Goal: Communication & Community: Answer question/provide support

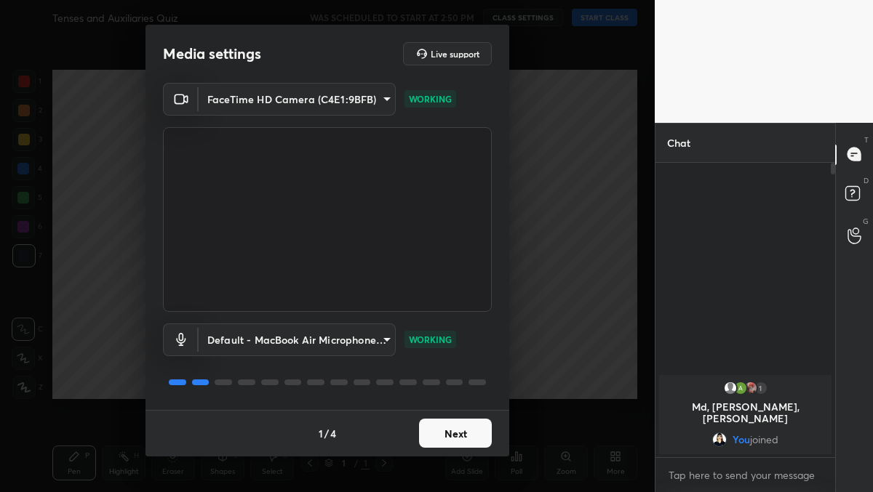
click at [468, 414] on div "1 / 4 Next" at bounding box center [327, 433] width 364 height 47
click at [458, 428] on button "Next" at bounding box center [455, 433] width 73 height 29
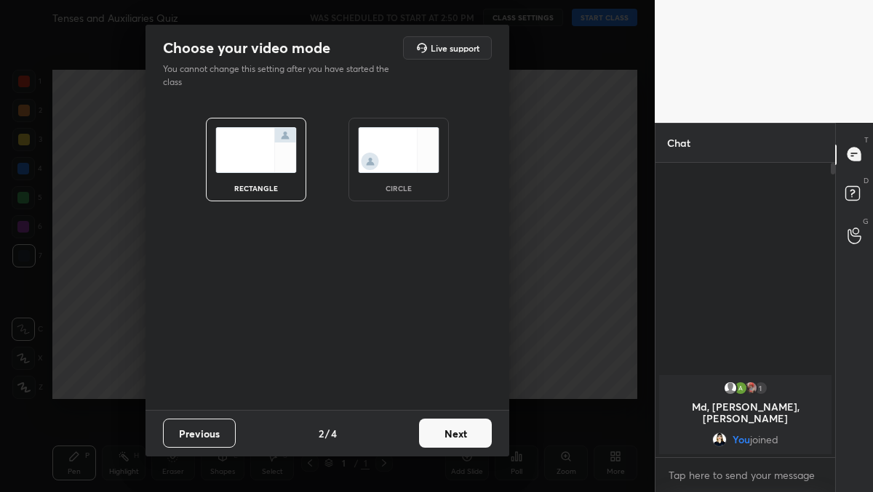
click at [458, 428] on button "Next" at bounding box center [455, 433] width 73 height 29
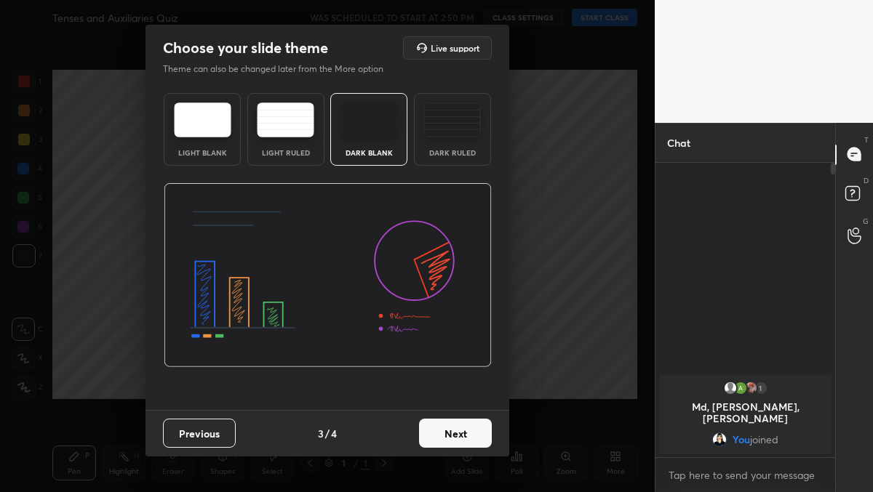
click at [458, 428] on button "Next" at bounding box center [455, 433] width 73 height 29
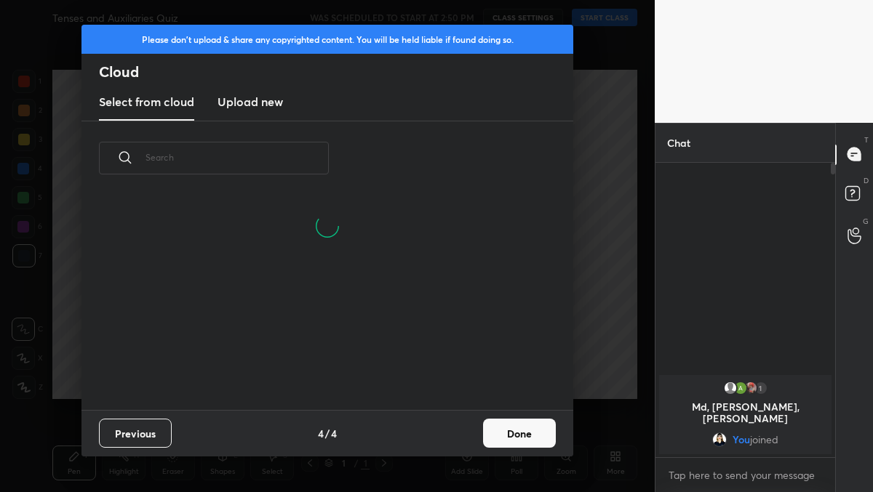
scroll to position [215, 467]
click at [513, 428] on button "Done" at bounding box center [519, 433] width 73 height 29
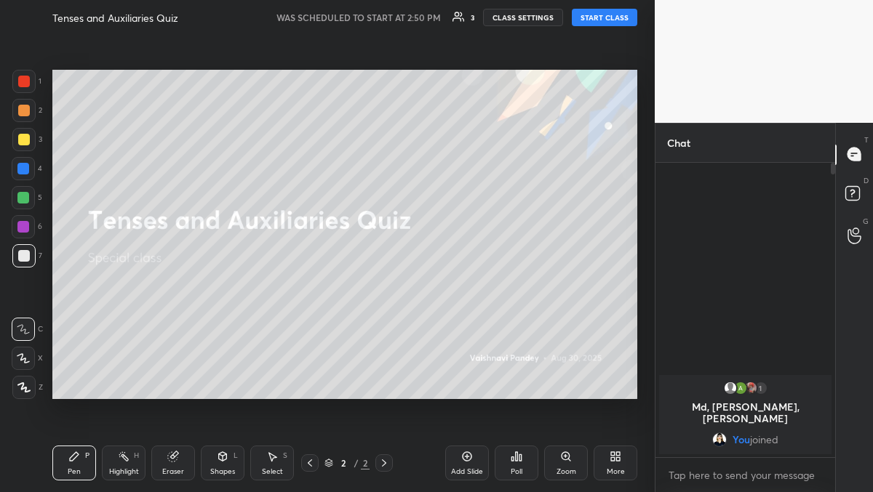
click at [584, 18] on button "START CLASS" at bounding box center [604, 17] width 65 height 17
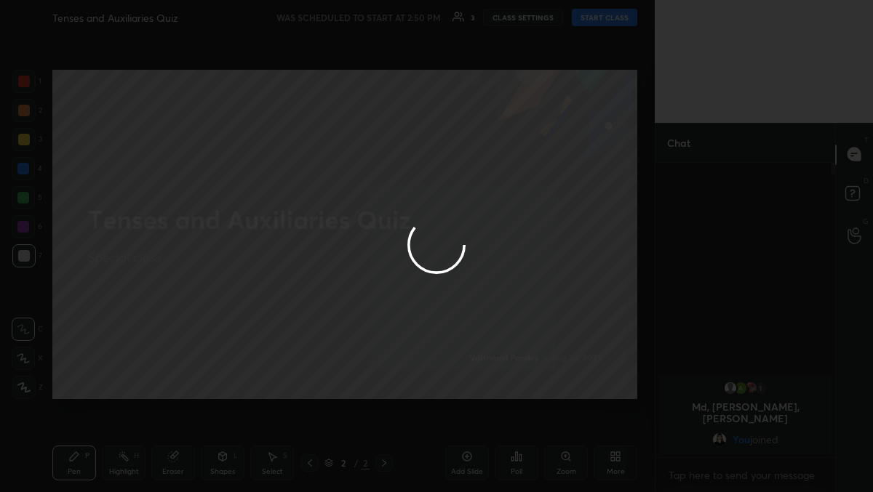
type textarea "x"
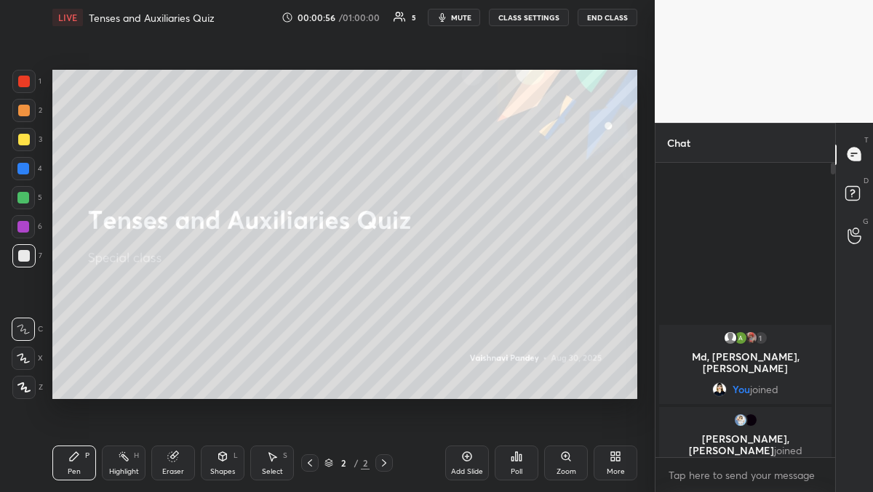
click at [667, 57] on video at bounding box center [764, 61] width 218 height 123
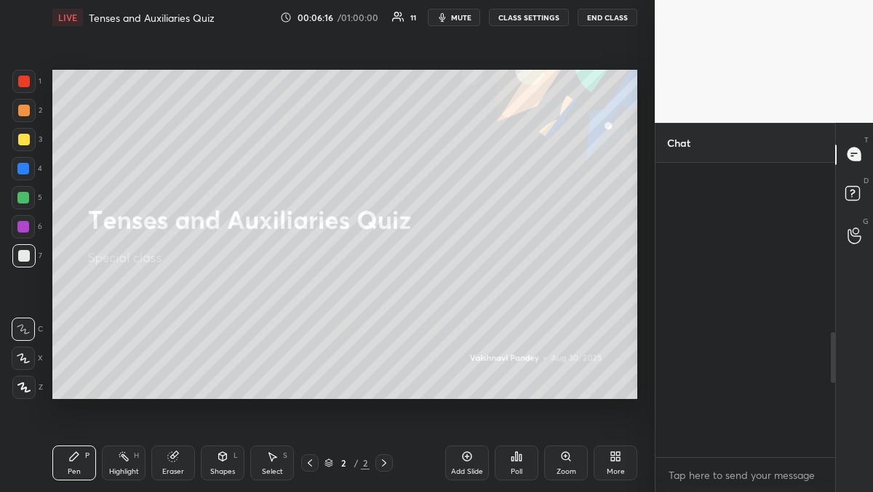
scroll to position [1407, 0]
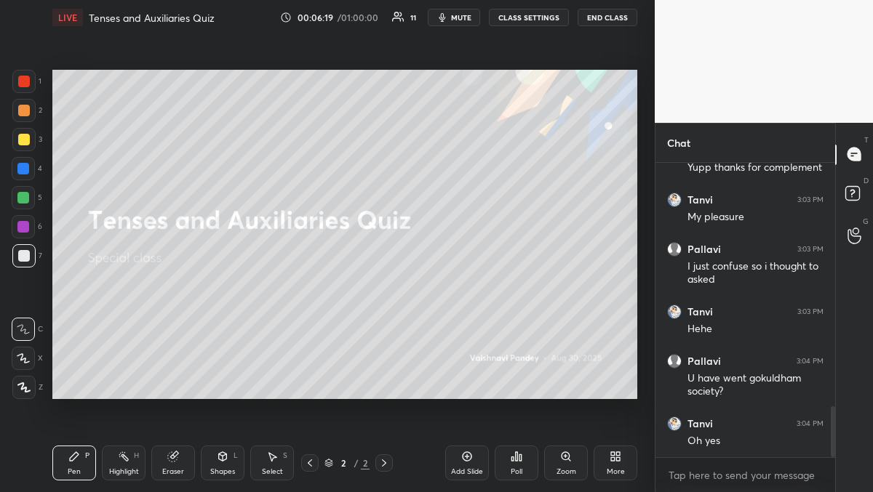
click at [454, 20] on span "mute" at bounding box center [461, 17] width 20 height 10
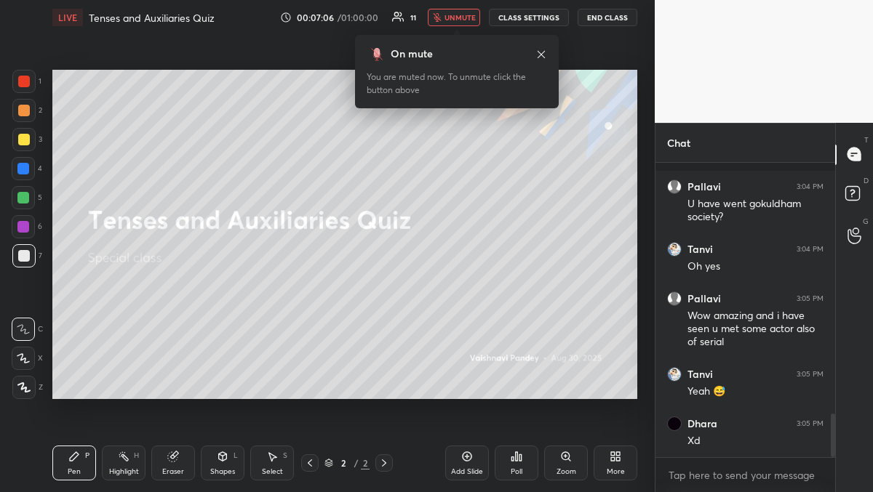
scroll to position [1680, 0]
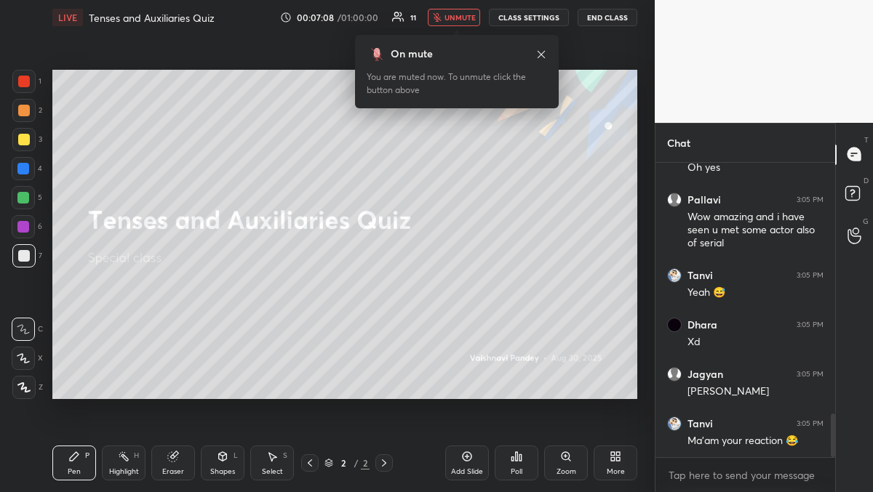
click at [621, 472] on div "More" at bounding box center [616, 471] width 18 height 7
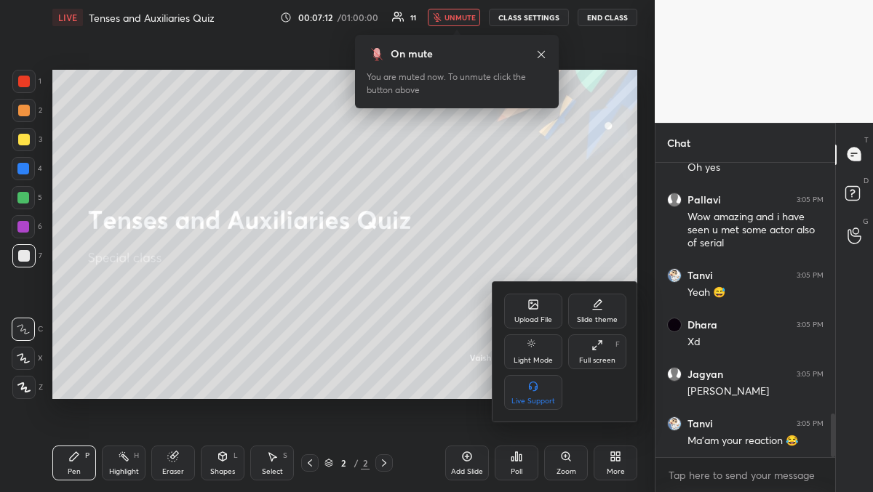
click at [535, 324] on div "Upload File" at bounding box center [533, 319] width 38 height 7
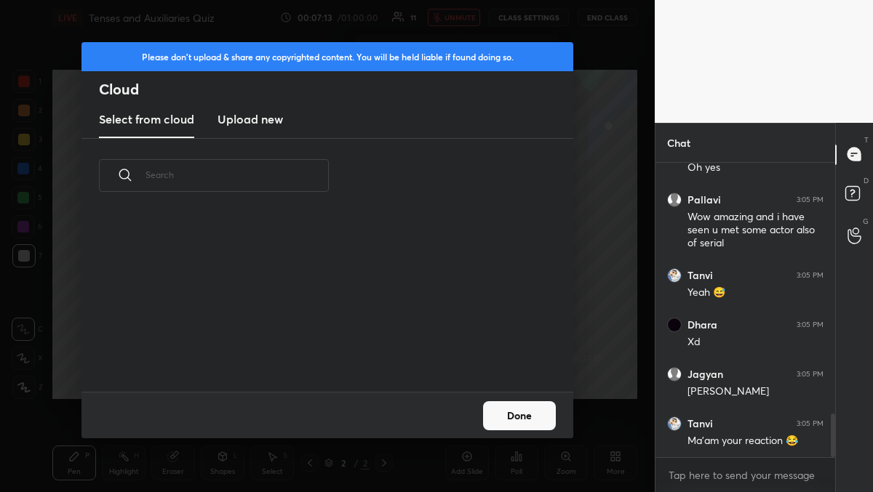
scroll to position [179, 467]
click at [272, 123] on h3 "Upload new" at bounding box center [249, 119] width 65 height 17
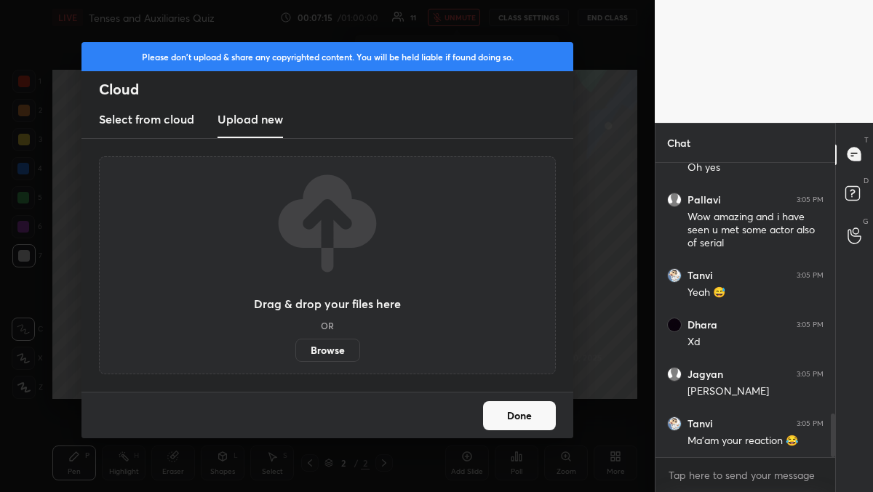
click at [310, 349] on label "Browse" at bounding box center [327, 350] width 65 height 23
click at [295, 349] on input "Browse" at bounding box center [295, 350] width 0 height 23
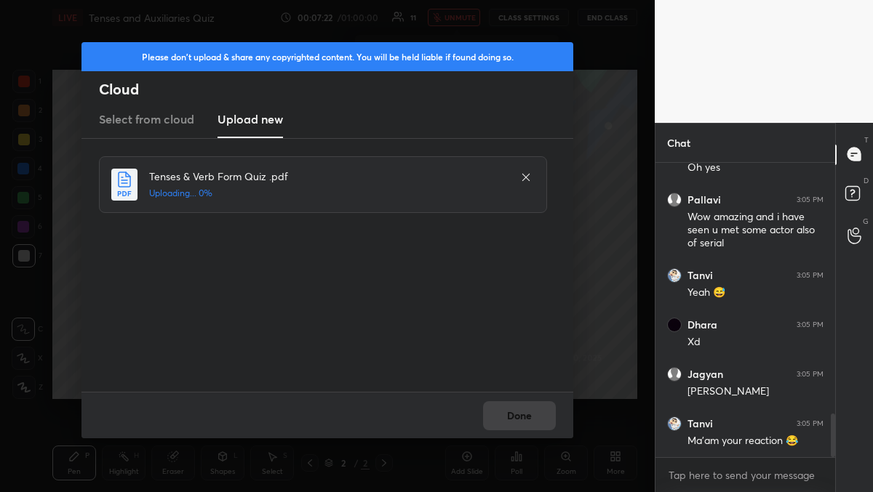
scroll to position [1730, 0]
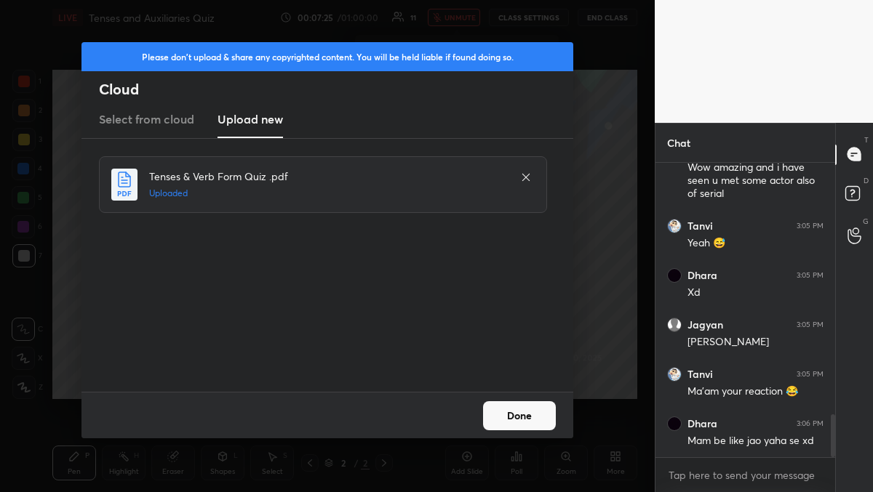
click at [522, 413] on button "Done" at bounding box center [519, 416] width 73 height 29
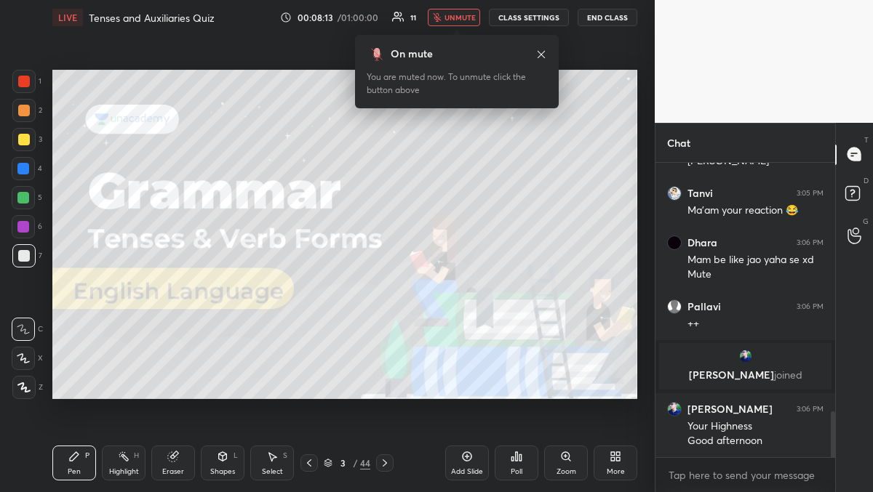
scroll to position [1613, 0]
click at [452, 26] on div "On mute You are muted now. To unmute click the button above" at bounding box center [457, 67] width 204 height 82
click at [475, 19] on span "unmute" at bounding box center [459, 17] width 31 height 10
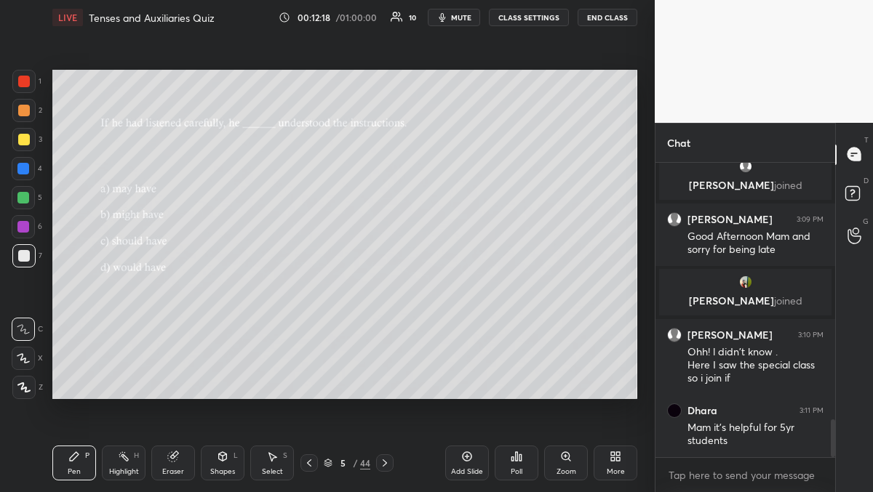
scroll to position [2041, 0]
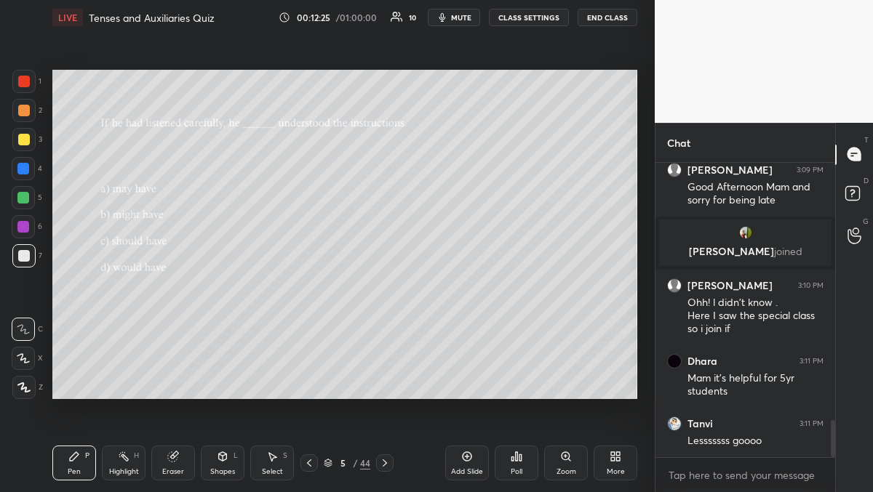
click at [511, 463] on div "Poll" at bounding box center [517, 463] width 44 height 35
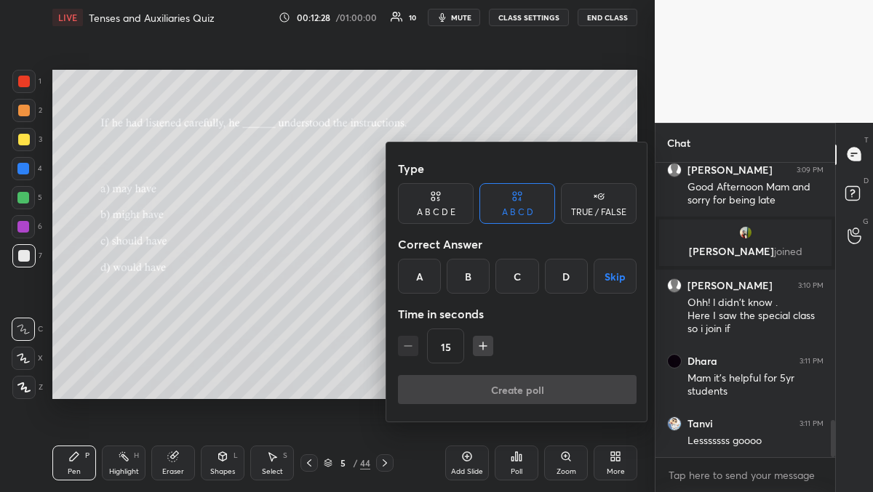
click at [468, 276] on div "B" at bounding box center [468, 276] width 43 height 35
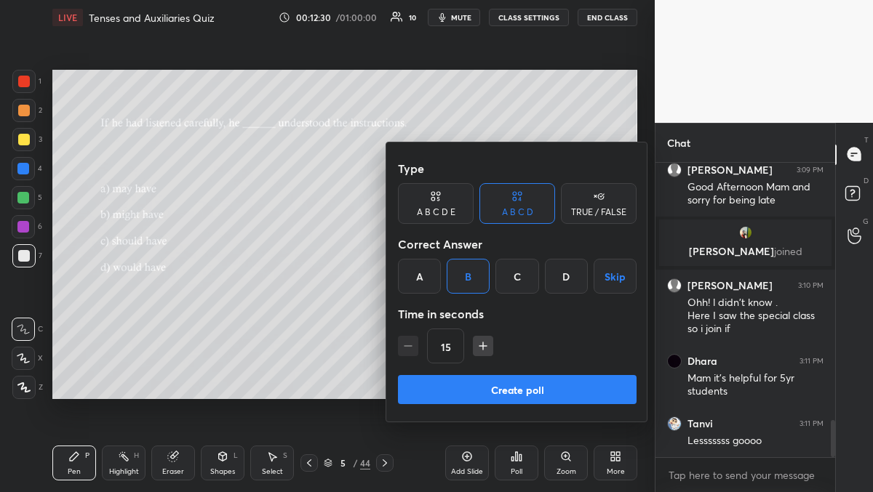
click at [481, 344] on icon "button" at bounding box center [483, 346] width 15 height 15
type input "30"
drag, startPoint x: 471, startPoint y: 399, endPoint x: 484, endPoint y: 394, distance: 14.5
click at [473, 396] on button "Create poll" at bounding box center [517, 389] width 239 height 29
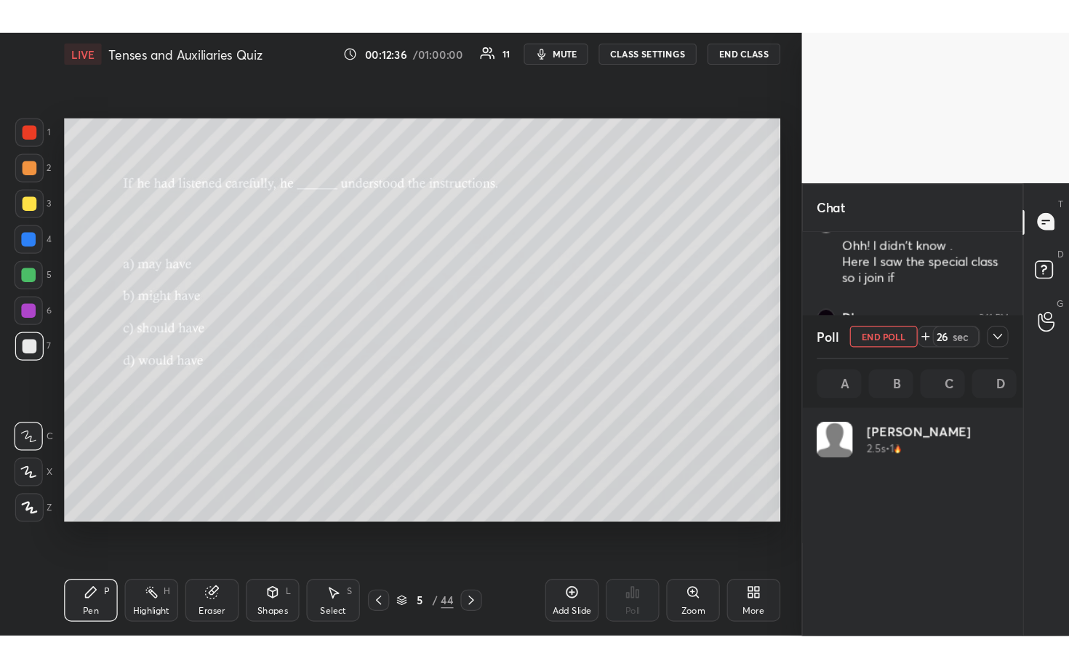
scroll to position [170, 152]
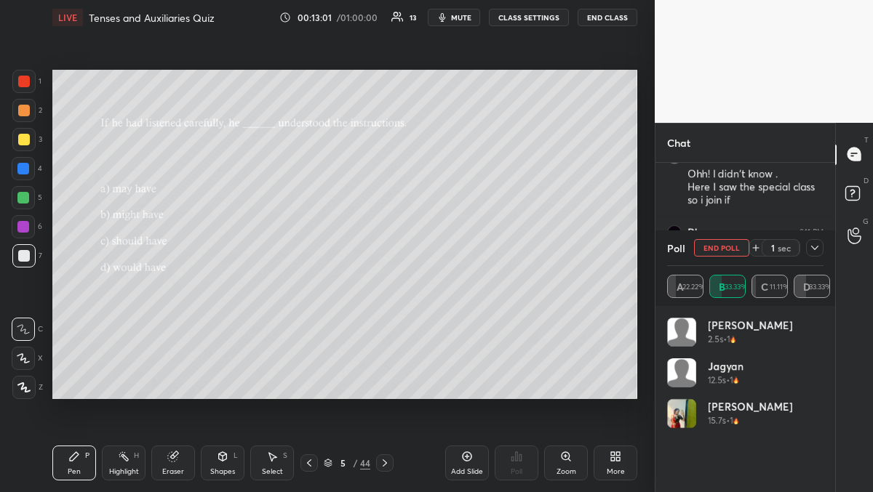
click at [626, 466] on div "More" at bounding box center [616, 463] width 44 height 35
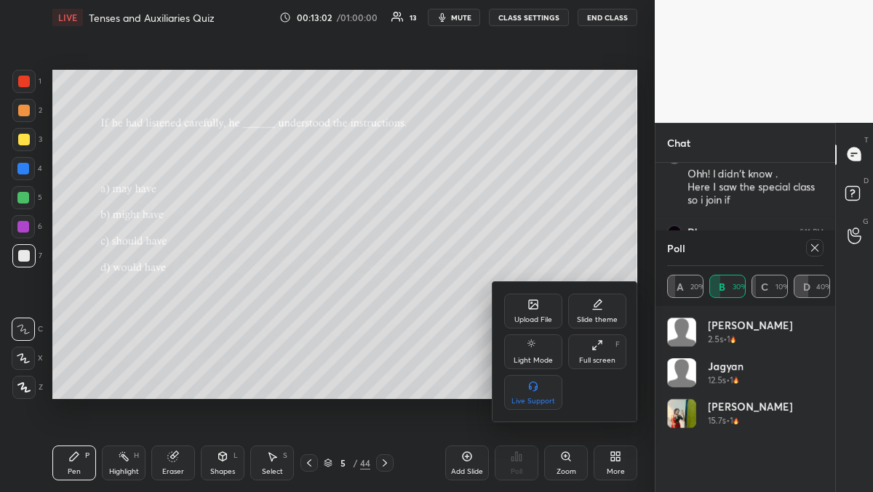
click at [599, 364] on div "Full screen" at bounding box center [597, 360] width 36 height 7
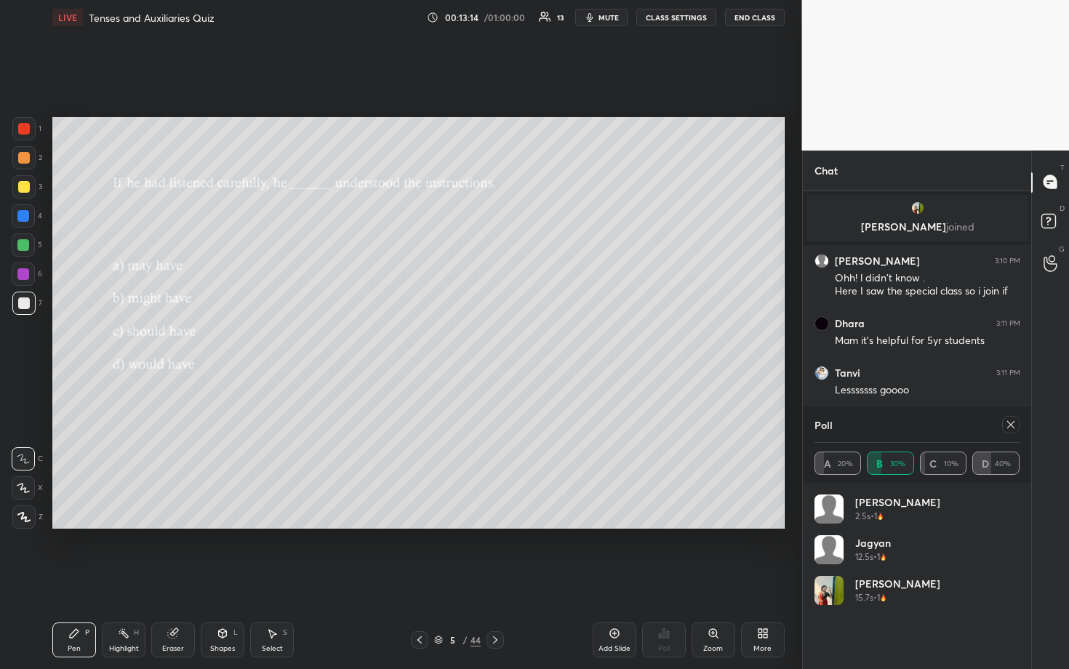
scroll to position [2143, 0]
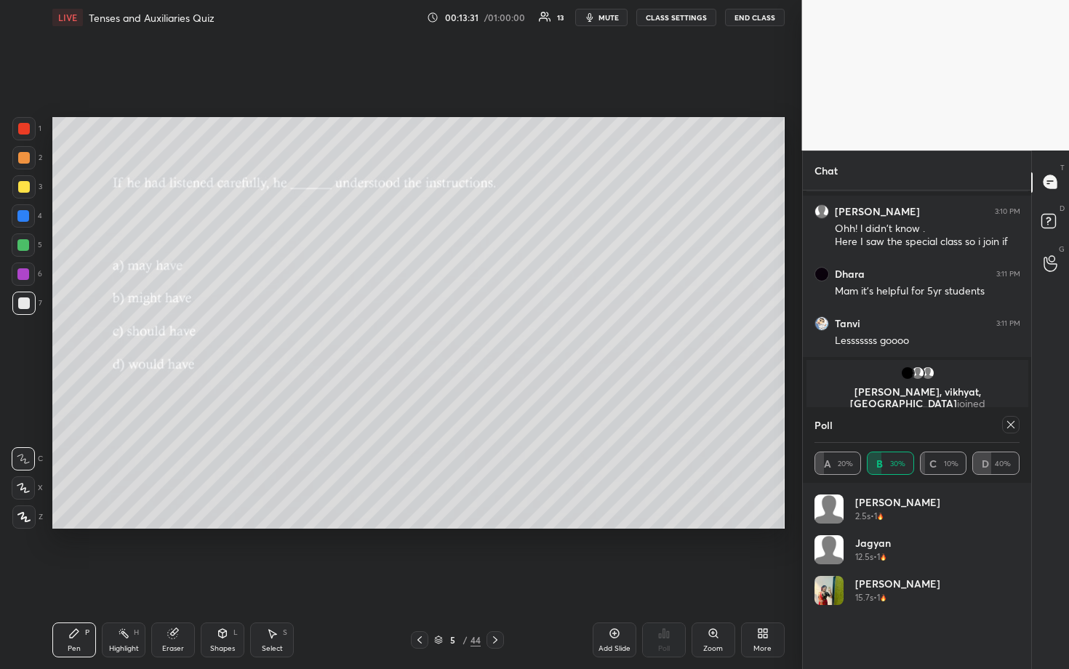
click at [872, 422] on icon at bounding box center [1011, 425] width 12 height 12
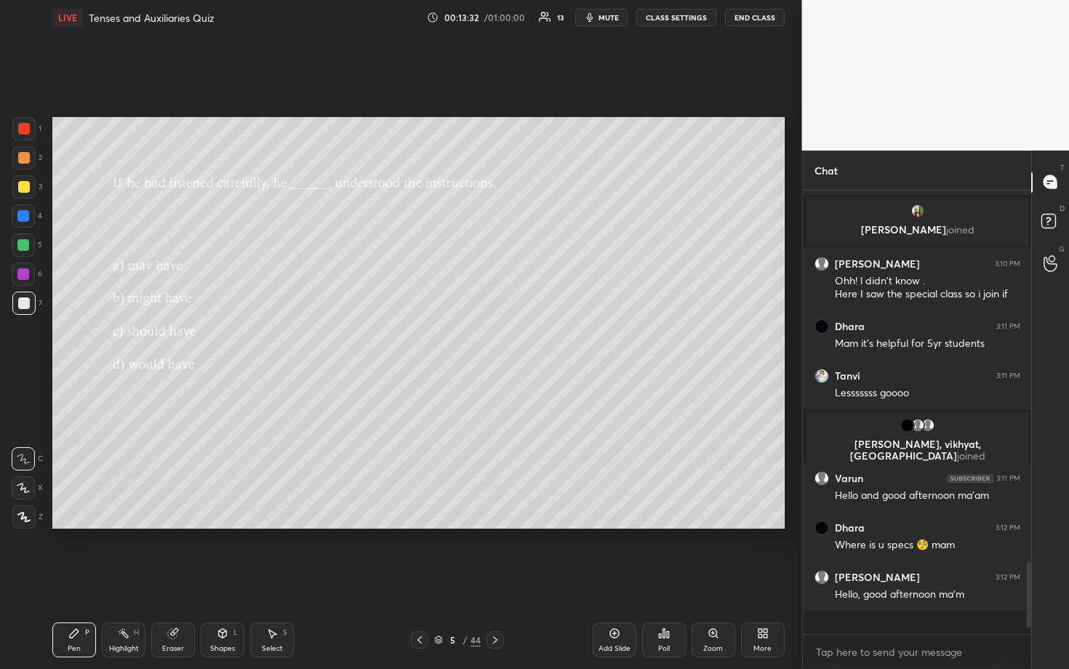
scroll to position [5, 5]
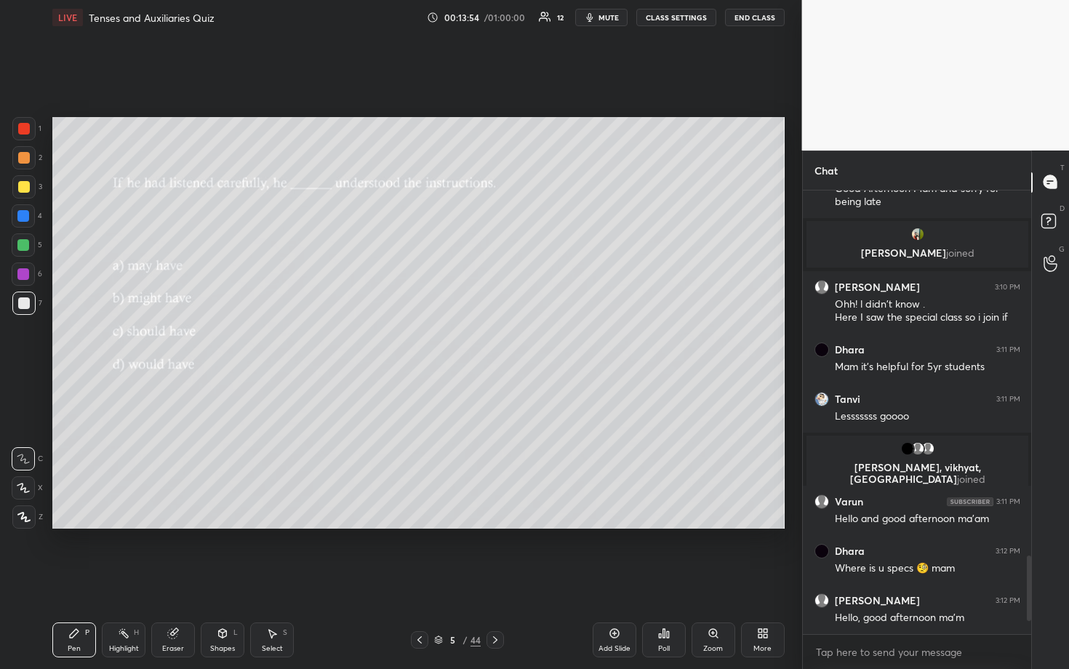
click at [759, 492] on icon at bounding box center [761, 636] width 4 height 4
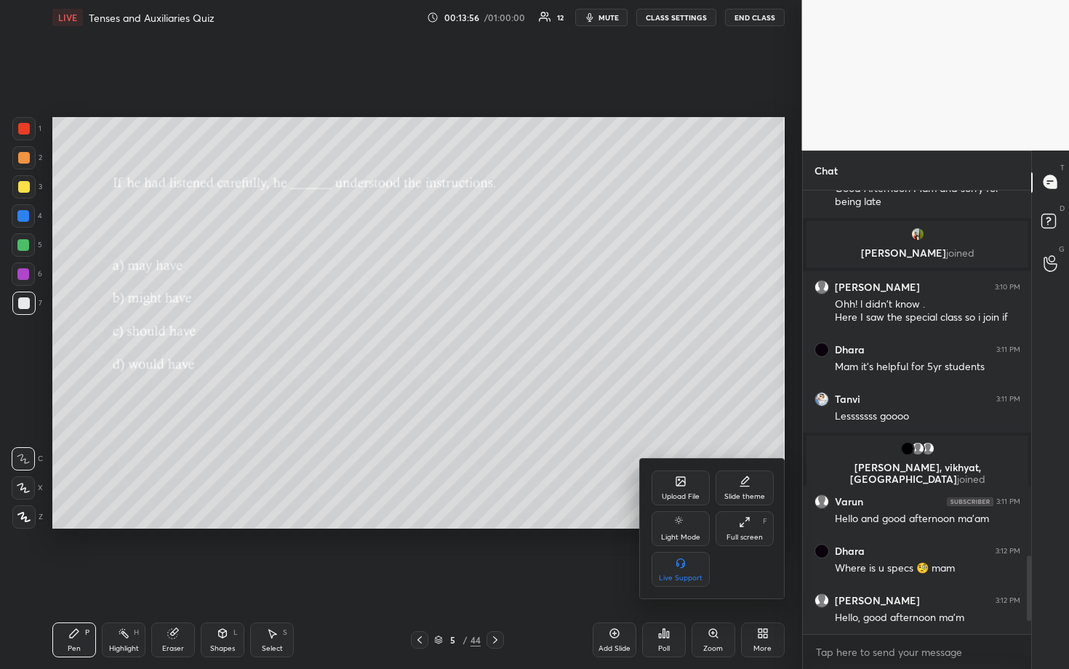
click at [738, 492] on div "Full screen F" at bounding box center [745, 528] width 58 height 35
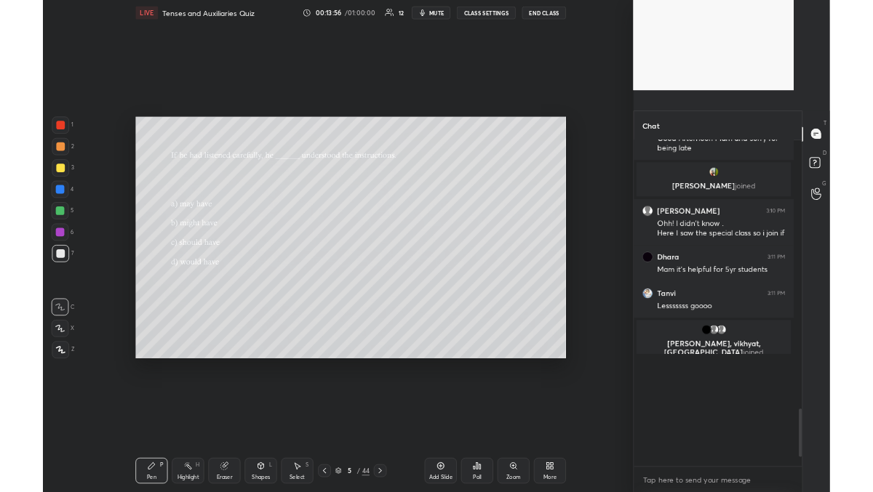
scroll to position [72341, 72144]
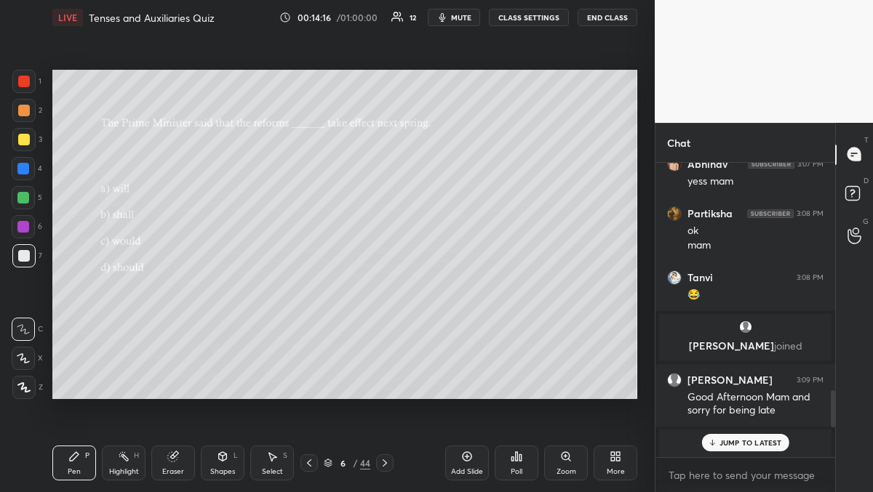
click at [530, 475] on div "Poll" at bounding box center [517, 463] width 44 height 35
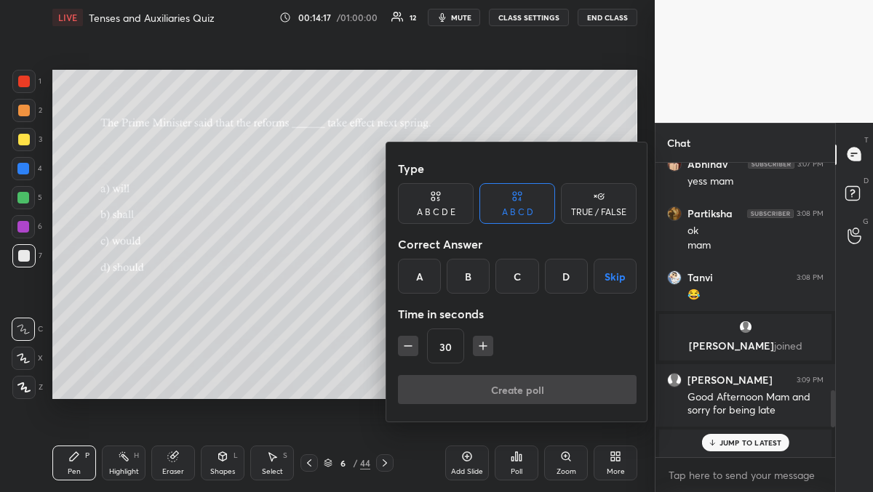
click at [522, 288] on div "C" at bounding box center [516, 276] width 43 height 35
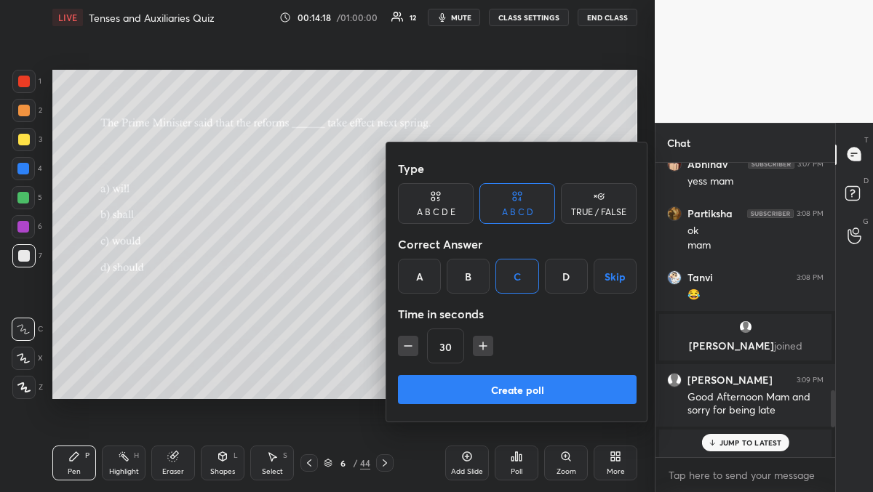
click at [524, 388] on button "Create poll" at bounding box center [517, 389] width 239 height 29
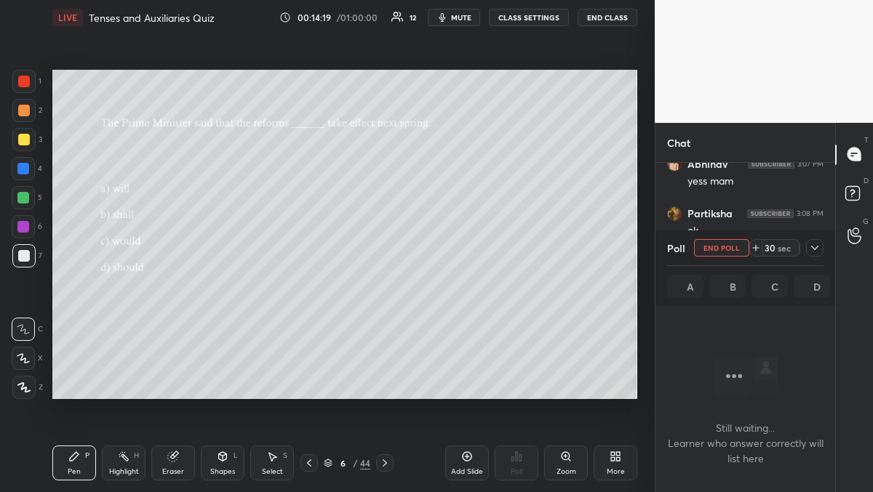
scroll to position [215, 175]
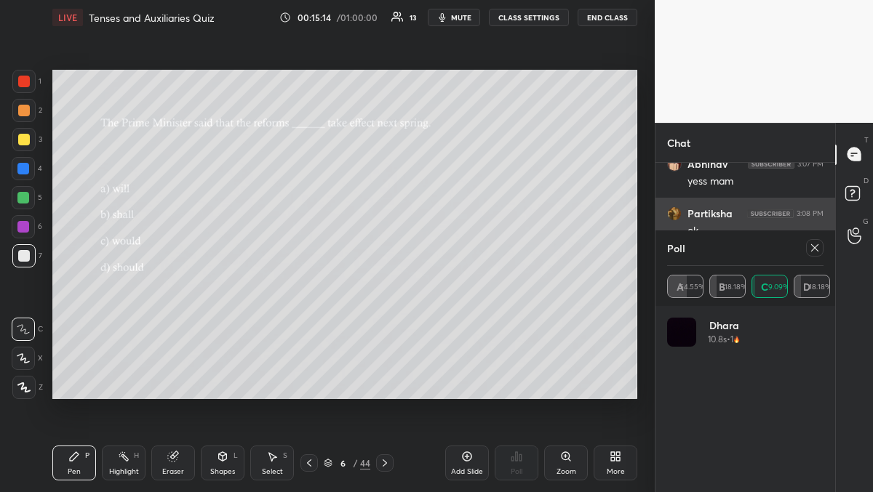
click at [811, 250] on icon at bounding box center [815, 248] width 12 height 12
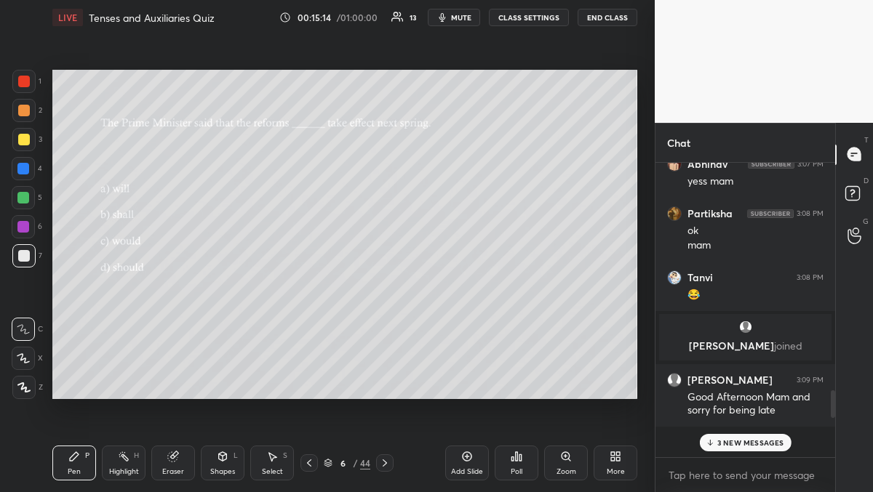
scroll to position [5, 5]
click at [754, 444] on p "3 NEW MESSAGES" at bounding box center [750, 443] width 67 height 9
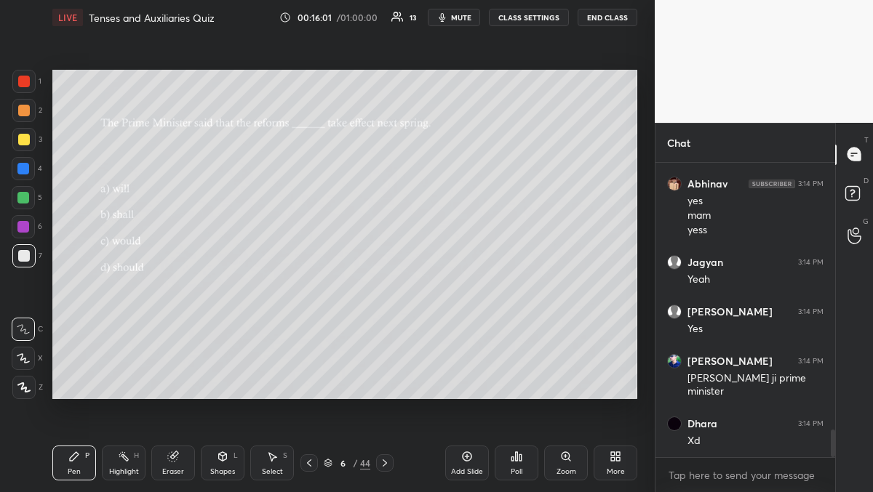
scroll to position [2854, 0]
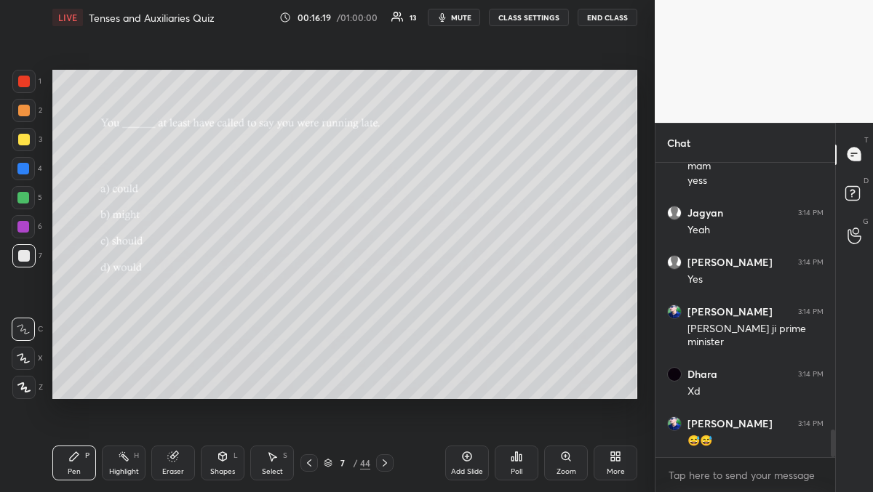
click at [523, 462] on div "Poll" at bounding box center [517, 463] width 44 height 35
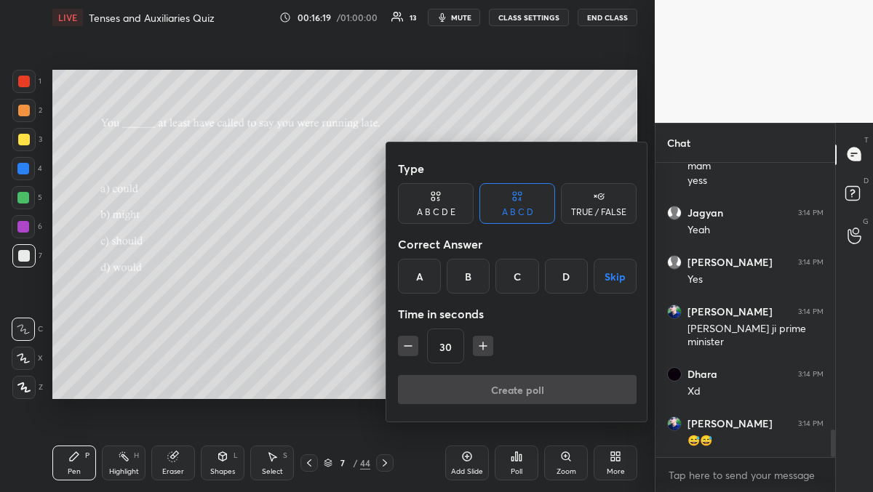
scroll to position [2903, 0]
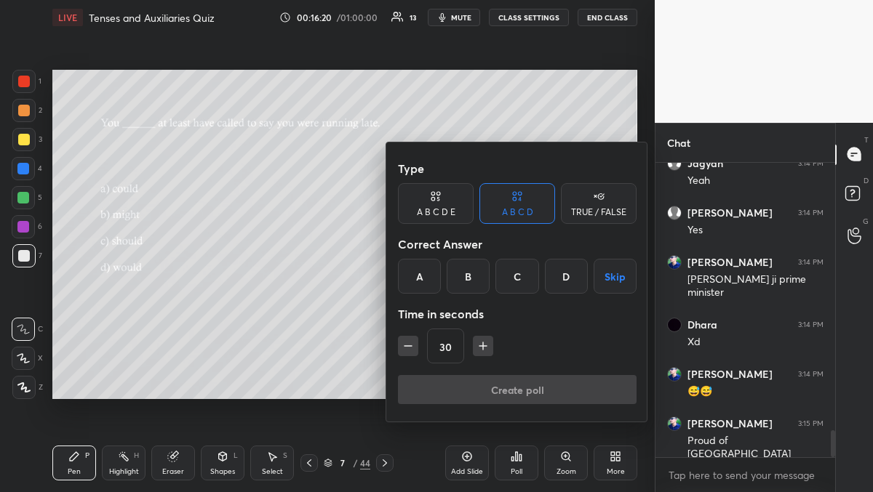
click at [507, 284] on div "C" at bounding box center [516, 276] width 43 height 35
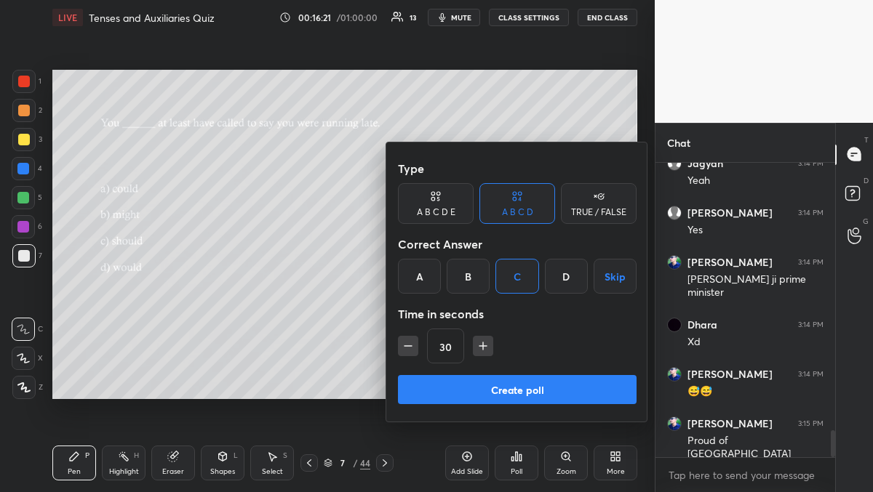
click at [518, 391] on button "Create poll" at bounding box center [517, 389] width 239 height 29
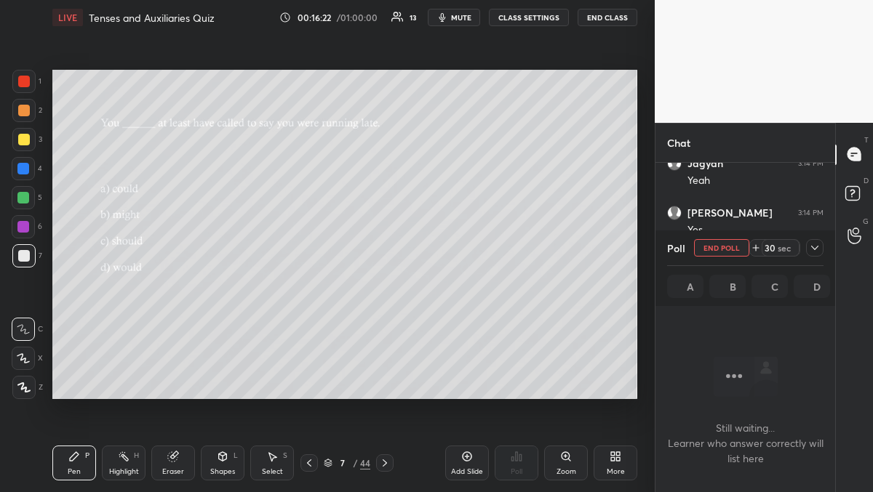
scroll to position [93, 175]
click at [815, 250] on icon at bounding box center [815, 248] width 12 height 12
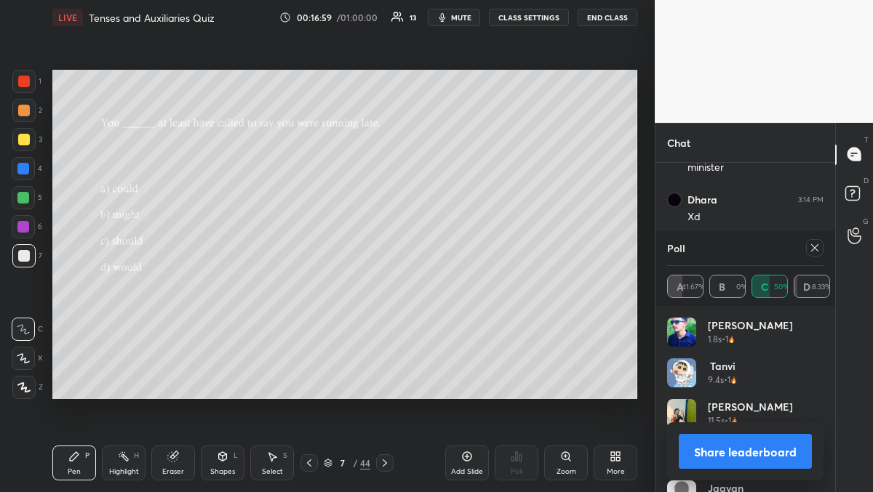
scroll to position [3091, 0]
click at [815, 247] on icon at bounding box center [814, 247] width 7 height 7
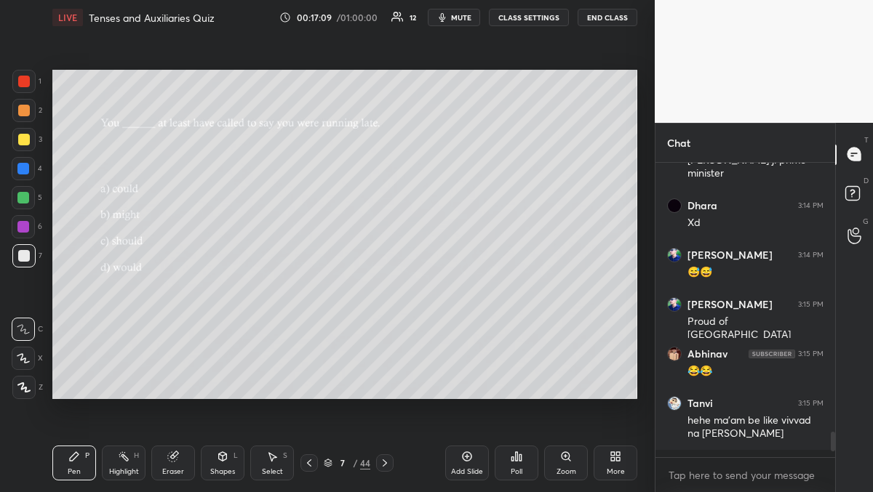
scroll to position [286, 175]
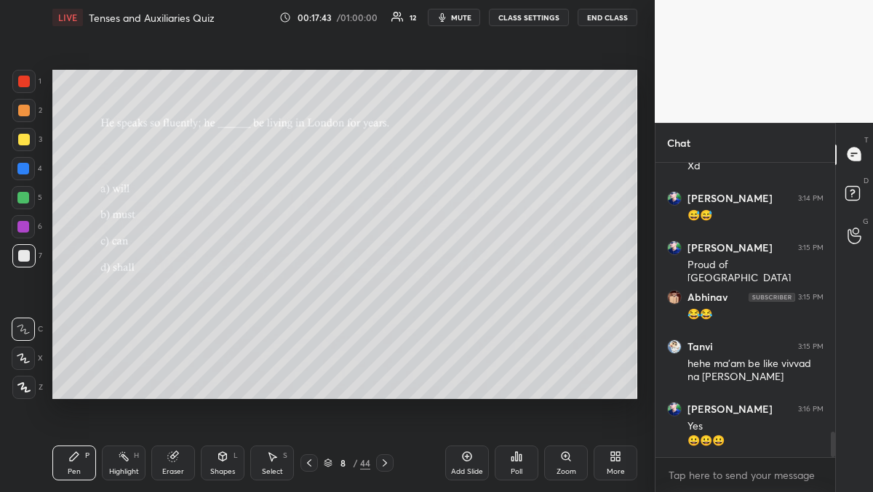
click at [532, 464] on div "Poll" at bounding box center [517, 463] width 44 height 35
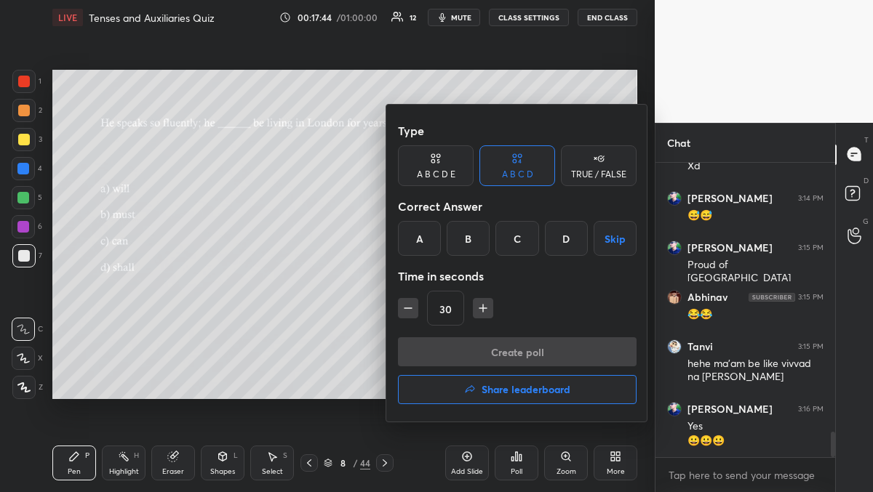
click at [476, 242] on div "B" at bounding box center [468, 238] width 43 height 35
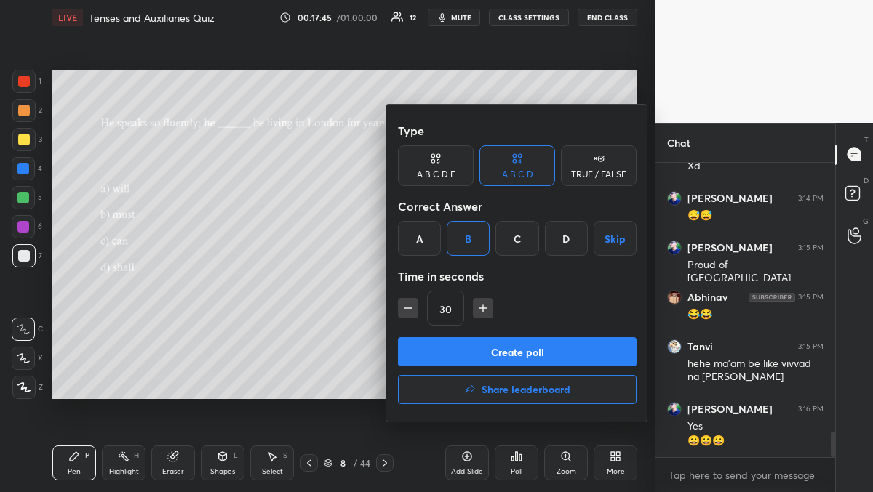
click at [490, 359] on button "Create poll" at bounding box center [517, 352] width 239 height 29
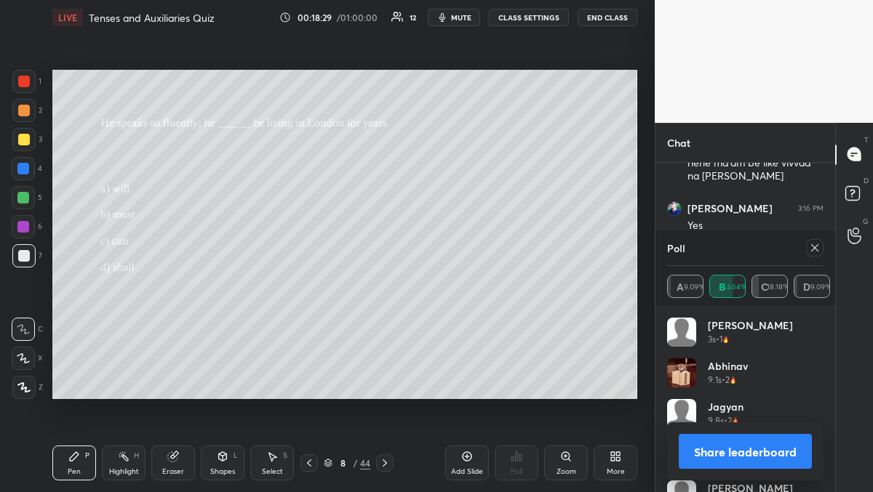
scroll to position [3342, 0]
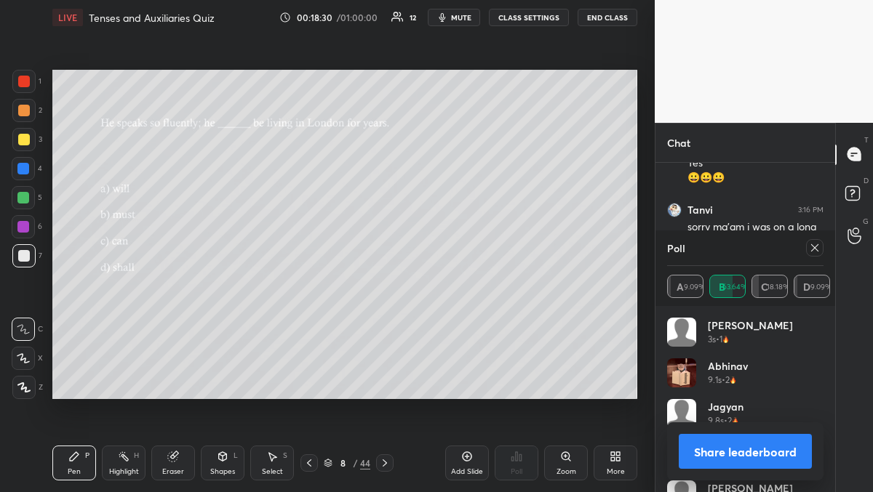
click at [813, 247] on icon at bounding box center [815, 248] width 12 height 12
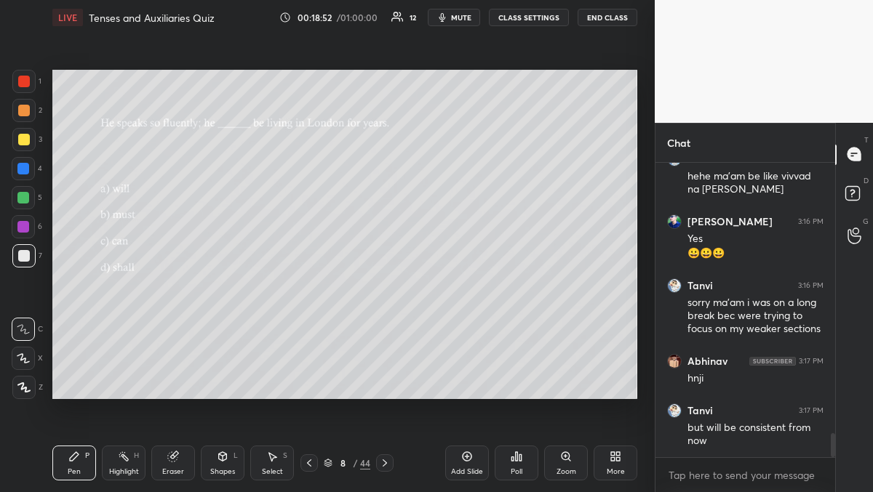
scroll to position [3316, 0]
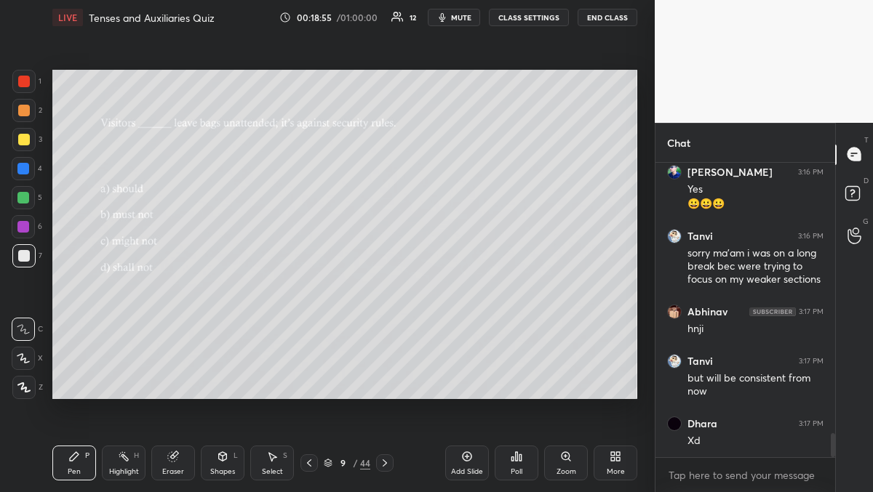
click at [531, 464] on div "Poll" at bounding box center [517, 463] width 44 height 35
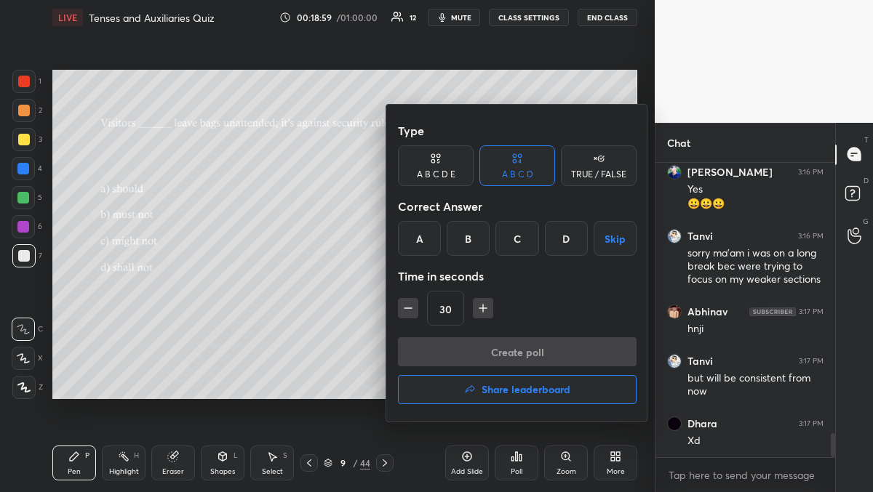
click at [463, 247] on div "B" at bounding box center [468, 238] width 43 height 35
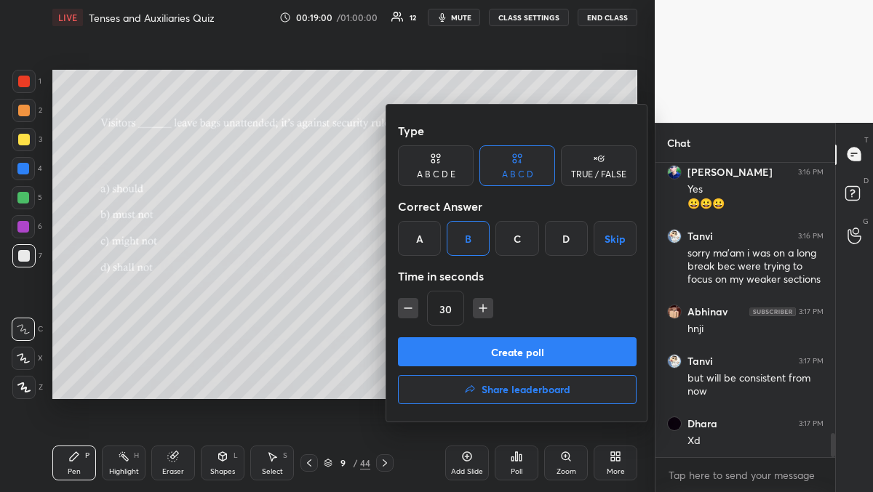
click at [476, 359] on button "Create poll" at bounding box center [517, 352] width 239 height 29
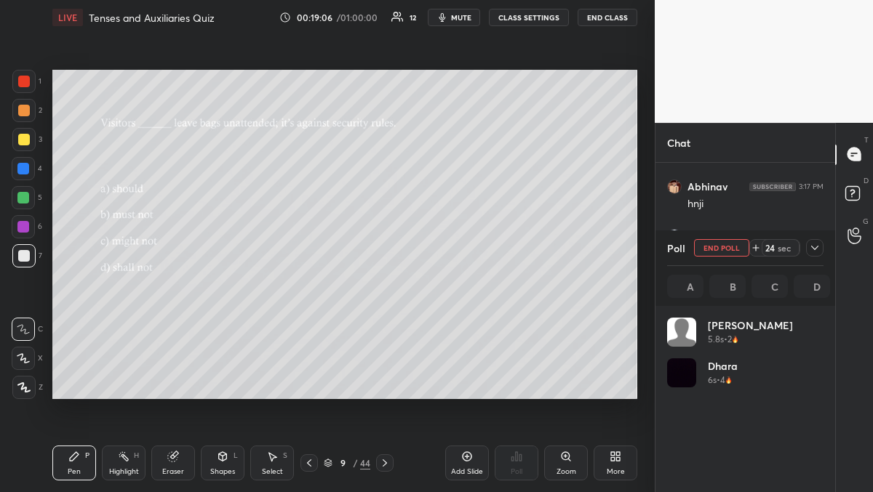
scroll to position [170, 152]
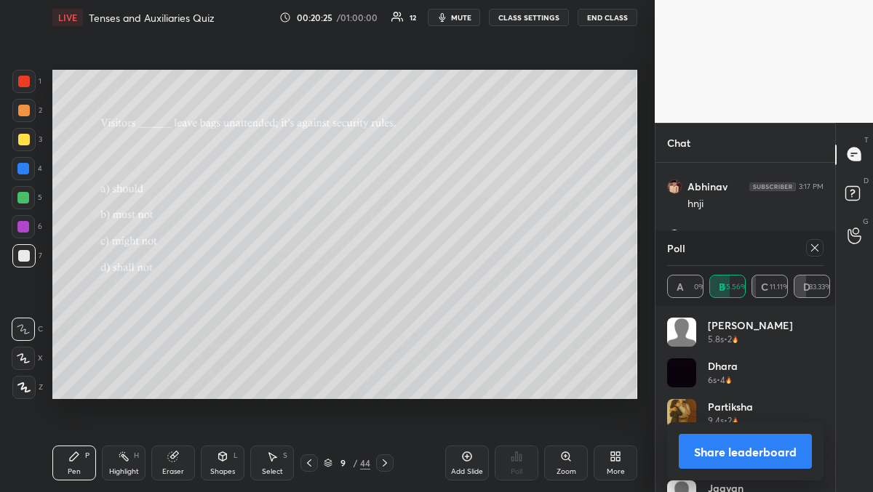
click at [814, 249] on icon at bounding box center [815, 248] width 12 height 12
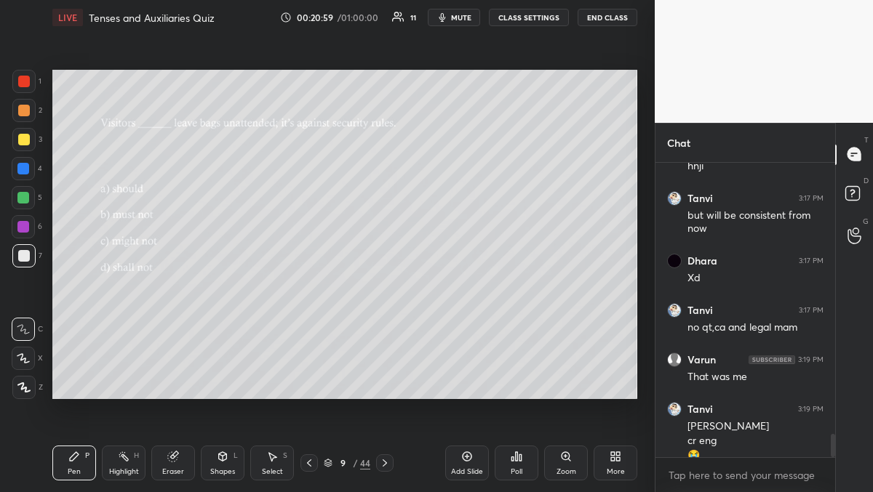
scroll to position [3494, 0]
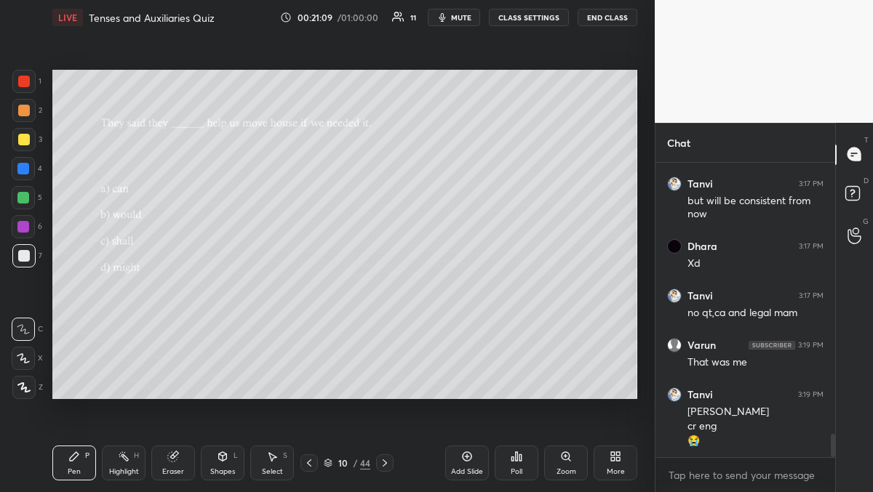
click at [511, 470] on div "Poll" at bounding box center [517, 471] width 12 height 7
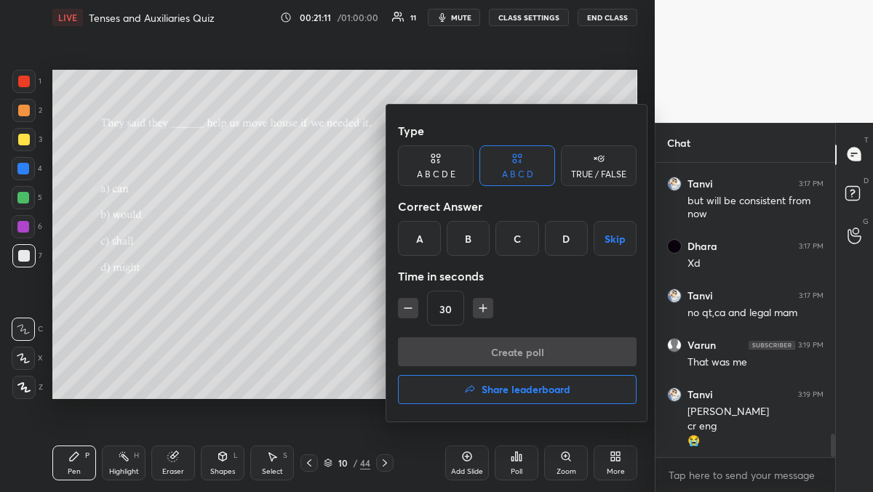
click at [472, 247] on div "B" at bounding box center [468, 238] width 43 height 35
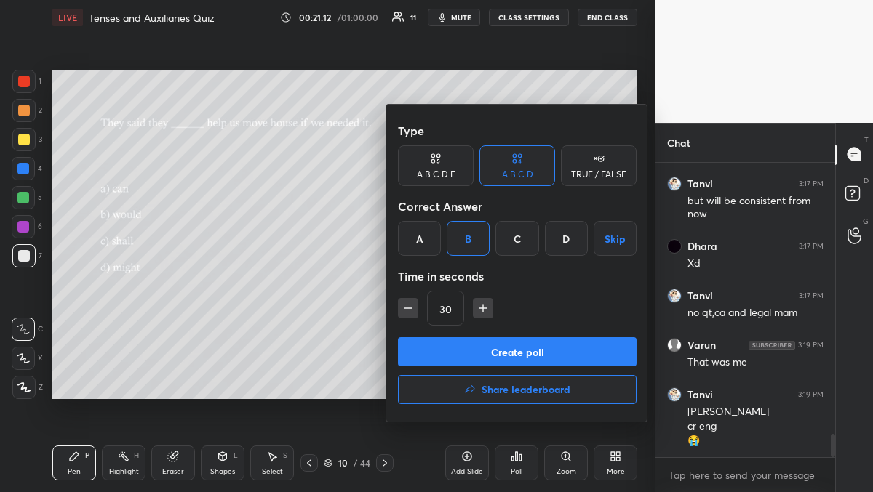
click at [492, 356] on button "Create poll" at bounding box center [517, 352] width 239 height 29
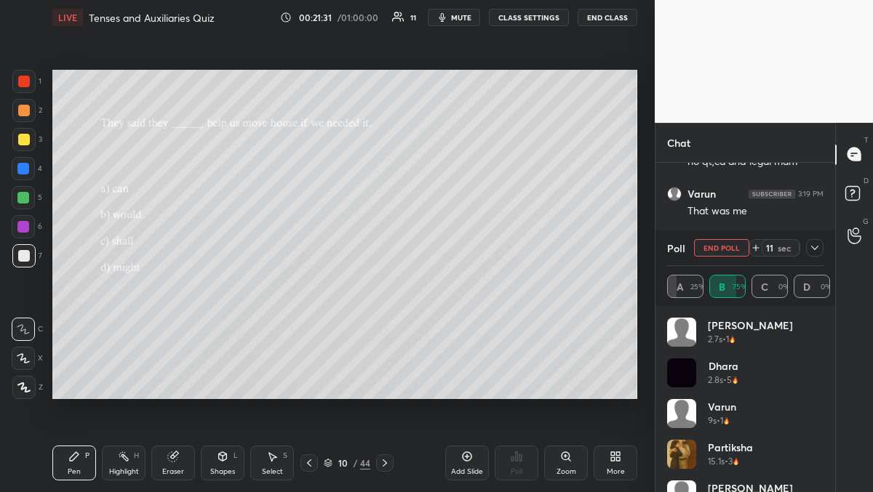
scroll to position [3698, 0]
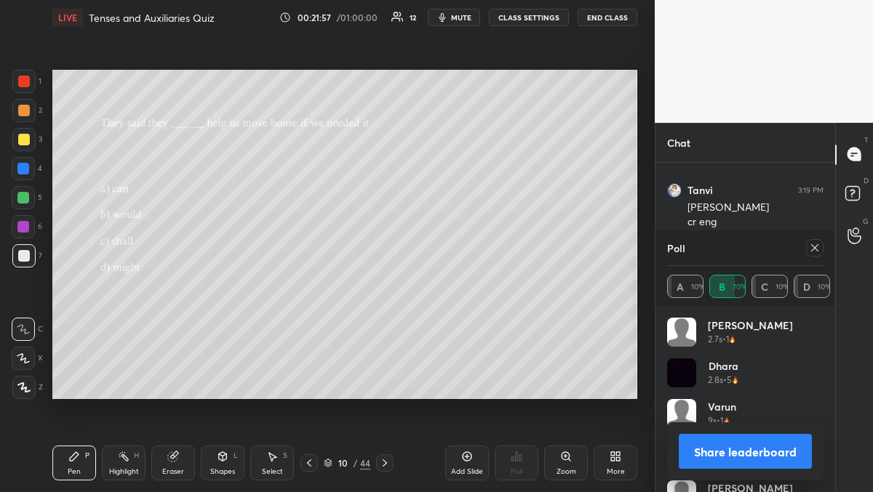
click at [820, 241] on div at bounding box center [814, 247] width 17 height 17
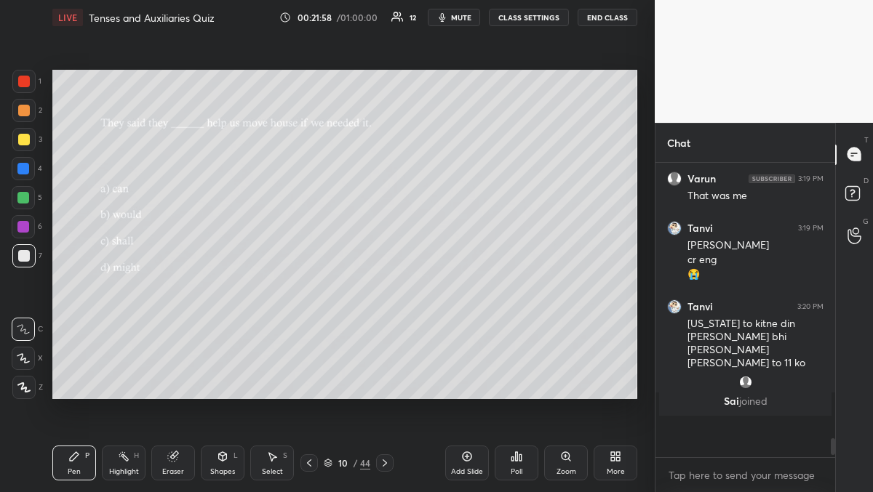
scroll to position [273, 175]
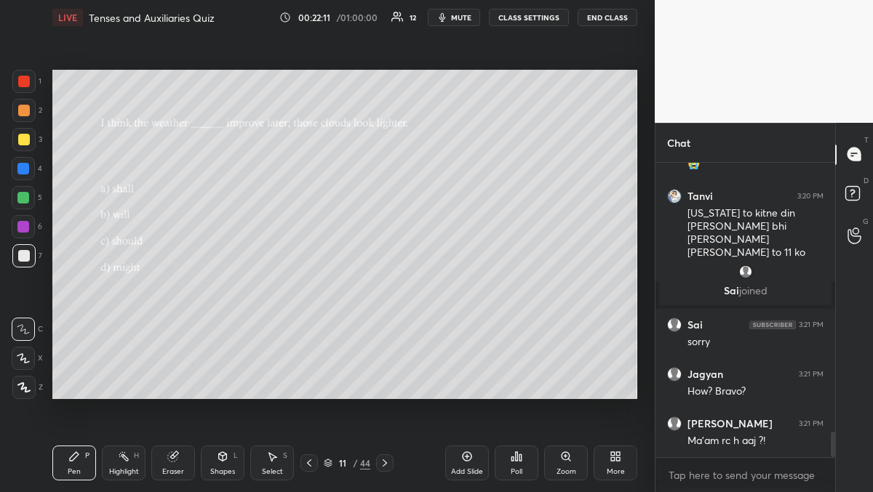
click at [530, 463] on div "Poll" at bounding box center [517, 463] width 44 height 35
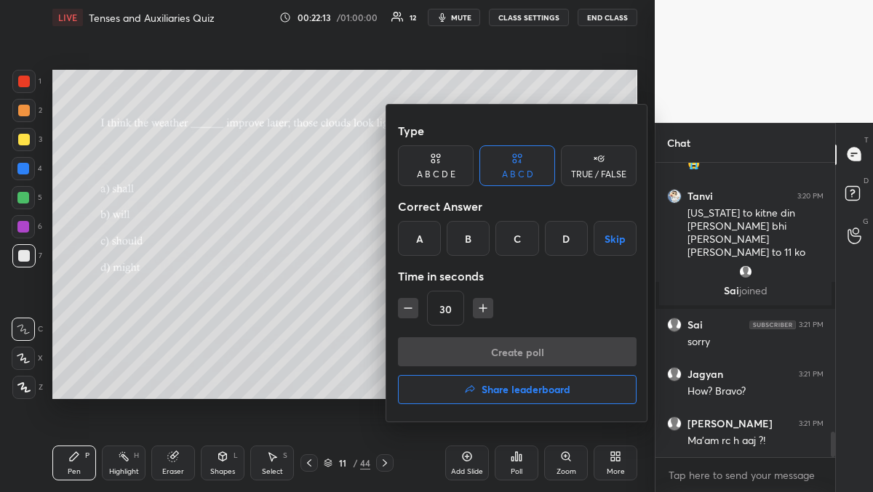
click at [563, 244] on div "D" at bounding box center [566, 238] width 43 height 35
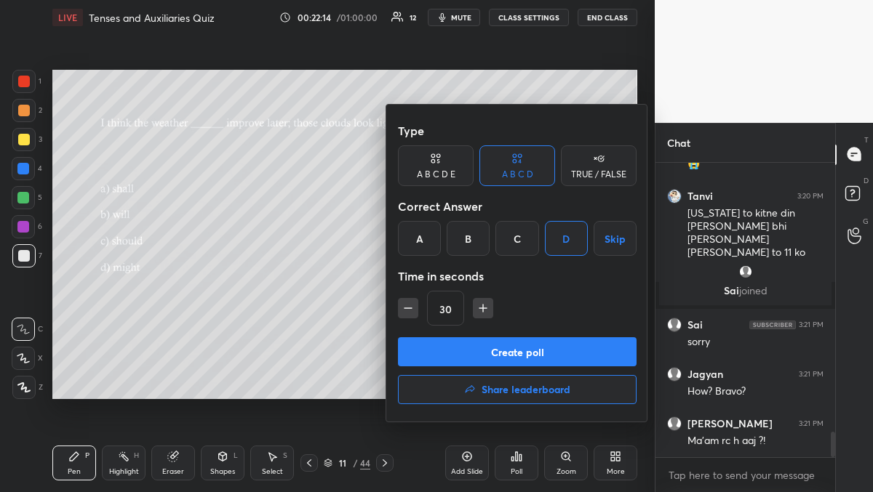
click at [561, 341] on button "Create poll" at bounding box center [517, 352] width 239 height 29
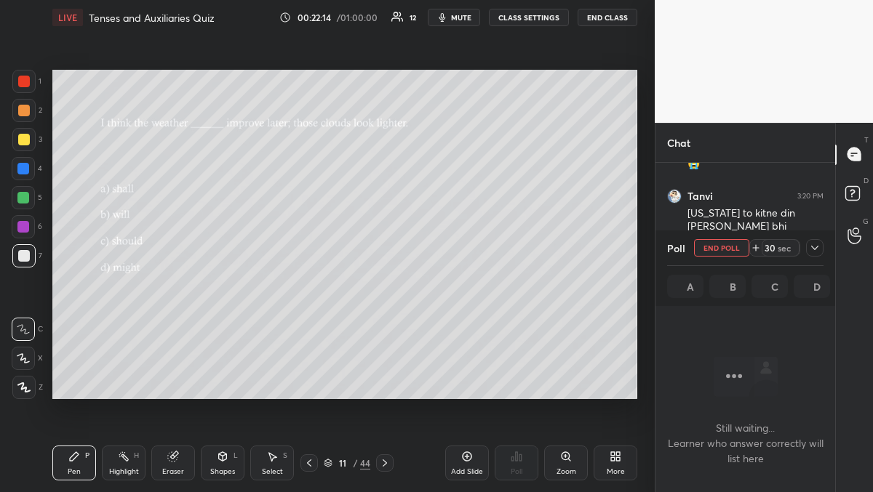
scroll to position [97, 175]
click at [812, 244] on icon at bounding box center [815, 248] width 12 height 12
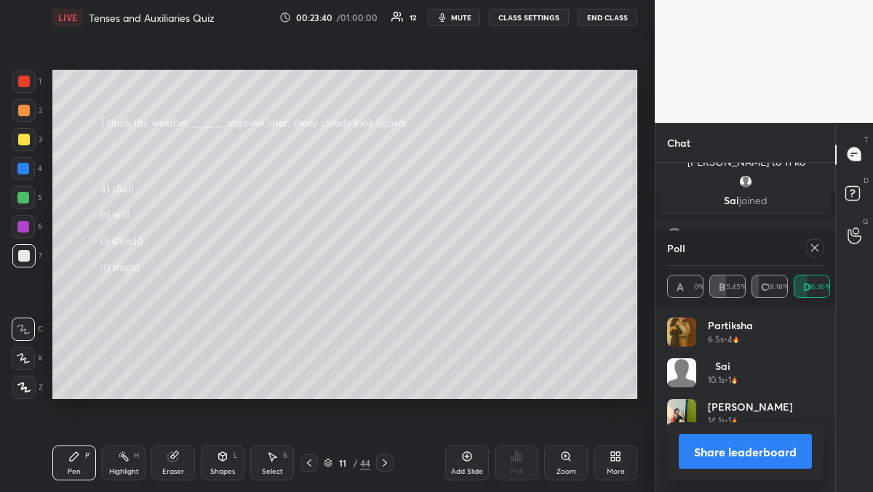
click at [813, 251] on icon at bounding box center [815, 248] width 12 height 12
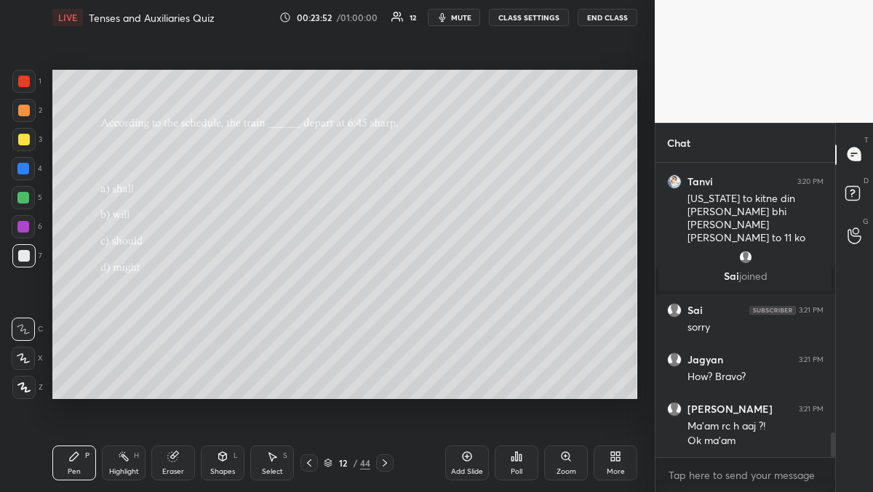
scroll to position [3222, 0]
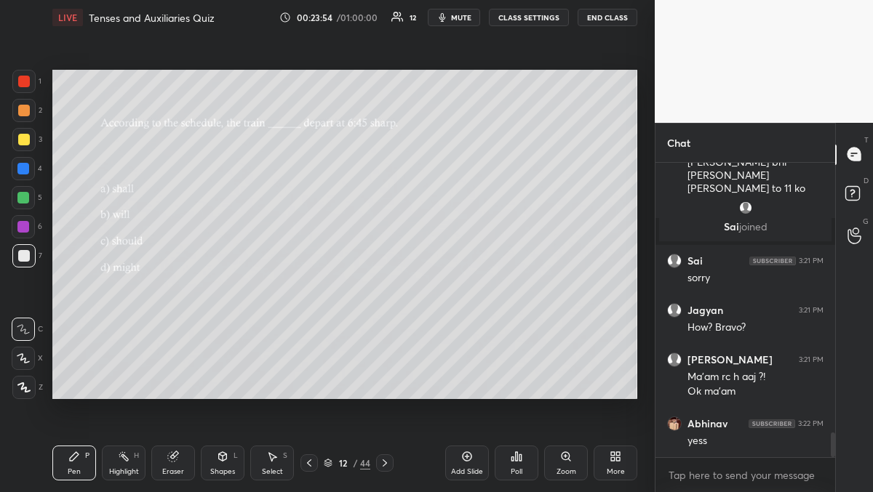
click at [511, 461] on icon at bounding box center [512, 460] width 2 height 4
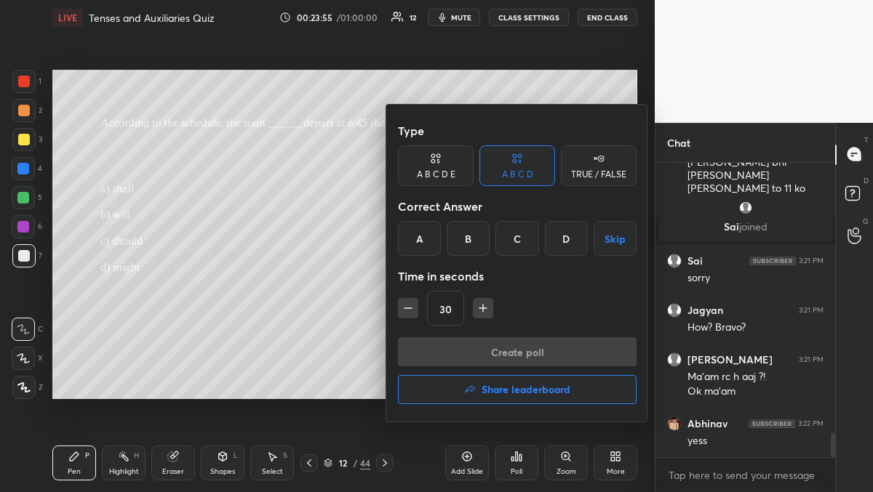
click at [431, 231] on div "A" at bounding box center [419, 238] width 43 height 35
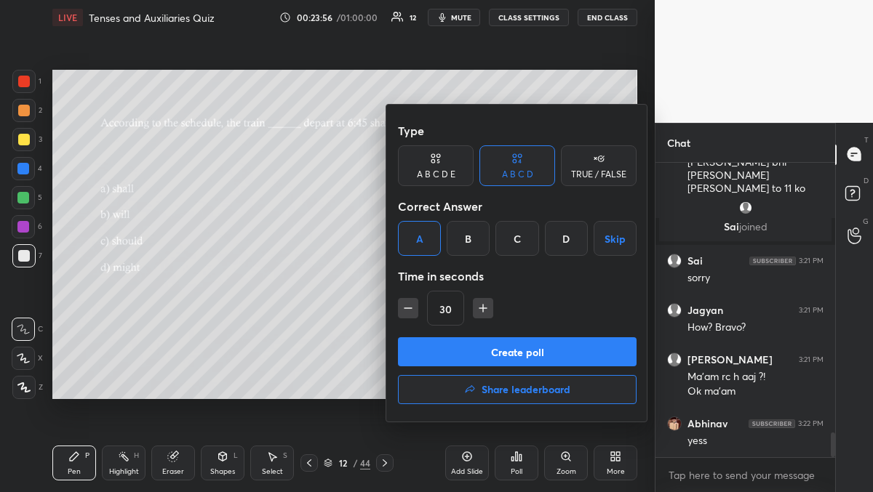
click at [460, 358] on button "Create poll" at bounding box center [517, 352] width 239 height 29
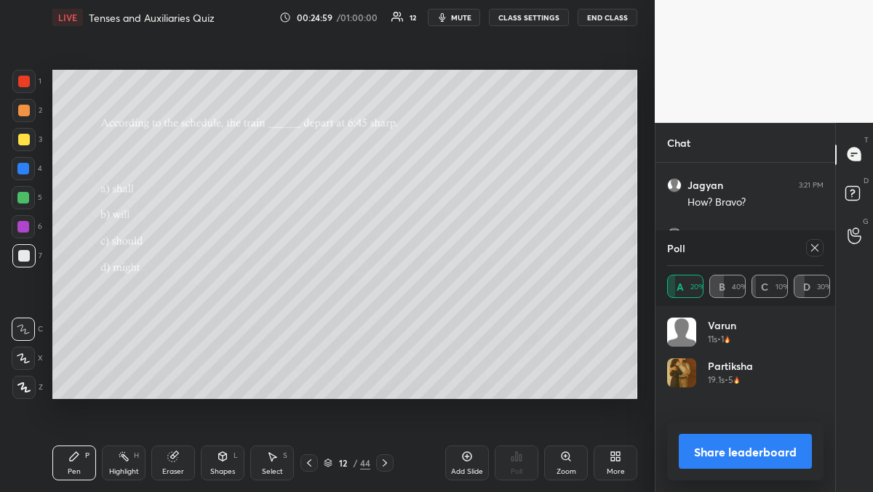
scroll to position [3397, 0]
click at [816, 256] on div at bounding box center [814, 247] width 17 height 17
type textarea "x"
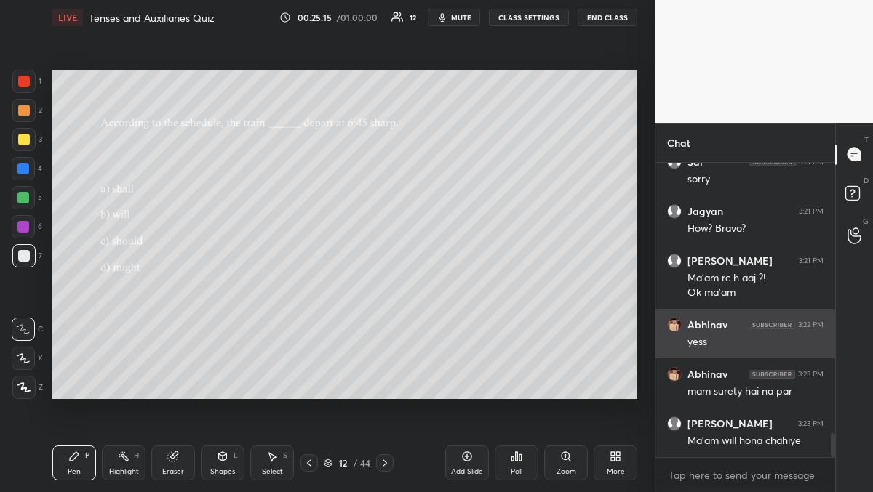
scroll to position [3371, 0]
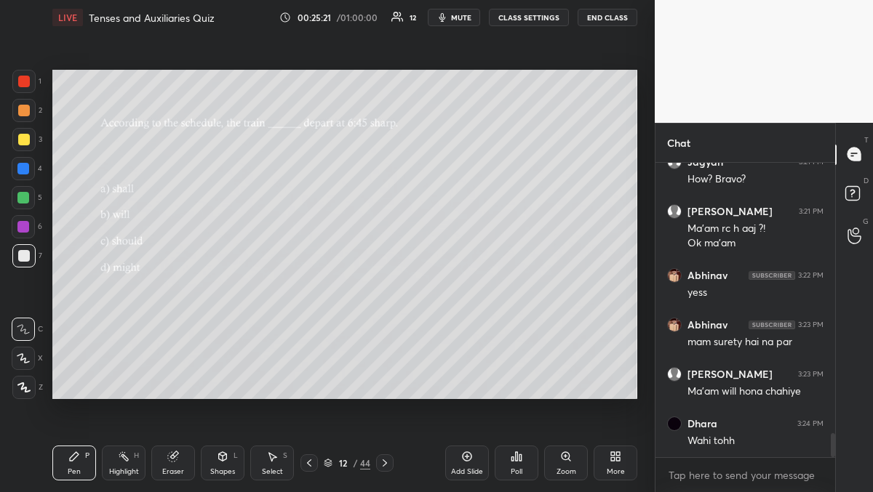
click at [516, 462] on icon at bounding box center [517, 457] width 12 height 12
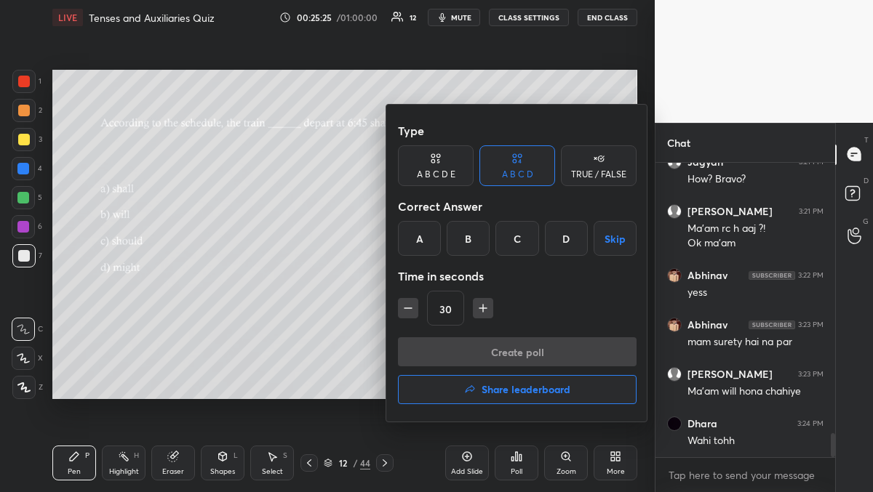
click at [404, 311] on icon "button" at bounding box center [408, 308] width 15 height 15
type input "15"
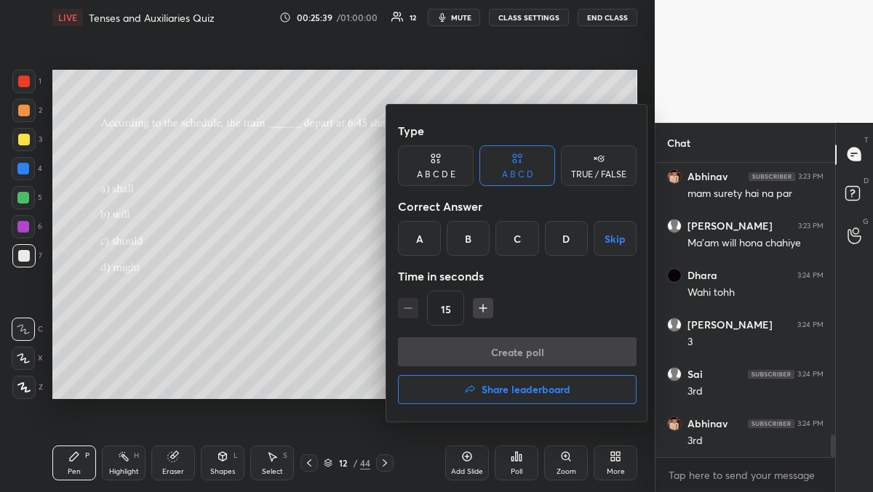
scroll to position [3569, 0]
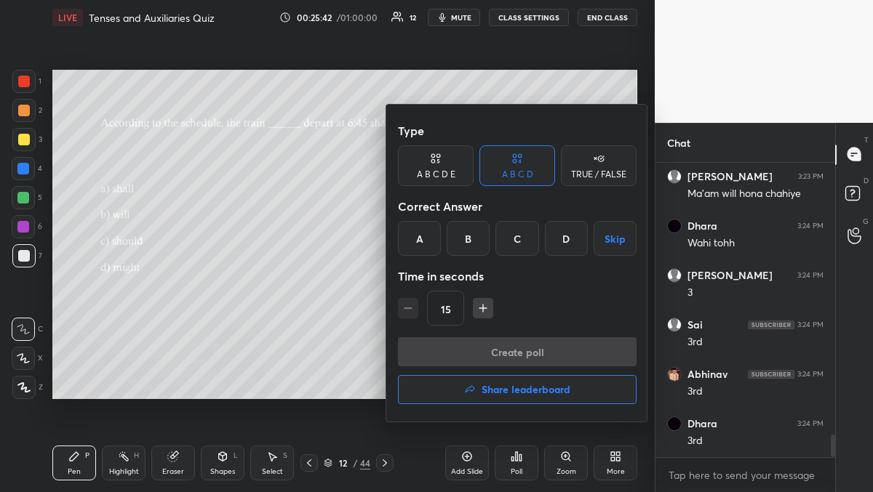
click at [465, 235] on div "B" at bounding box center [468, 238] width 43 height 35
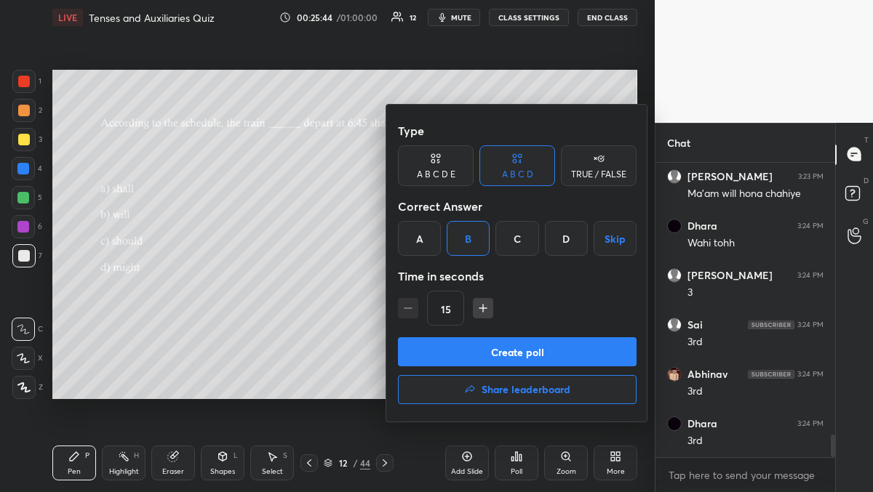
drag, startPoint x: 476, startPoint y: 352, endPoint x: 488, endPoint y: 349, distance: 12.7
click at [474, 351] on button "Create poll" at bounding box center [517, 352] width 239 height 29
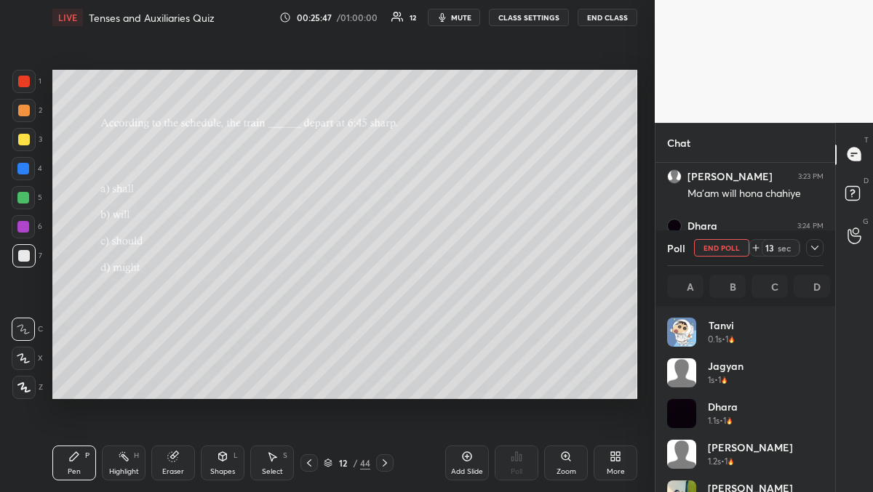
scroll to position [170, 152]
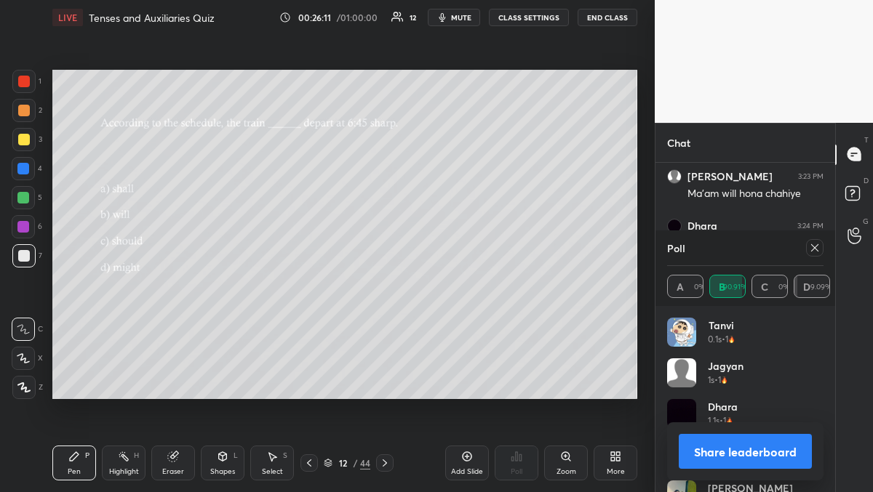
drag, startPoint x: 818, startPoint y: 246, endPoint x: 810, endPoint y: 249, distance: 8.5
click at [811, 247] on icon at bounding box center [815, 248] width 12 height 12
type textarea "x"
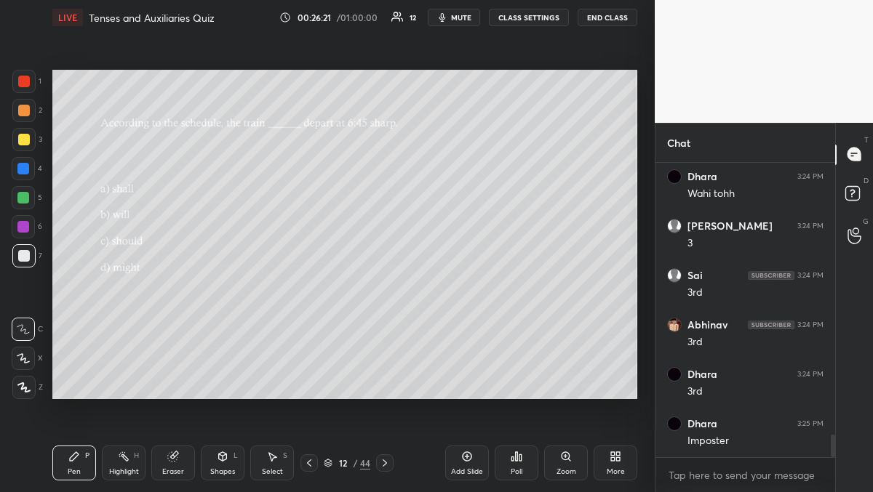
scroll to position [3668, 0]
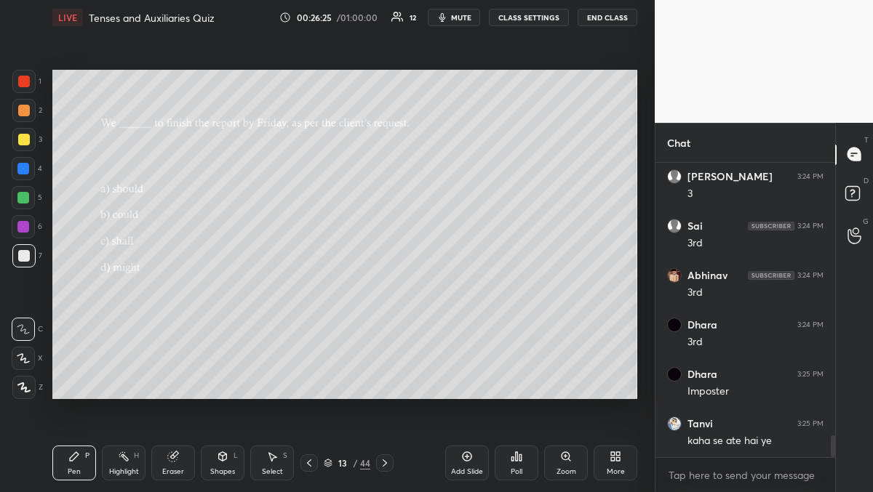
click at [516, 473] on div "Poll" at bounding box center [517, 471] width 12 height 7
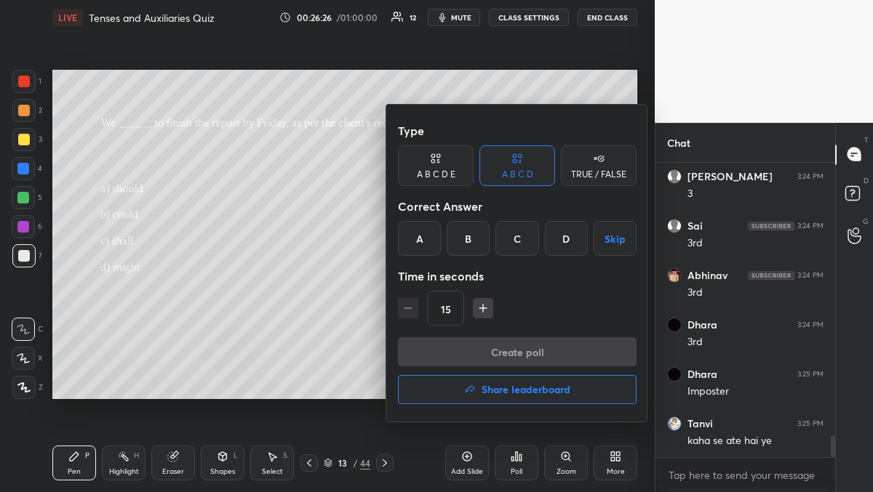
click at [422, 231] on div "A" at bounding box center [419, 238] width 43 height 35
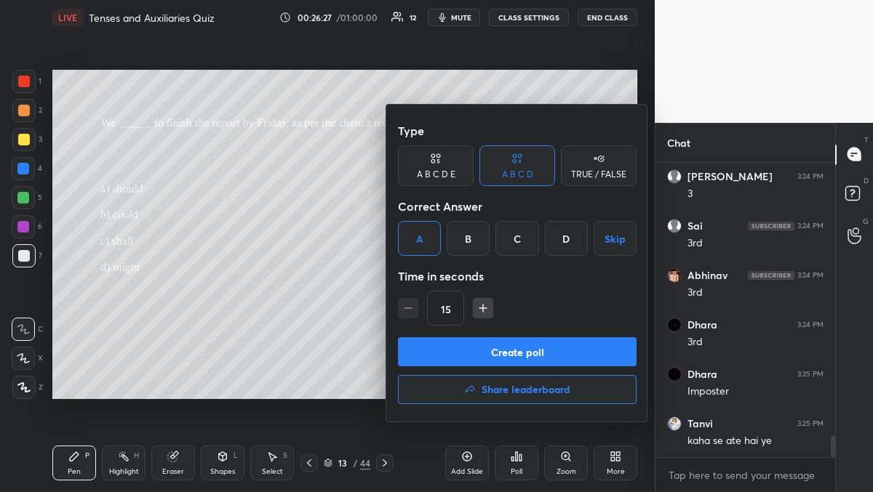
click at [478, 307] on icon "button" at bounding box center [483, 308] width 15 height 15
type input "30"
click at [480, 360] on button "Create poll" at bounding box center [517, 352] width 239 height 29
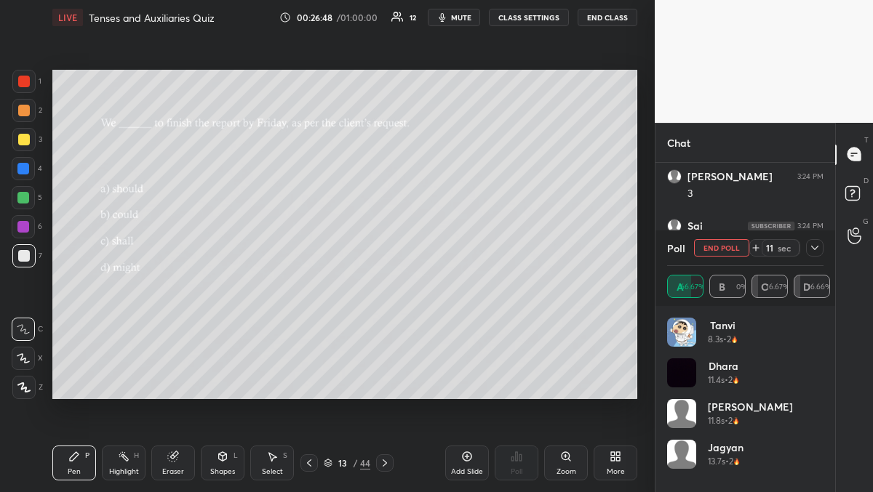
scroll to position [3793, 0]
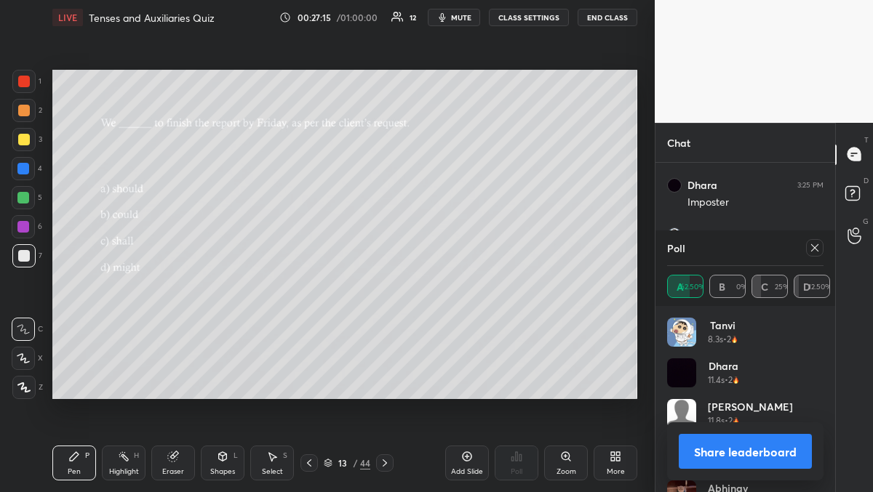
click at [805, 250] on div at bounding box center [811, 247] width 23 height 17
click at [812, 249] on icon at bounding box center [815, 248] width 12 height 12
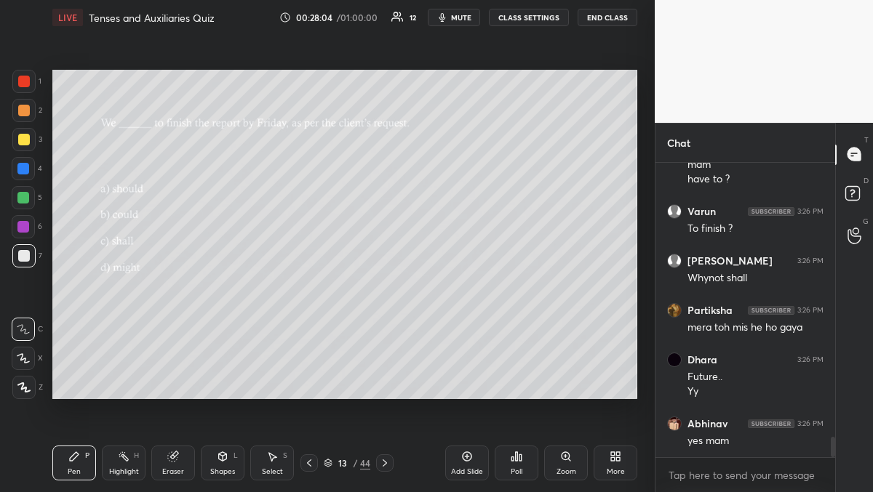
scroll to position [4043, 0]
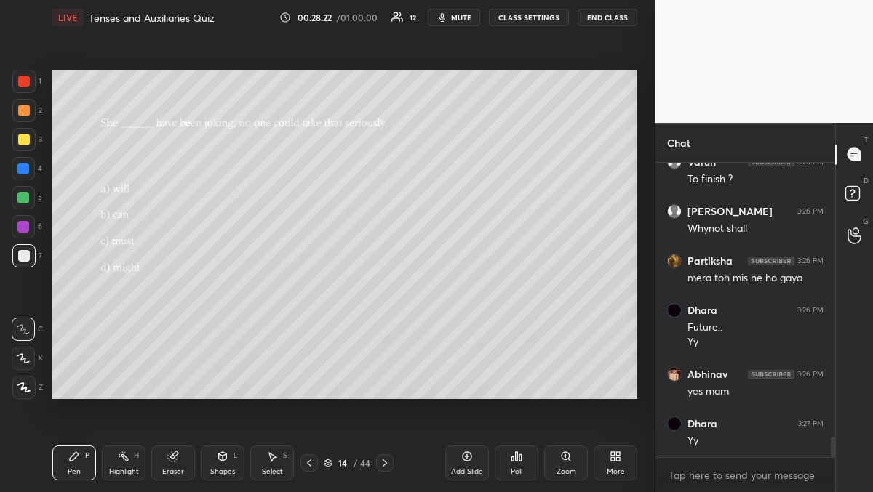
click at [527, 469] on div "Poll" at bounding box center [517, 463] width 44 height 35
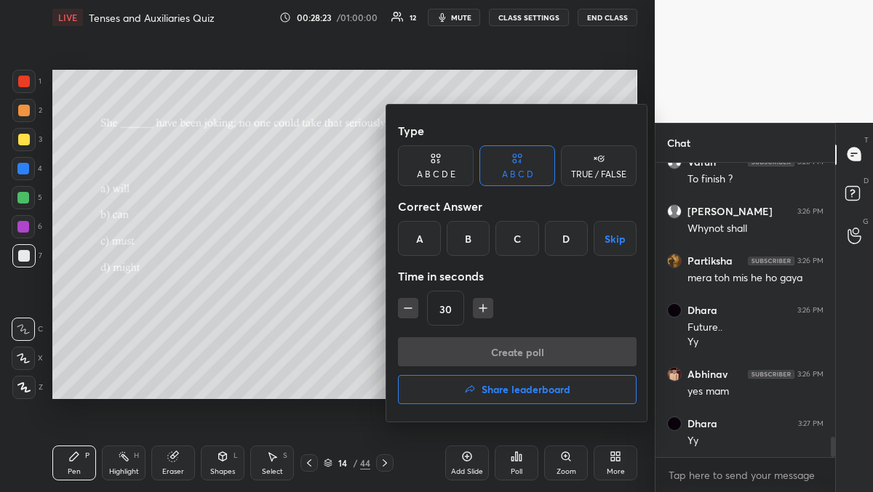
click at [568, 244] on div "D" at bounding box center [566, 238] width 43 height 35
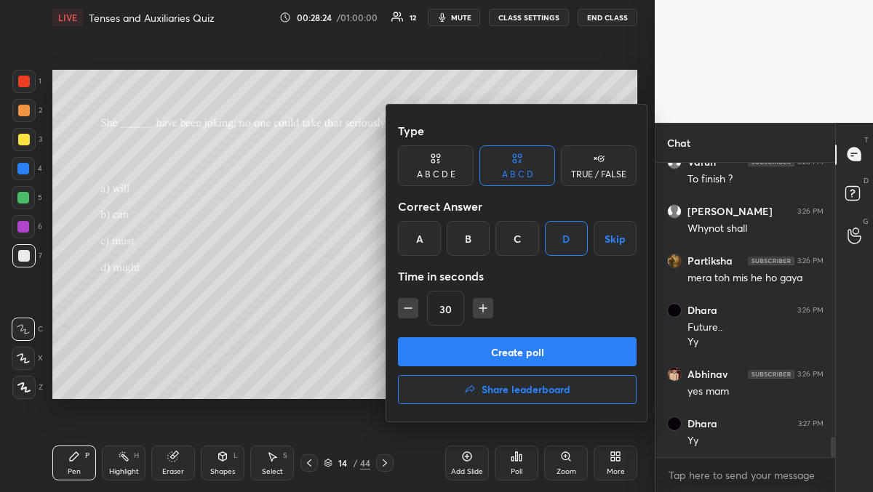
click at [566, 356] on button "Create poll" at bounding box center [517, 352] width 239 height 29
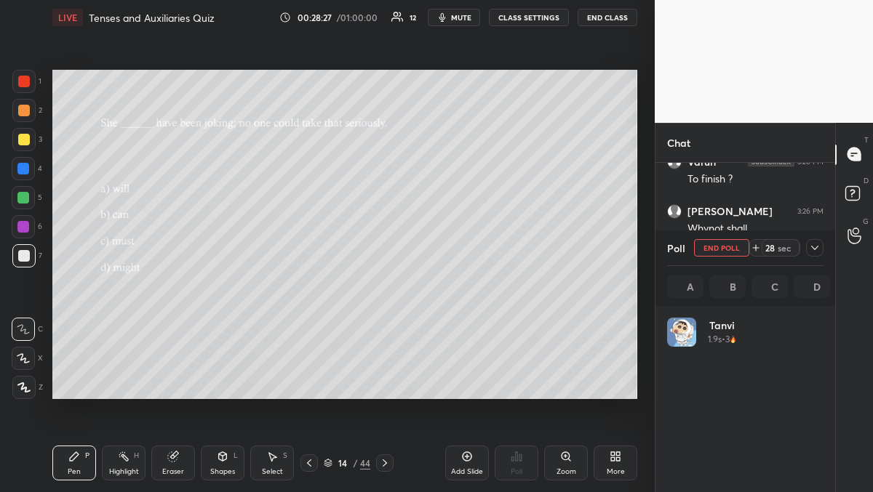
scroll to position [170, 152]
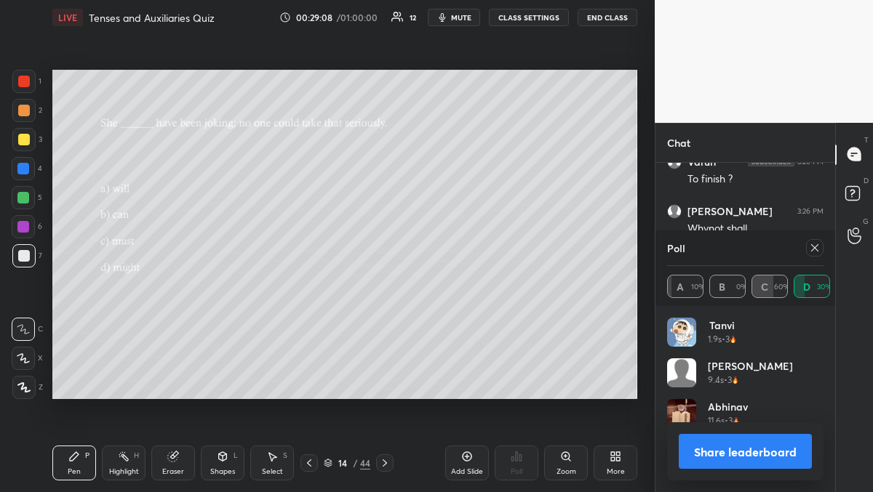
click at [812, 251] on icon at bounding box center [815, 248] width 12 height 12
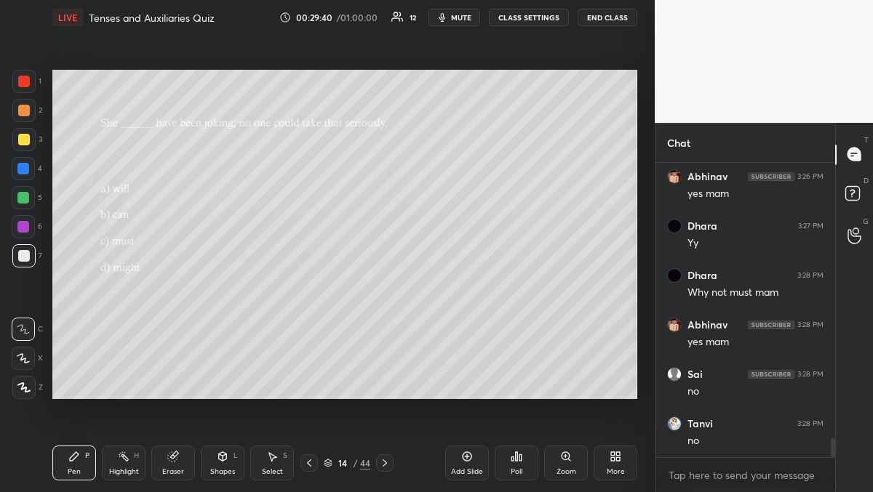
scroll to position [4290, 0]
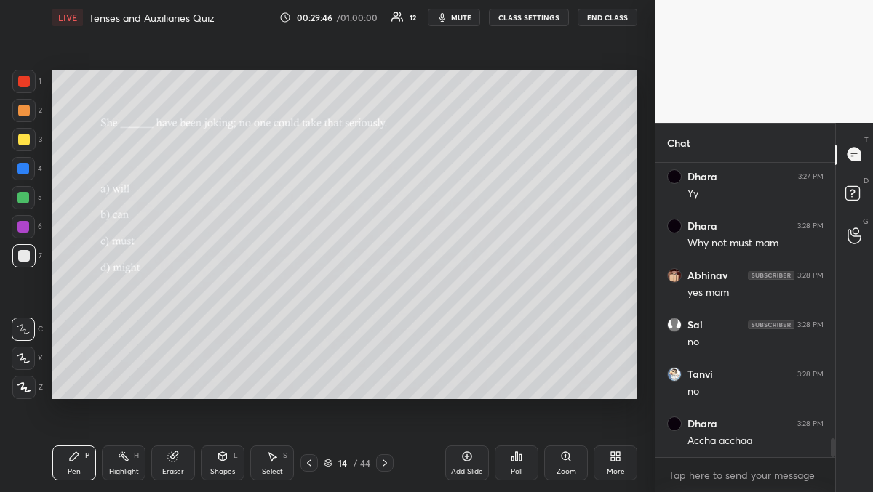
click at [524, 458] on div "Poll" at bounding box center [517, 463] width 44 height 35
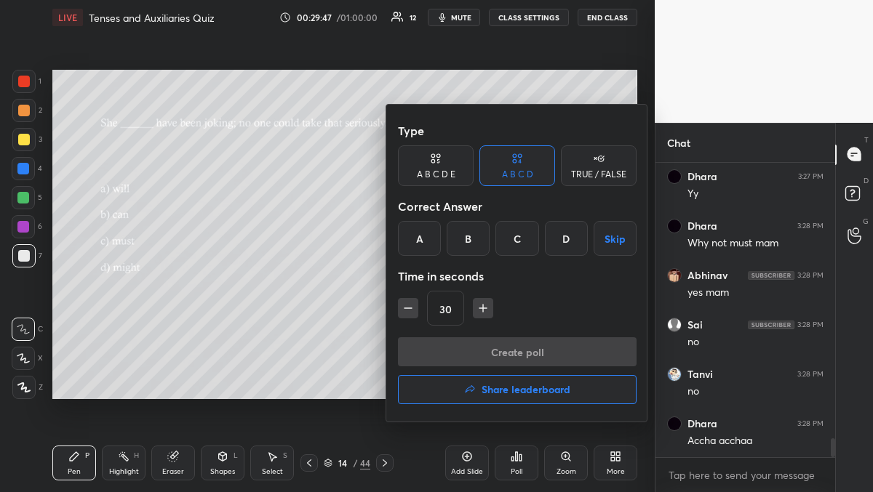
click at [526, 387] on h4 "Share leaderboard" at bounding box center [526, 390] width 89 height 10
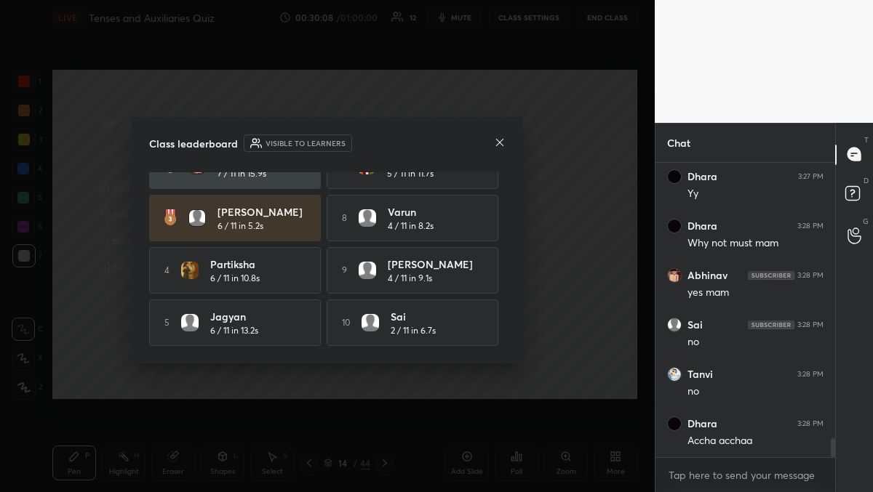
scroll to position [87, 0]
click at [494, 148] on div at bounding box center [500, 143] width 12 height 15
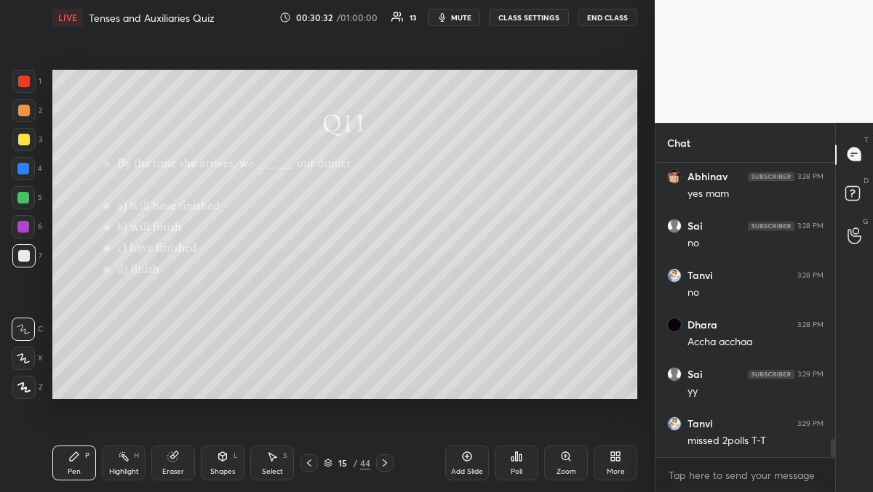
scroll to position [4442, 0]
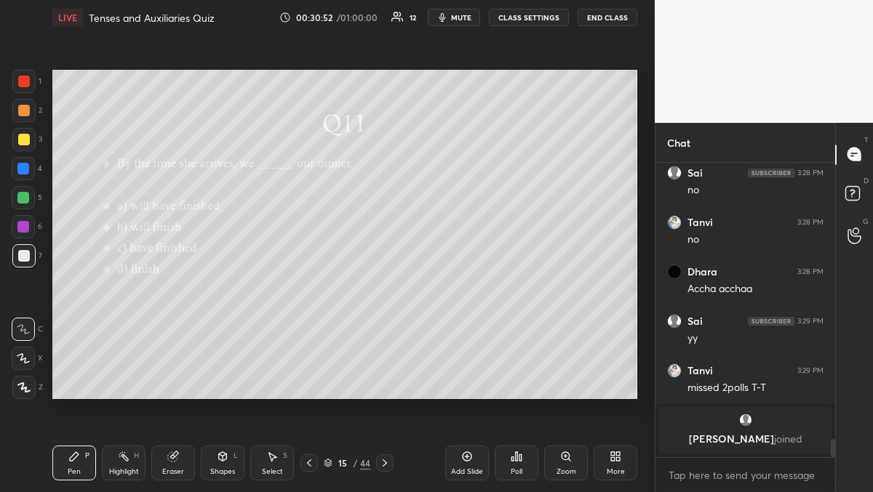
click at [512, 471] on div "Poll" at bounding box center [517, 471] width 12 height 7
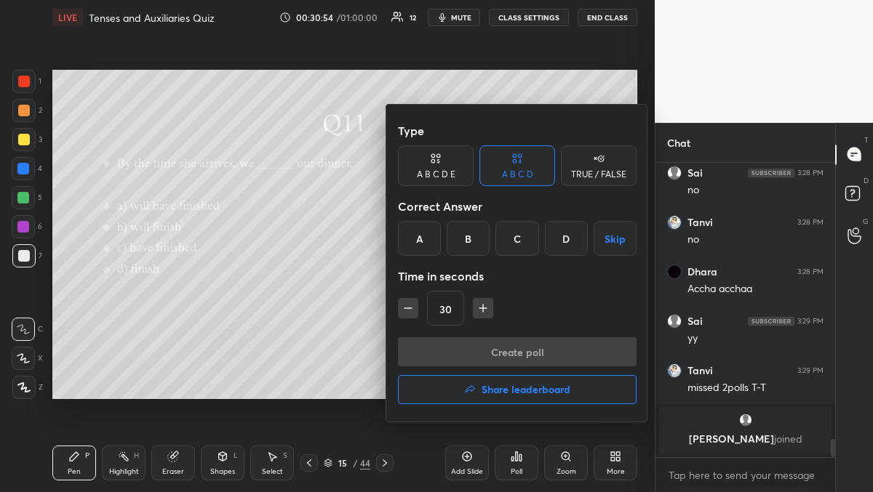
click at [423, 242] on div "A" at bounding box center [419, 238] width 43 height 35
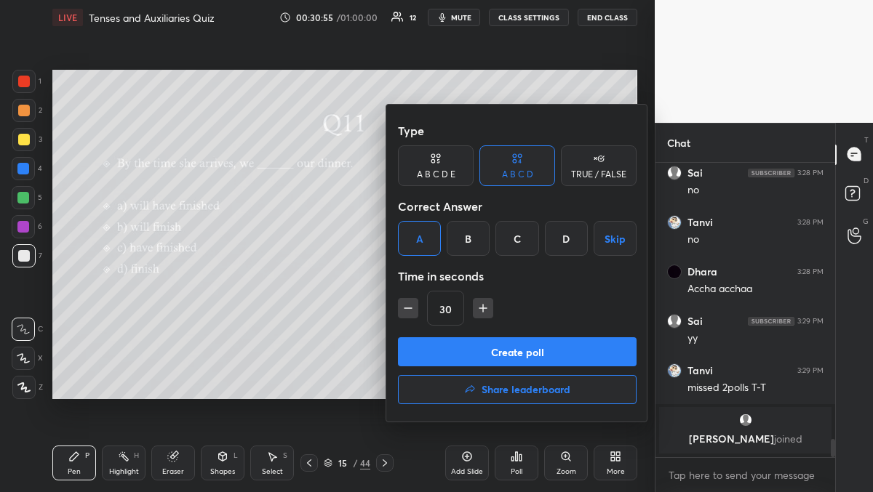
click at [463, 354] on button "Create poll" at bounding box center [517, 352] width 239 height 29
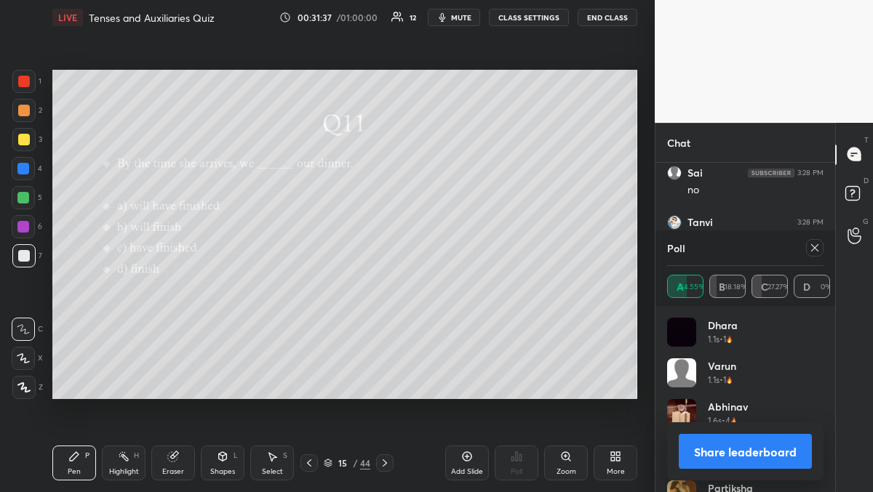
scroll to position [4087, 0]
click at [807, 249] on div at bounding box center [814, 247] width 17 height 17
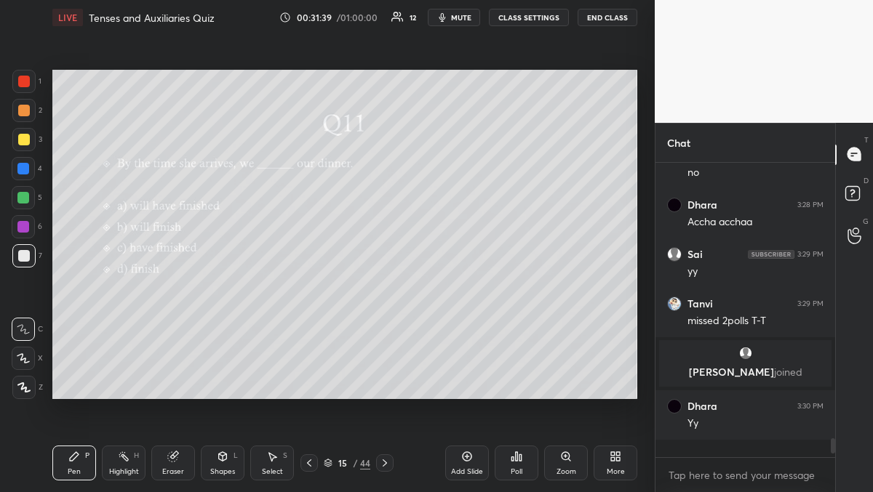
scroll to position [290, 175]
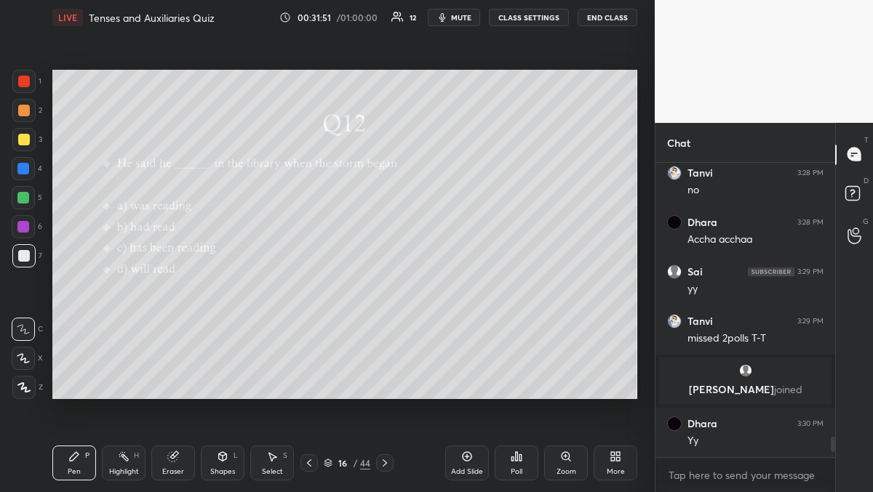
click at [516, 463] on div "Poll" at bounding box center [517, 463] width 44 height 35
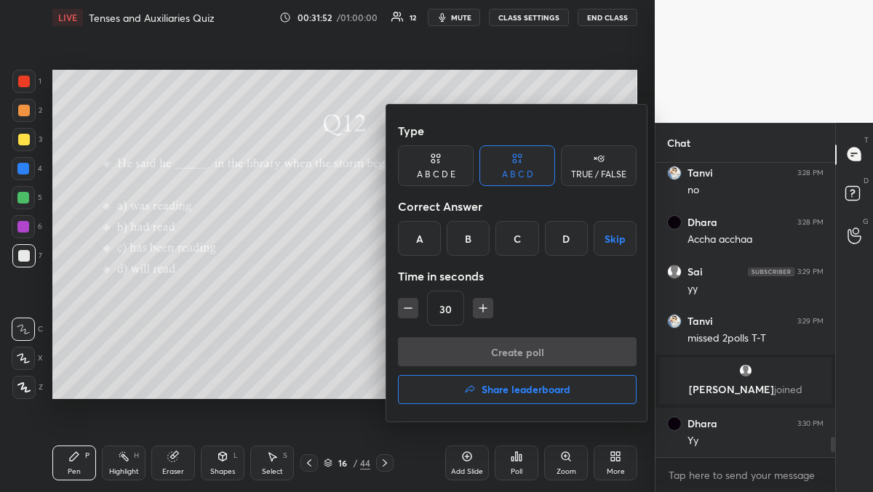
click at [422, 240] on div "A" at bounding box center [419, 238] width 43 height 35
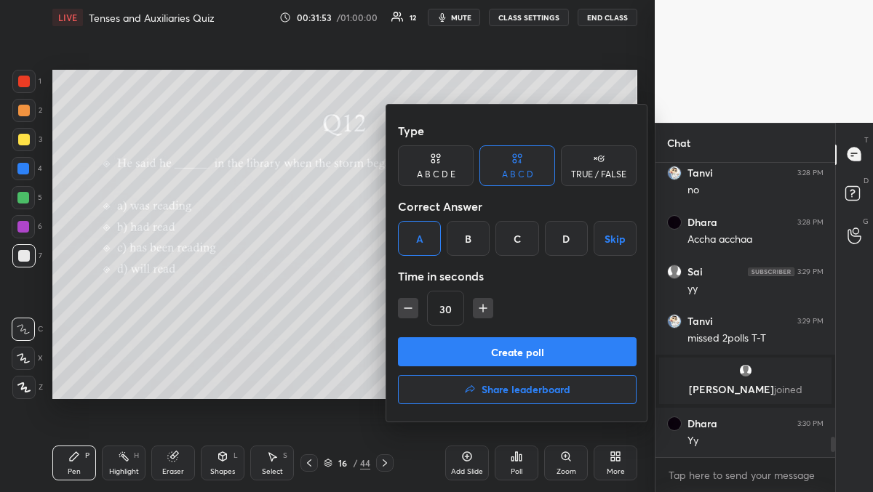
click at [455, 346] on button "Create poll" at bounding box center [517, 352] width 239 height 29
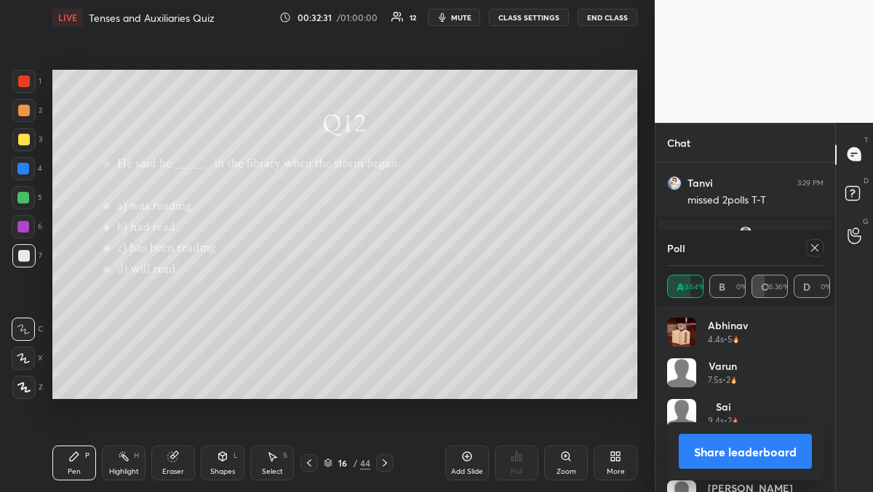
scroll to position [4199, 0]
click at [813, 247] on icon at bounding box center [815, 248] width 12 height 12
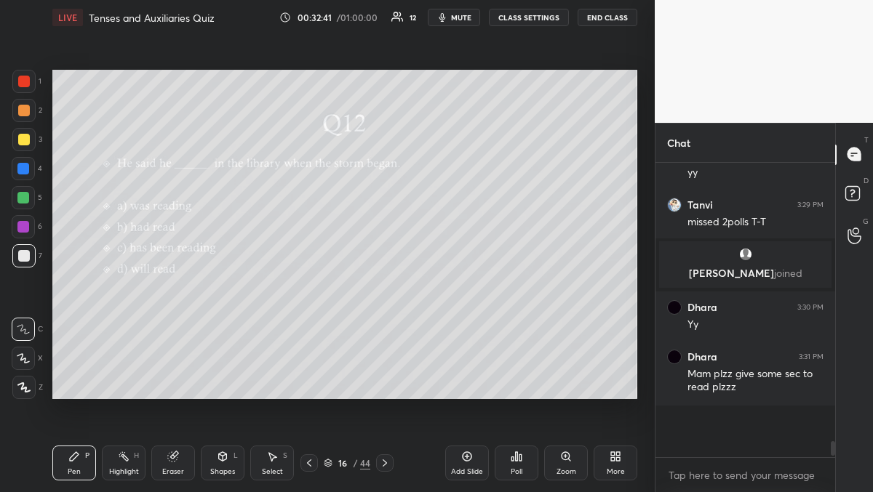
scroll to position [290, 175]
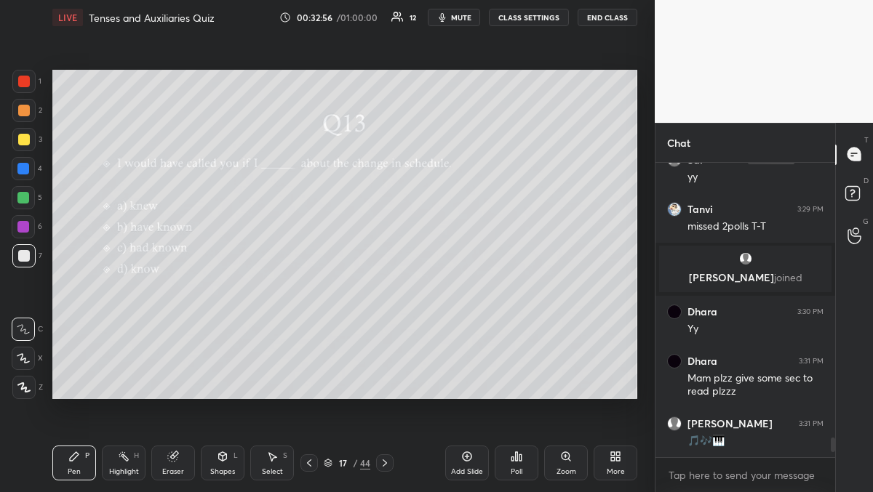
click at [523, 472] on div "Poll" at bounding box center [517, 463] width 44 height 35
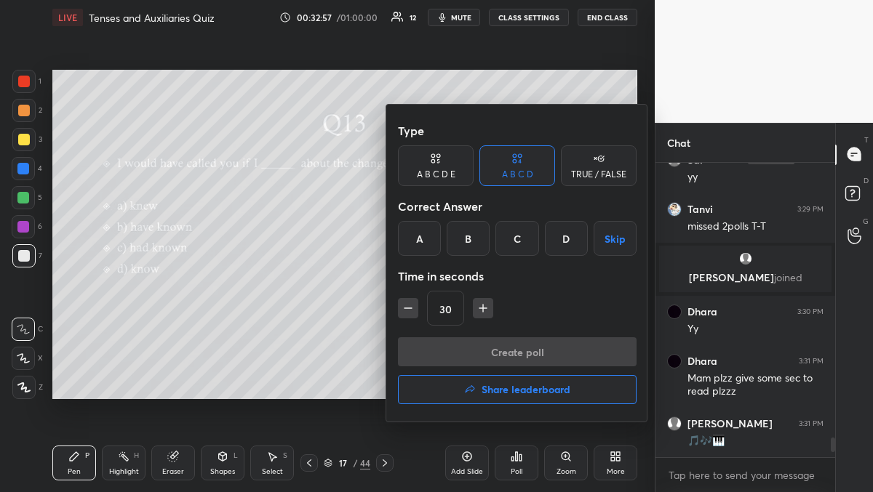
click at [521, 234] on div "C" at bounding box center [516, 238] width 43 height 35
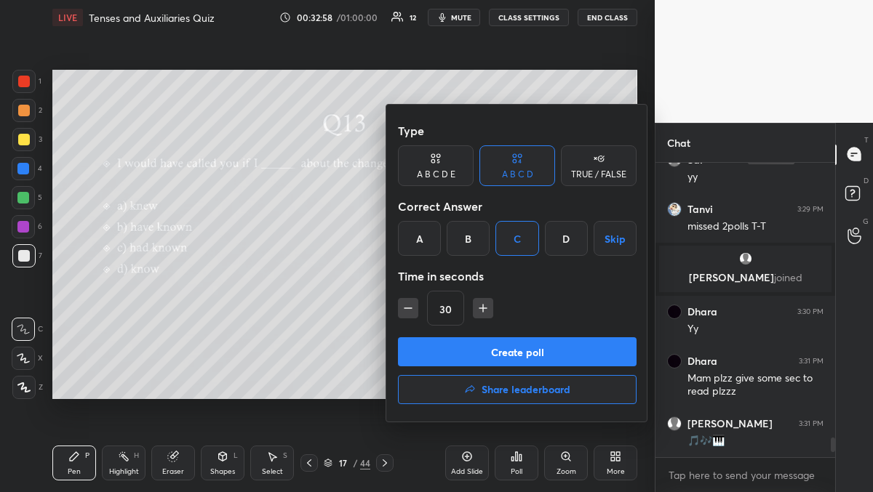
click at [519, 347] on button "Create poll" at bounding box center [517, 352] width 239 height 29
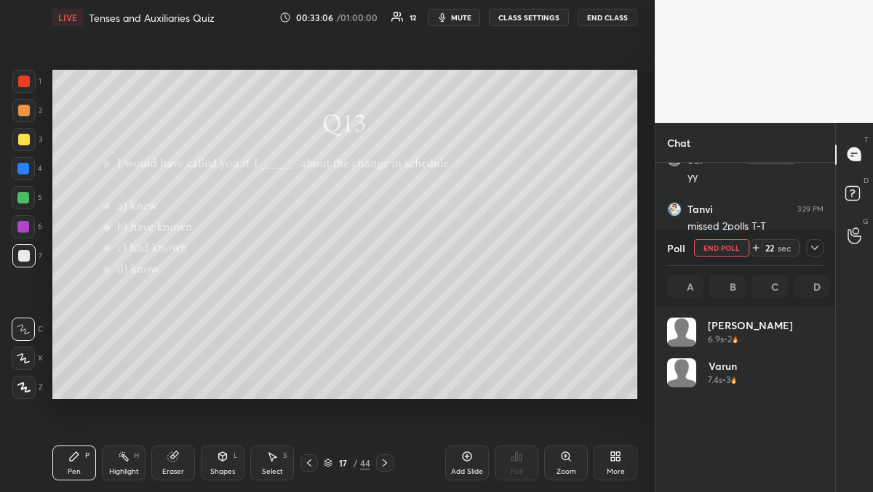
scroll to position [170, 152]
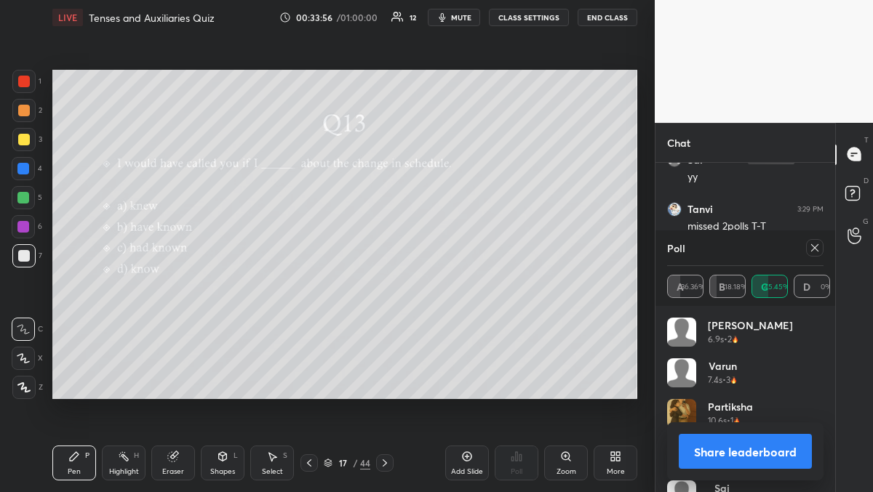
click at [819, 254] on div at bounding box center [814, 247] width 17 height 17
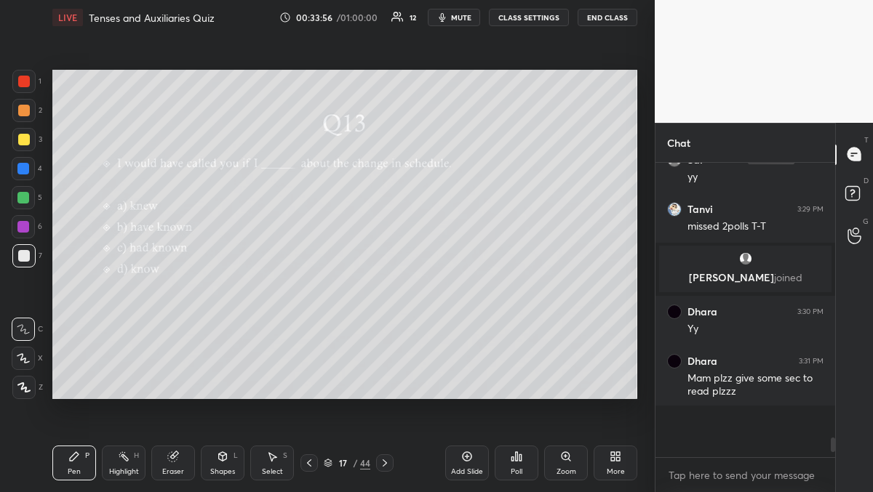
scroll to position [5, 5]
click at [514, 463] on div "Poll" at bounding box center [517, 463] width 44 height 35
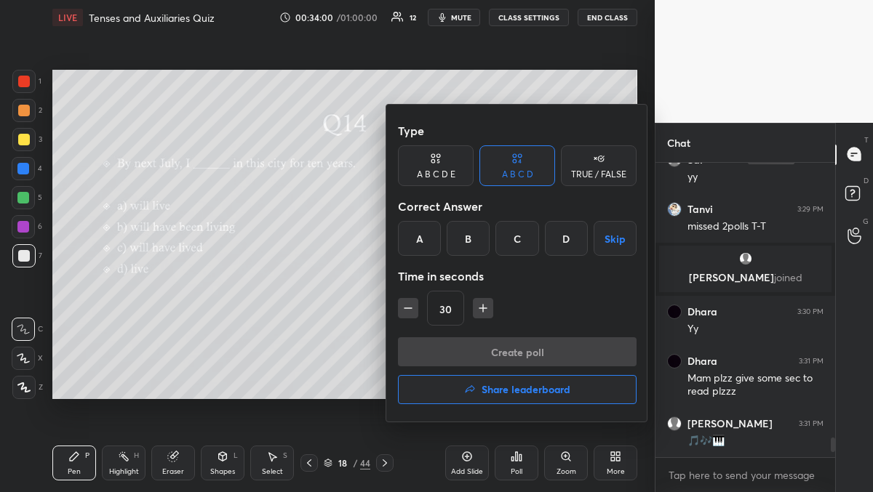
click at [463, 240] on div "B" at bounding box center [468, 238] width 43 height 35
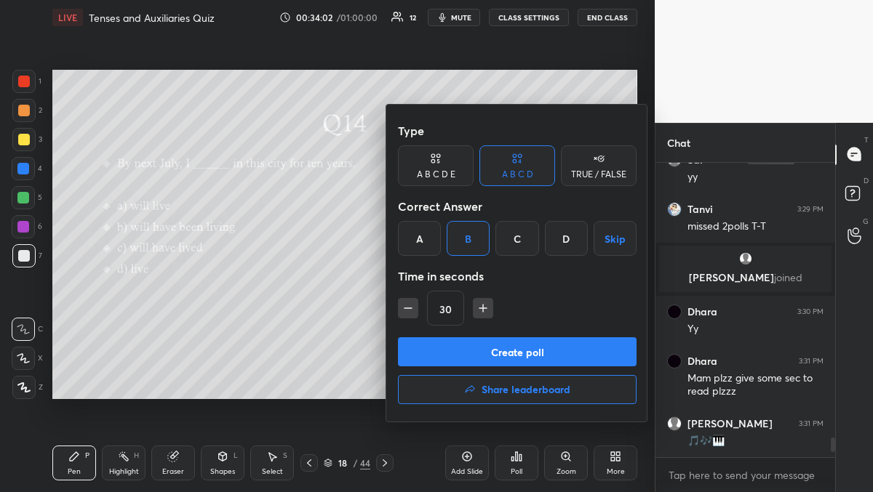
click at [452, 343] on button "Create poll" at bounding box center [517, 352] width 239 height 29
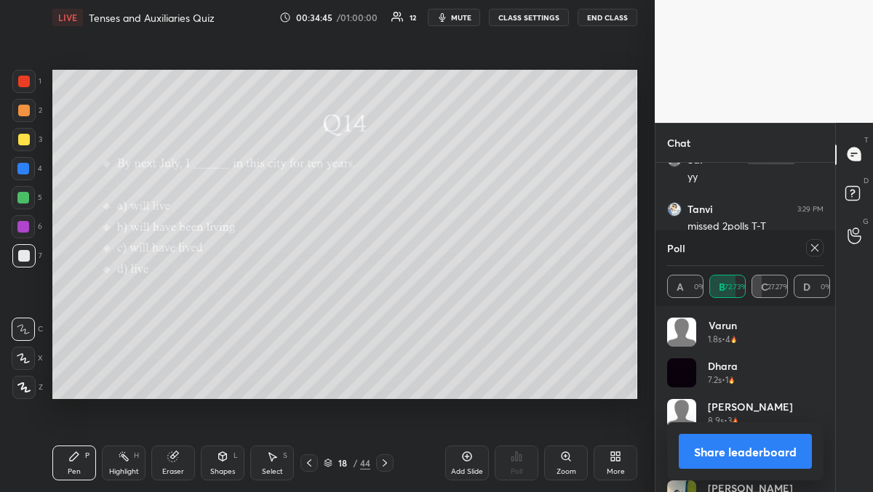
scroll to position [4248, 0]
click at [813, 247] on icon at bounding box center [815, 248] width 12 height 12
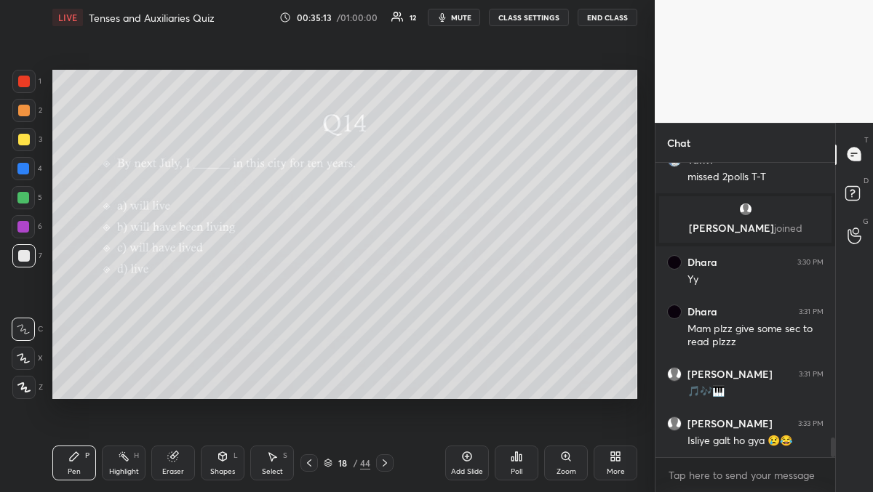
scroll to position [4222, 0]
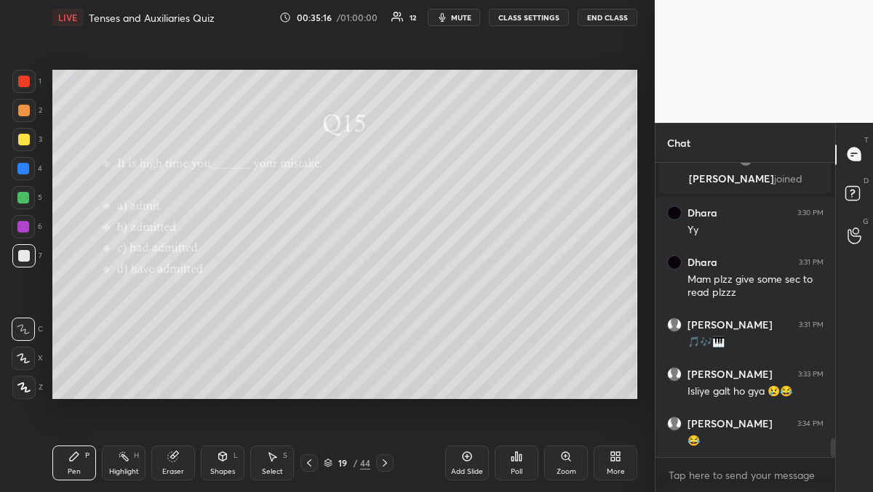
click at [514, 460] on icon at bounding box center [517, 457] width 12 height 12
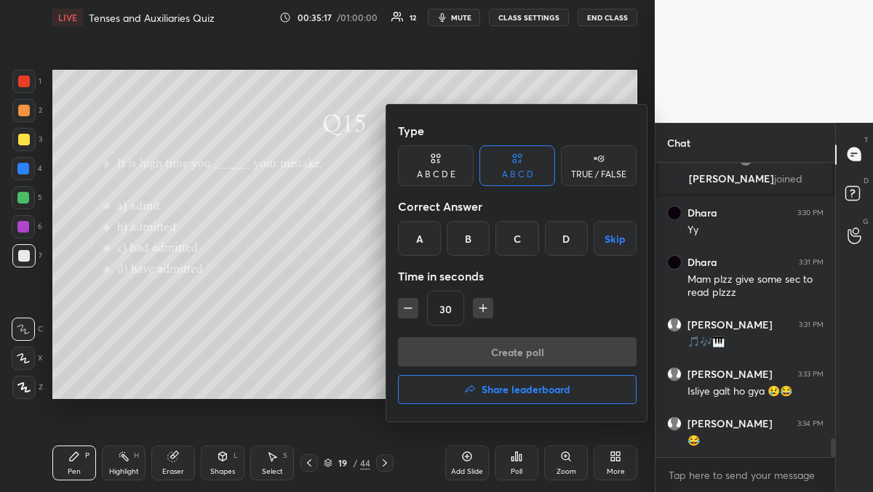
click at [454, 244] on div "B" at bounding box center [468, 238] width 43 height 35
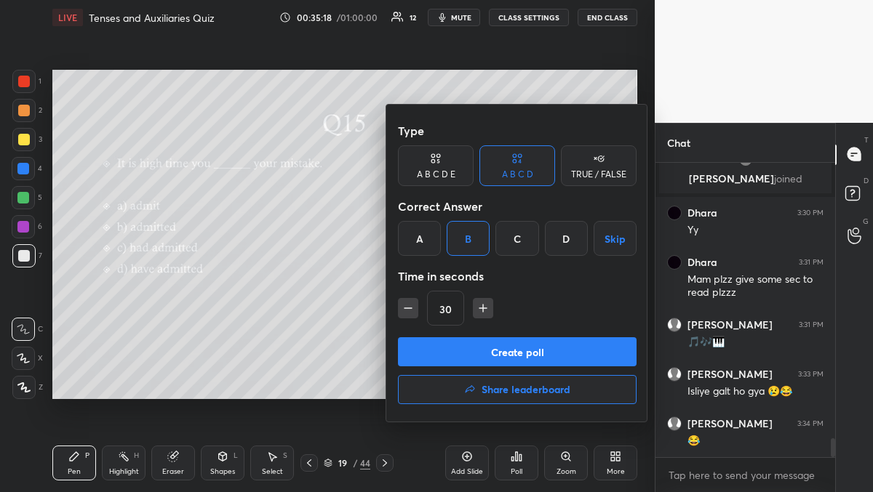
click at [457, 343] on button "Create poll" at bounding box center [517, 352] width 239 height 29
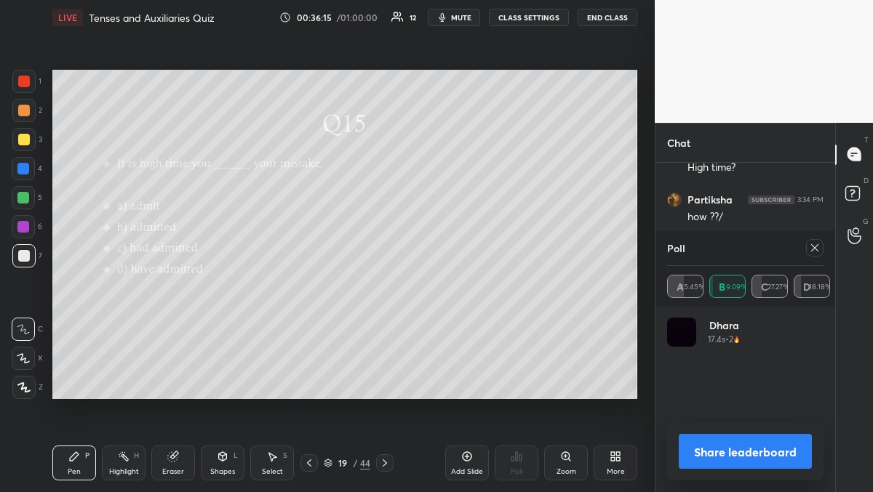
scroll to position [4609, 0]
click at [813, 249] on icon at bounding box center [815, 248] width 12 height 12
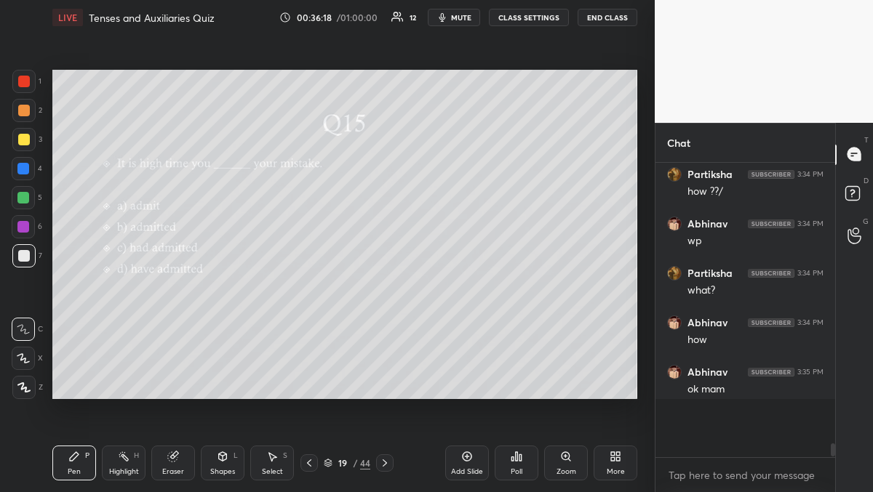
scroll to position [290, 175]
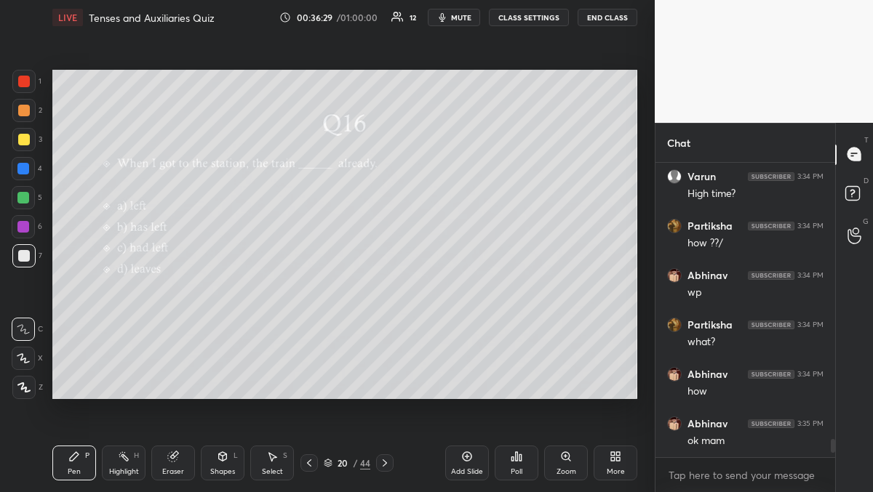
click at [505, 476] on div "Poll" at bounding box center [517, 463] width 44 height 35
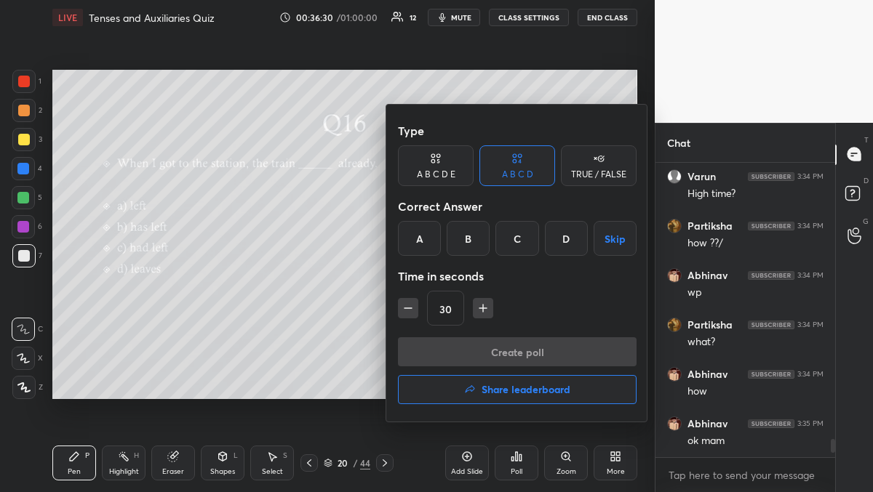
click at [514, 238] on div "C" at bounding box center [516, 238] width 43 height 35
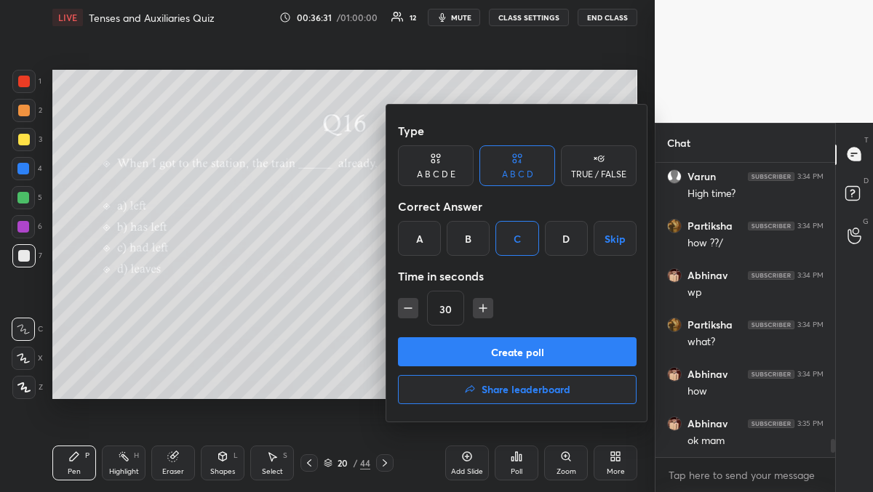
click at [516, 352] on button "Create poll" at bounding box center [517, 352] width 239 height 29
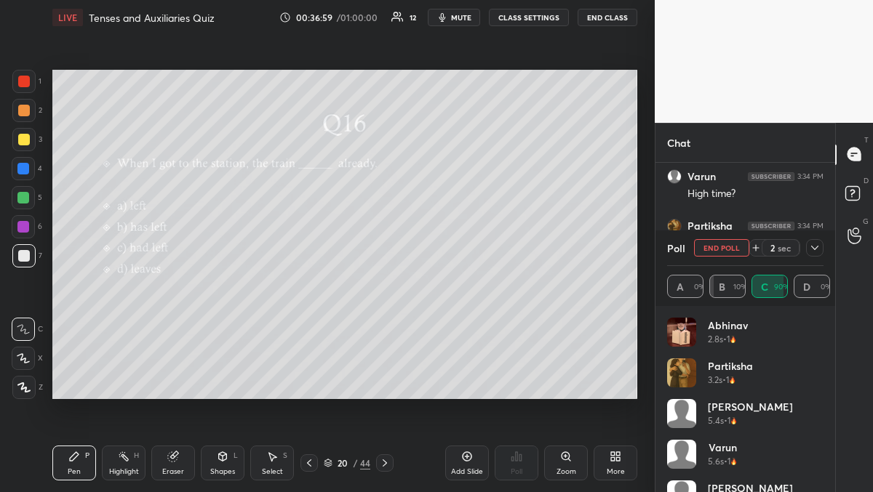
scroll to position [4658, 0]
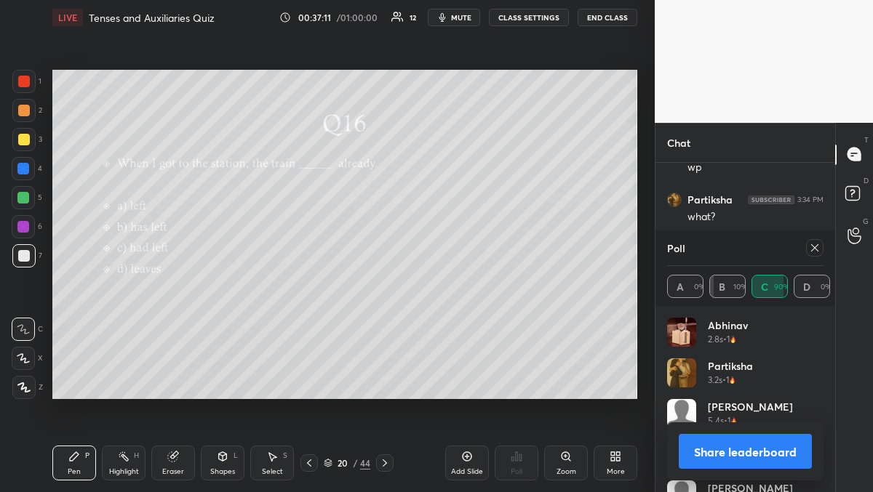
click at [815, 244] on icon at bounding box center [815, 248] width 12 height 12
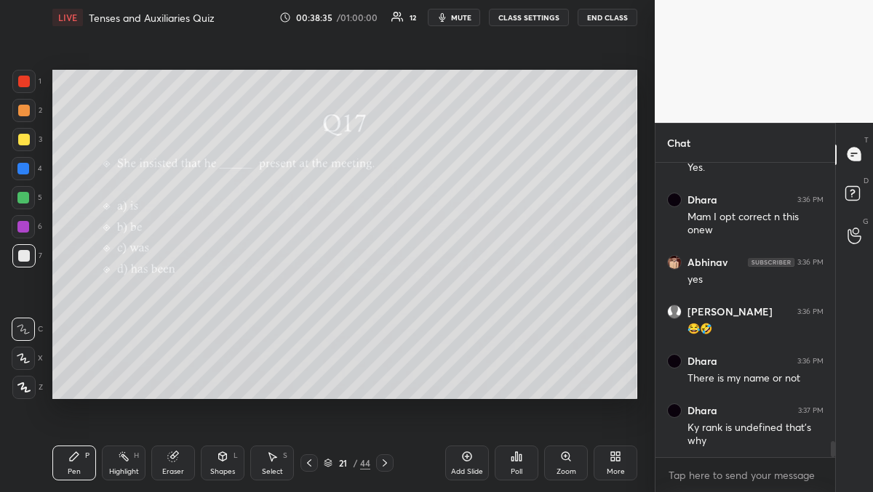
scroll to position [5167, 0]
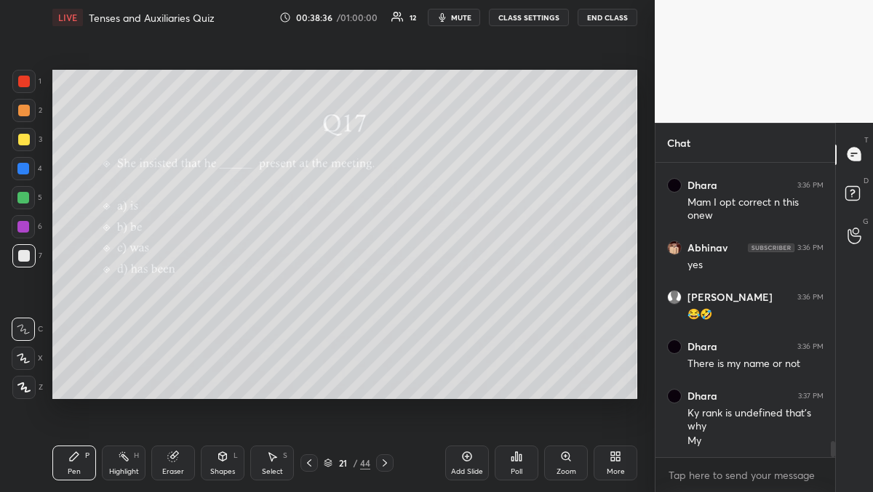
click at [514, 461] on icon at bounding box center [517, 457] width 12 height 12
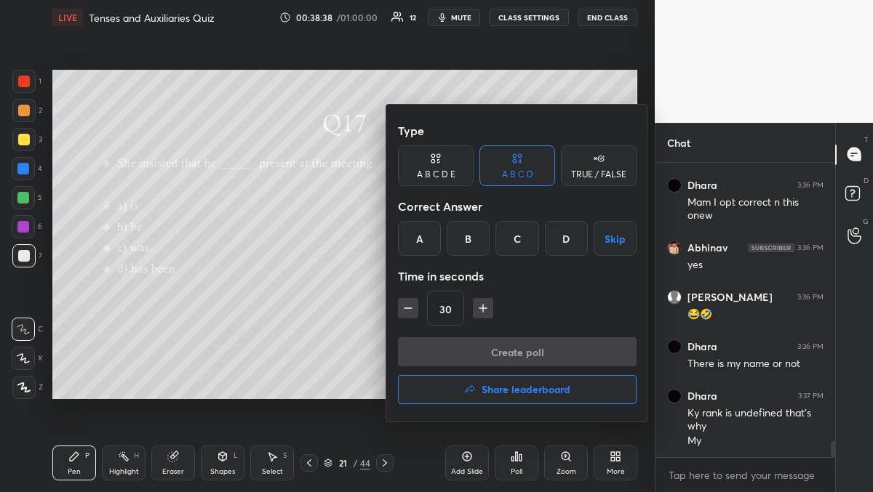
click at [457, 250] on div "B" at bounding box center [468, 238] width 43 height 35
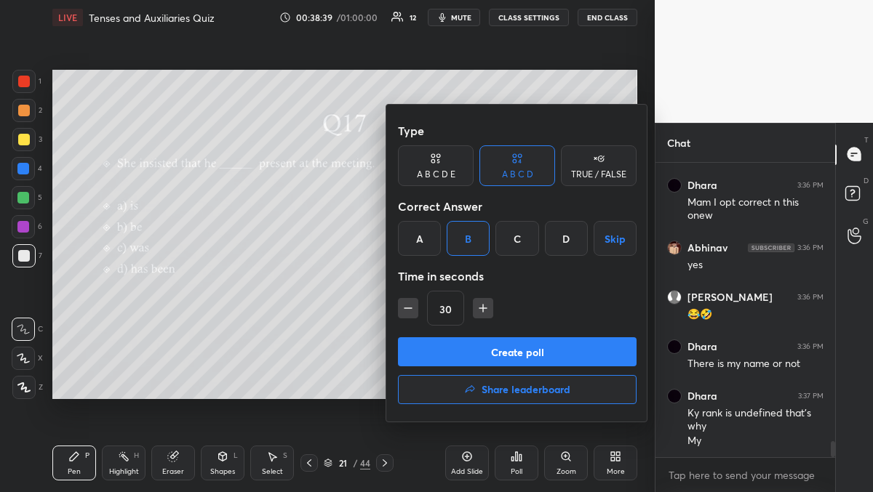
click at [479, 361] on button "Create poll" at bounding box center [517, 352] width 239 height 29
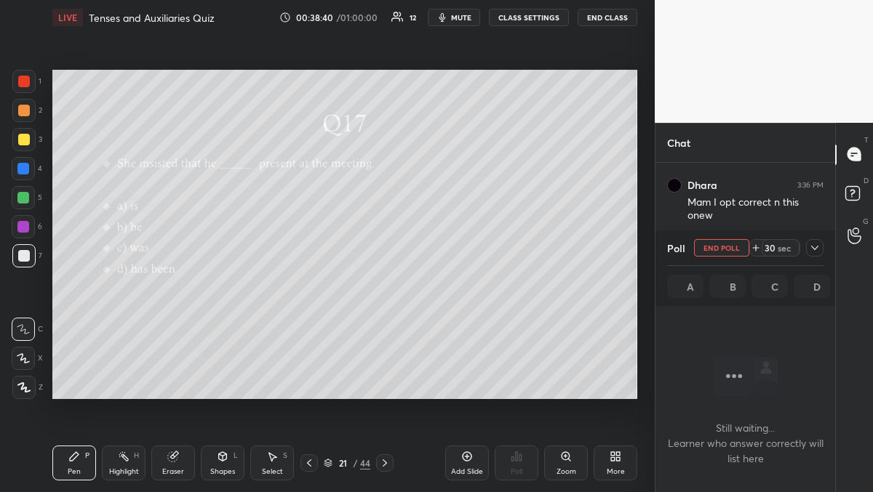
scroll to position [93, 175]
click at [813, 253] on icon at bounding box center [815, 248] width 12 height 12
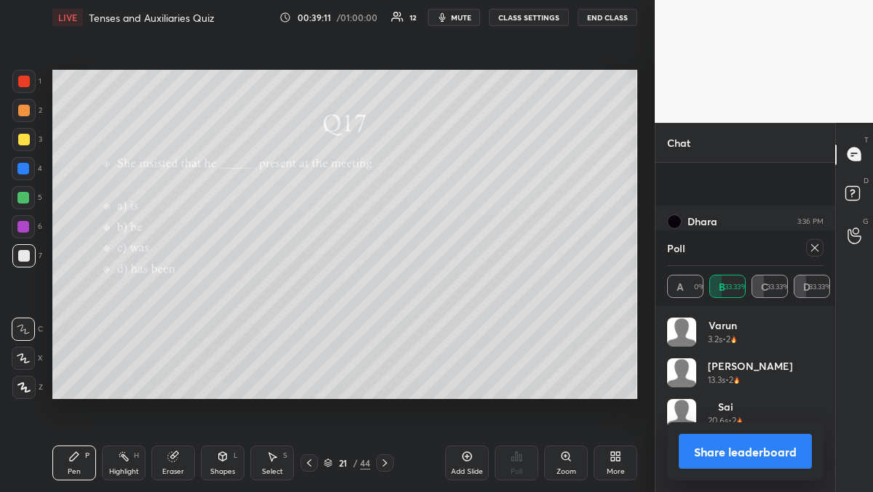
scroll to position [5441, 0]
drag, startPoint x: 808, startPoint y: 248, endPoint x: 815, endPoint y: 249, distance: 7.3
click at [818, 247] on icon at bounding box center [815, 248] width 12 height 12
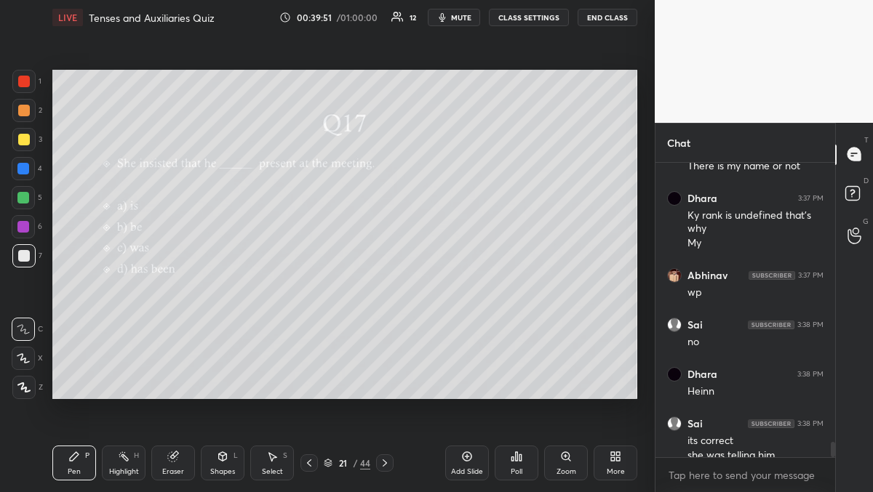
scroll to position [5380, 0]
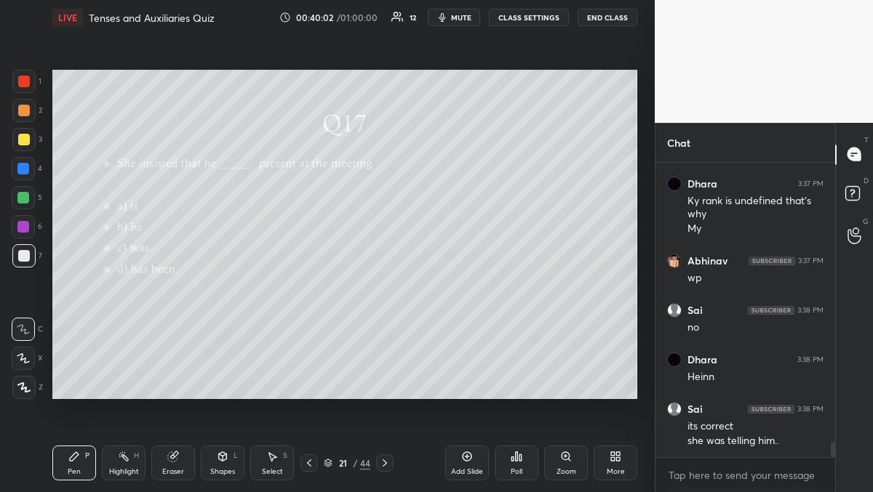
click at [180, 470] on div "Eraser" at bounding box center [173, 471] width 22 height 7
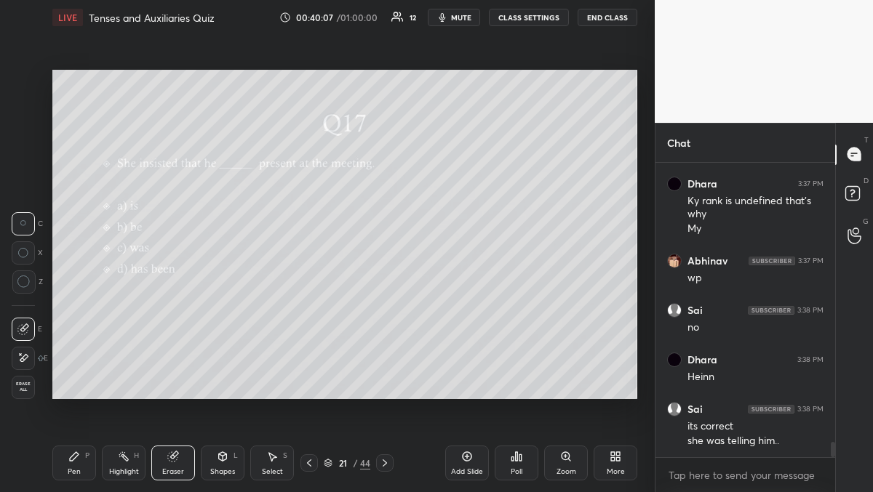
click at [50, 463] on div "LIVE Tenses and Auxiliaries Quiz 00:40:07 / 01:00:00 12 mute CLASS SETTINGS End…" at bounding box center [345, 246] width 596 height 492
click at [63, 467] on div "Pen P" at bounding box center [74, 463] width 44 height 35
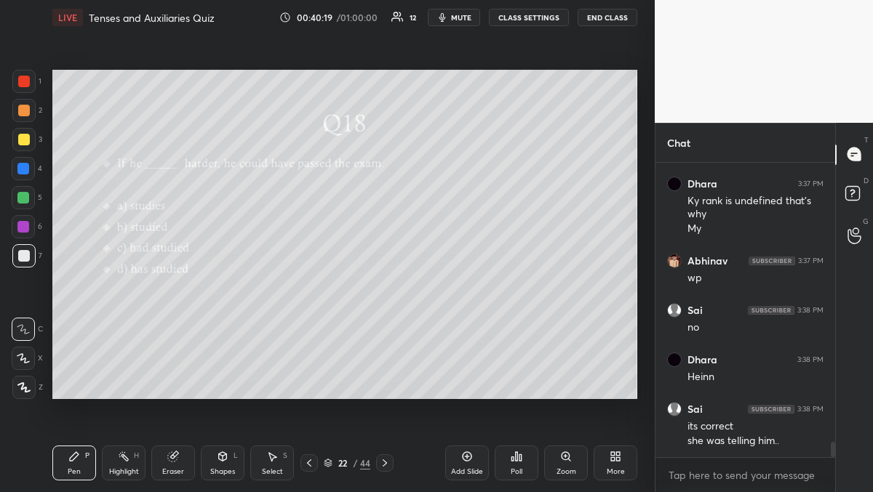
click at [532, 468] on div "Poll" at bounding box center [517, 463] width 44 height 35
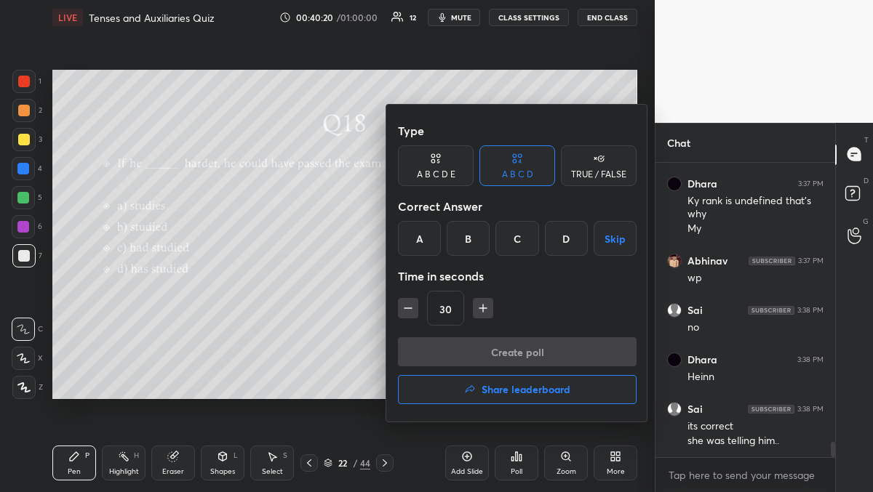
click at [309, 316] on div at bounding box center [436, 246] width 873 height 492
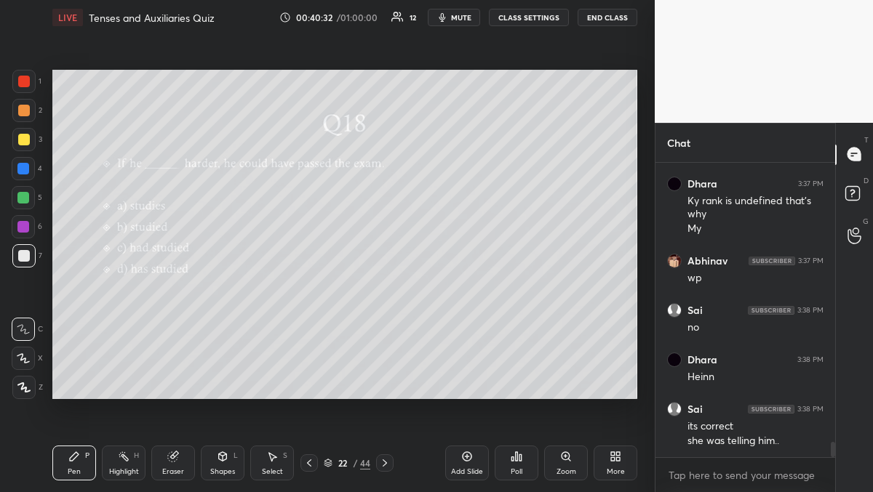
click at [511, 459] on icon at bounding box center [512, 460] width 2 height 4
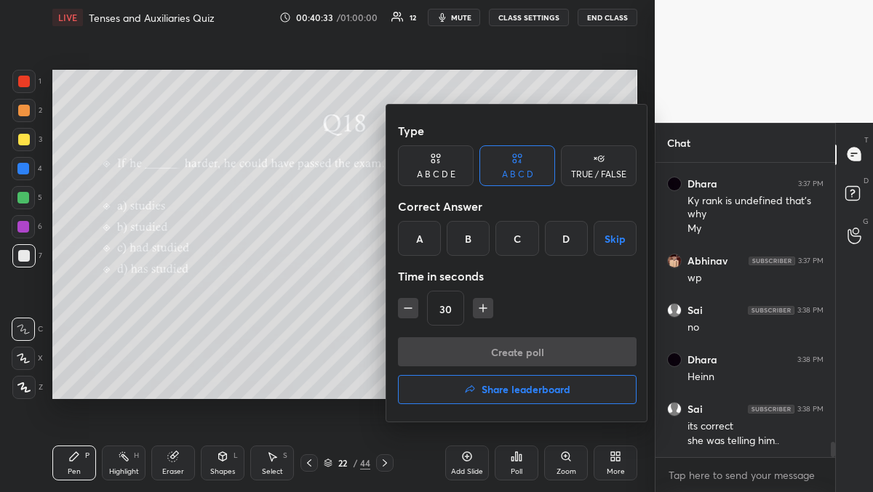
click at [503, 243] on div "C" at bounding box center [516, 238] width 43 height 35
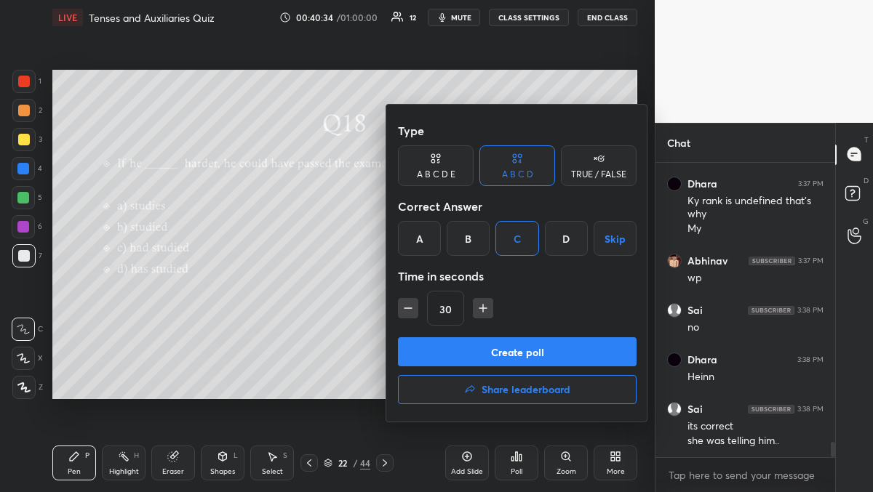
click at [502, 363] on button "Create poll" at bounding box center [517, 352] width 239 height 29
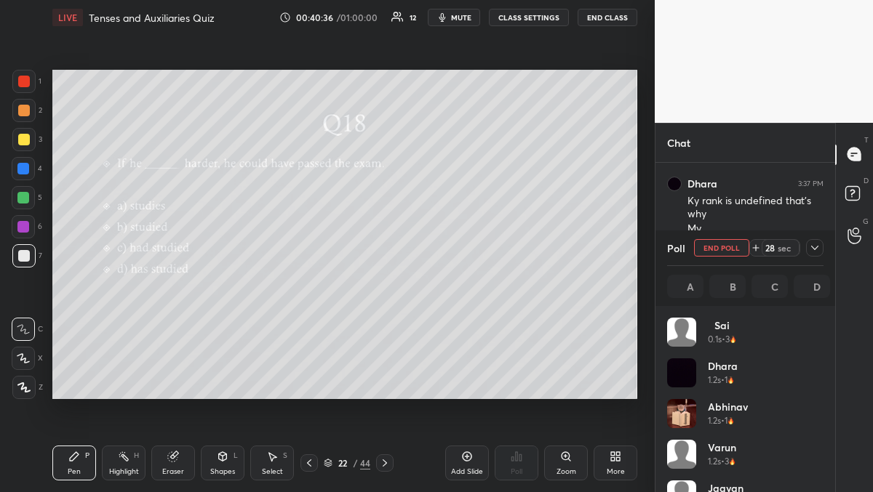
scroll to position [170, 152]
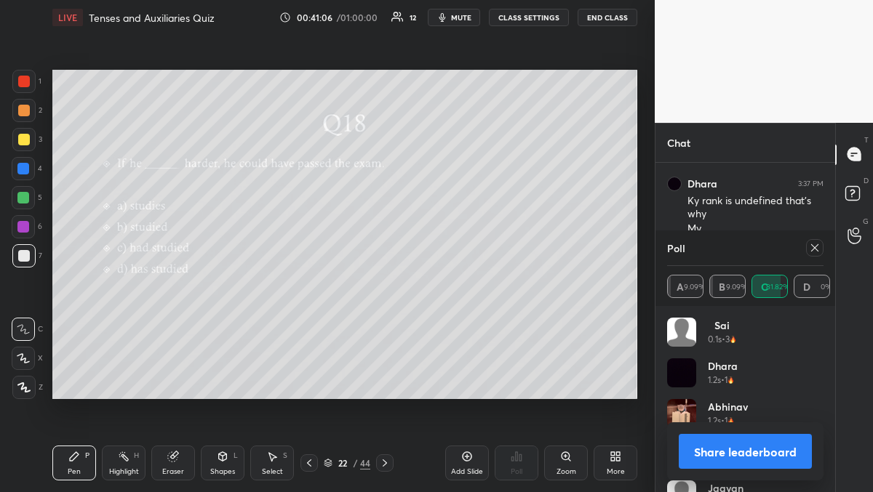
click at [816, 252] on icon at bounding box center [815, 248] width 12 height 12
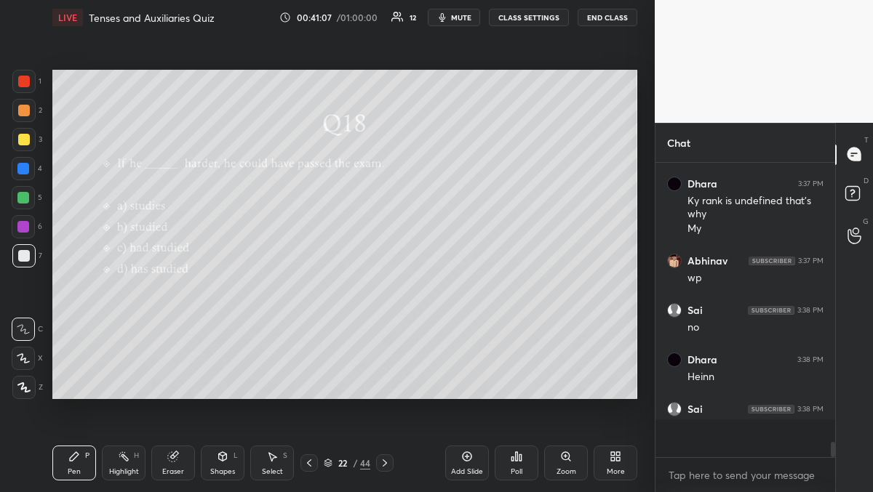
scroll to position [151, 175]
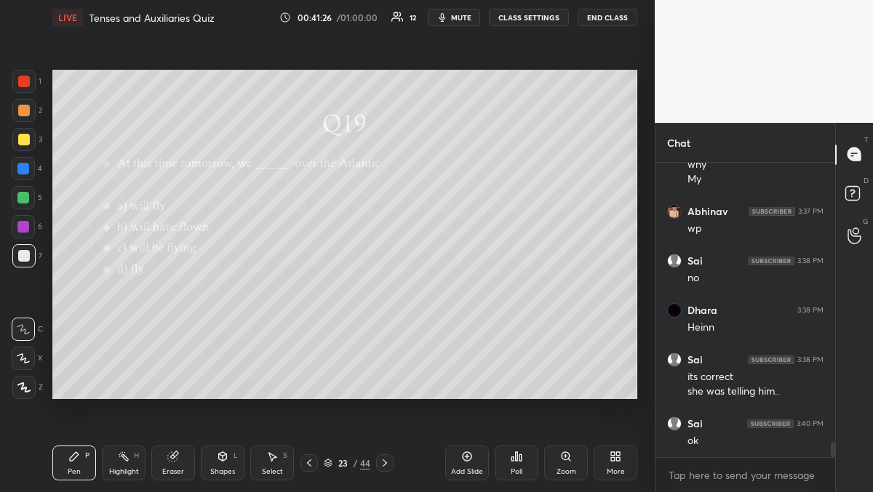
click at [519, 450] on div "Poll" at bounding box center [517, 463] width 44 height 35
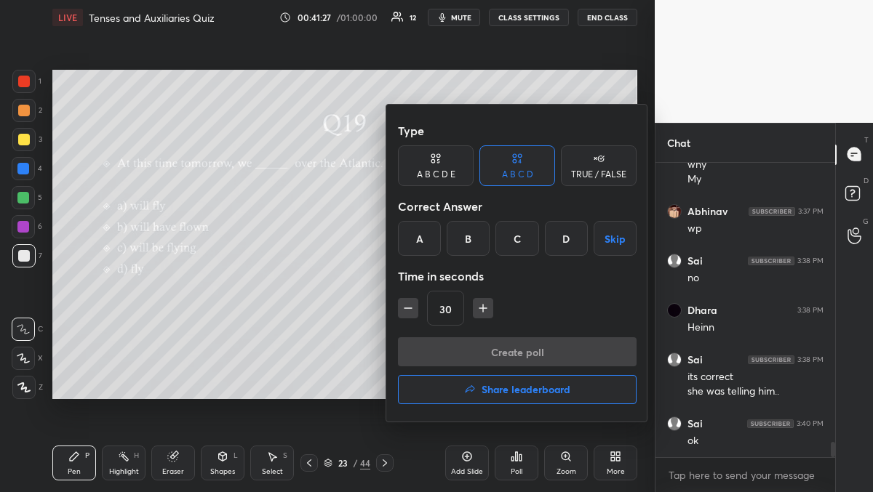
click at [508, 225] on div "C" at bounding box center [516, 238] width 43 height 35
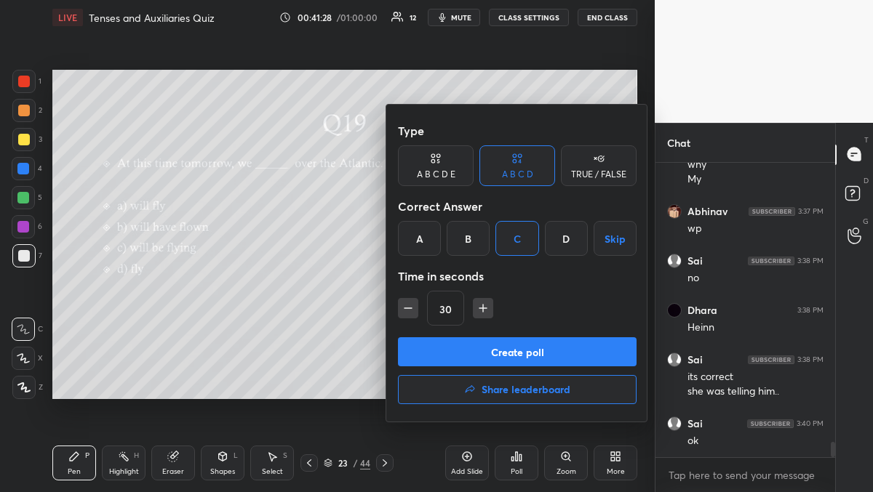
click at [483, 356] on button "Create poll" at bounding box center [517, 352] width 239 height 29
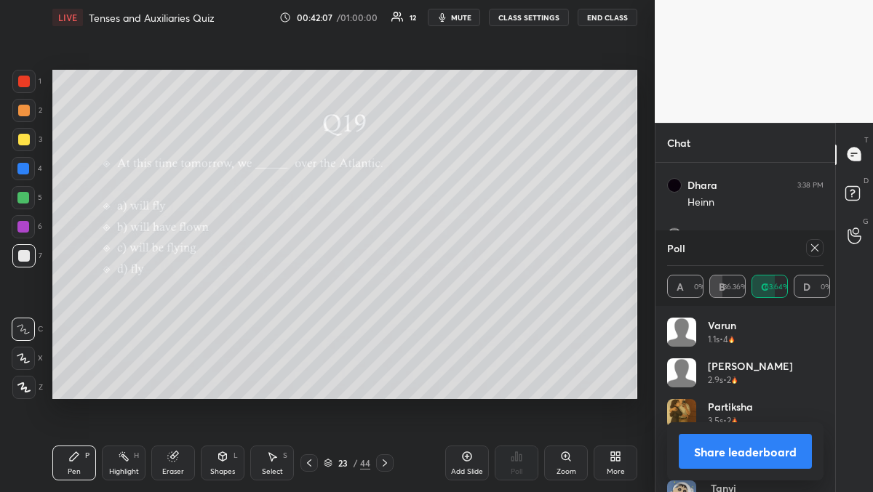
click at [813, 250] on icon at bounding box center [815, 248] width 12 height 12
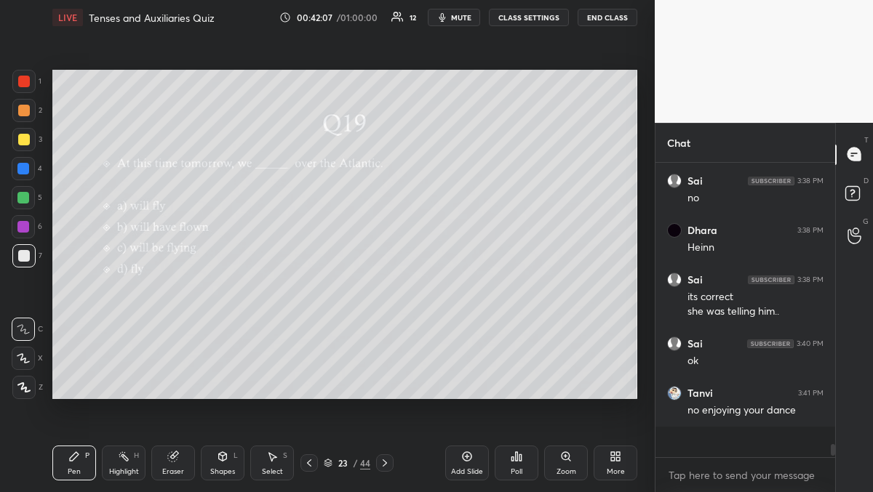
scroll to position [156, 175]
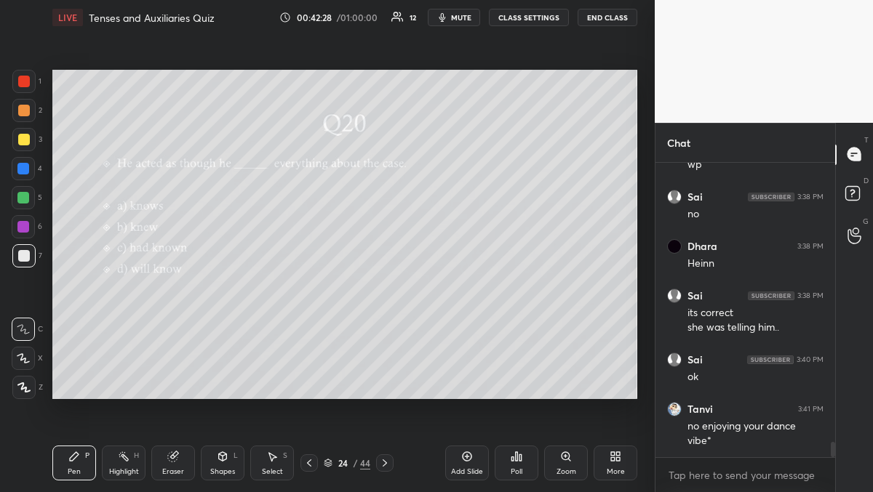
click at [522, 478] on div "Poll" at bounding box center [517, 463] width 44 height 35
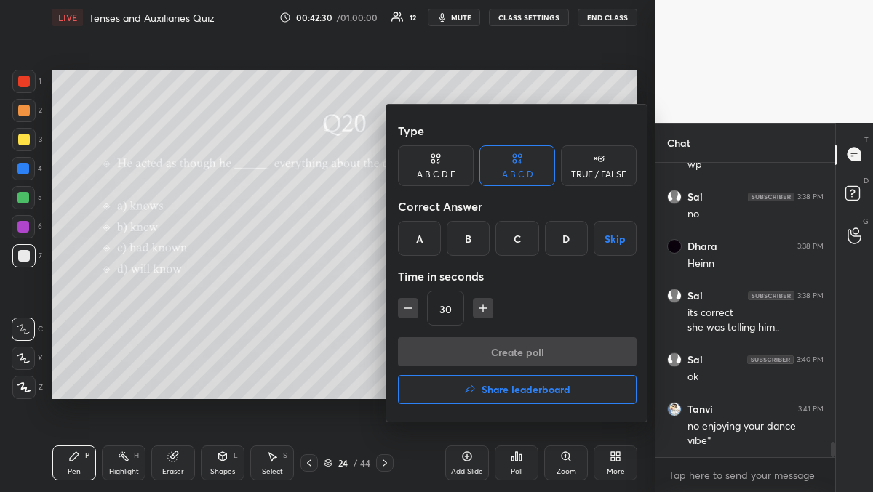
click at [468, 237] on div "B" at bounding box center [468, 238] width 43 height 35
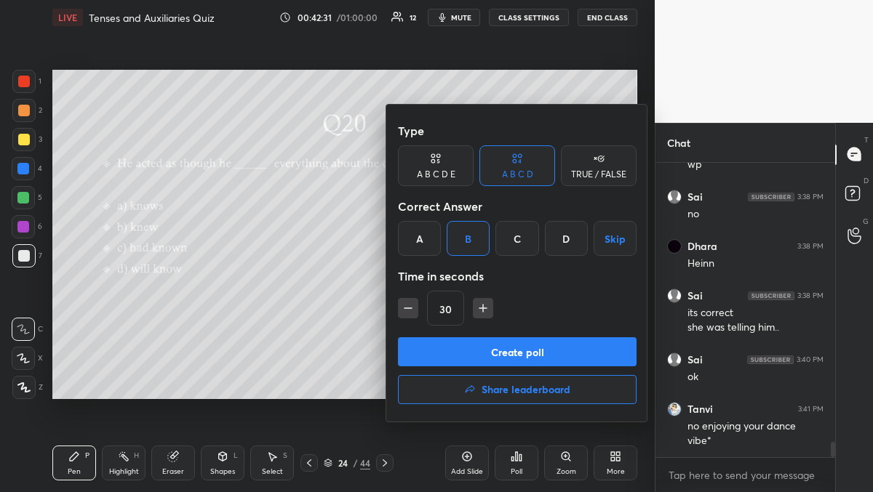
click at [484, 371] on div "Create poll Share leaderboard" at bounding box center [517, 374] width 239 height 73
click at [484, 360] on button "Create poll" at bounding box center [517, 352] width 239 height 29
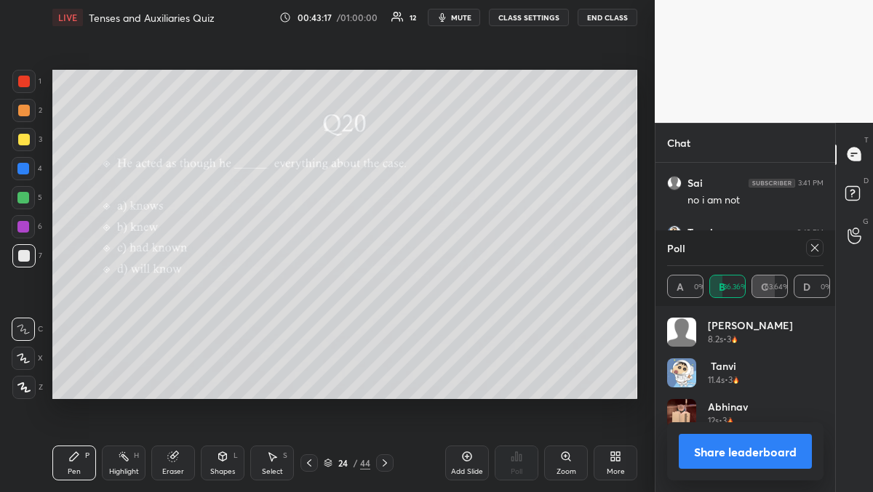
scroll to position [5291, 0]
click at [818, 247] on icon at bounding box center [815, 248] width 12 height 12
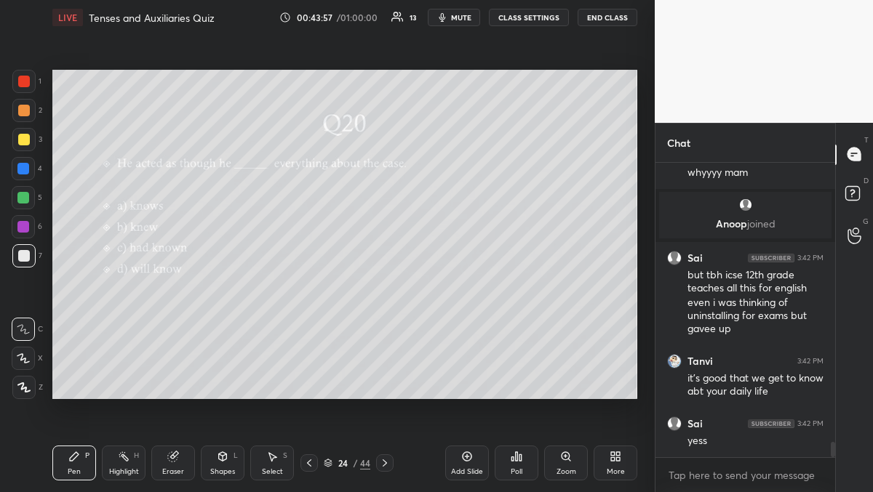
scroll to position [5418, 0]
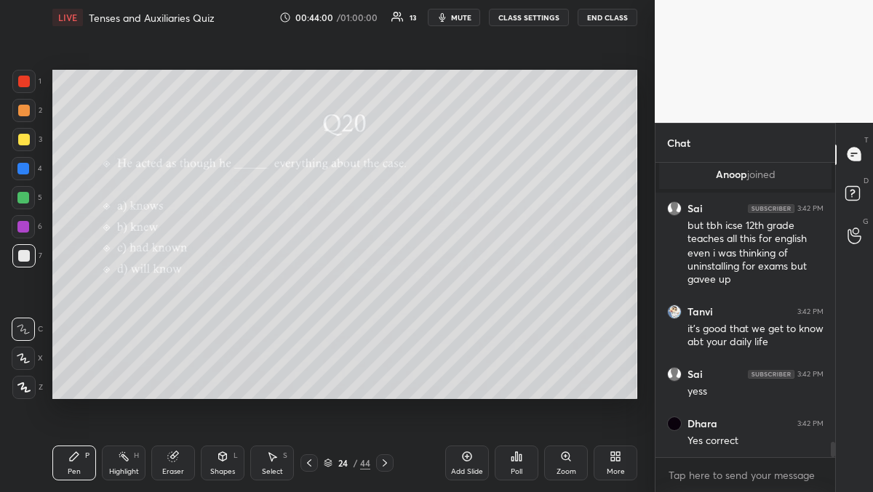
click at [512, 471] on div "Poll" at bounding box center [517, 471] width 12 height 7
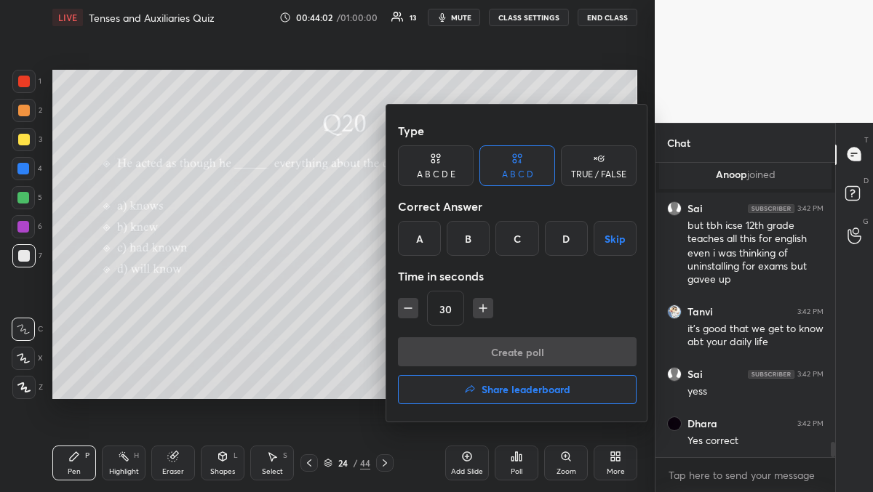
click at [461, 396] on button "Share leaderboard" at bounding box center [517, 389] width 239 height 29
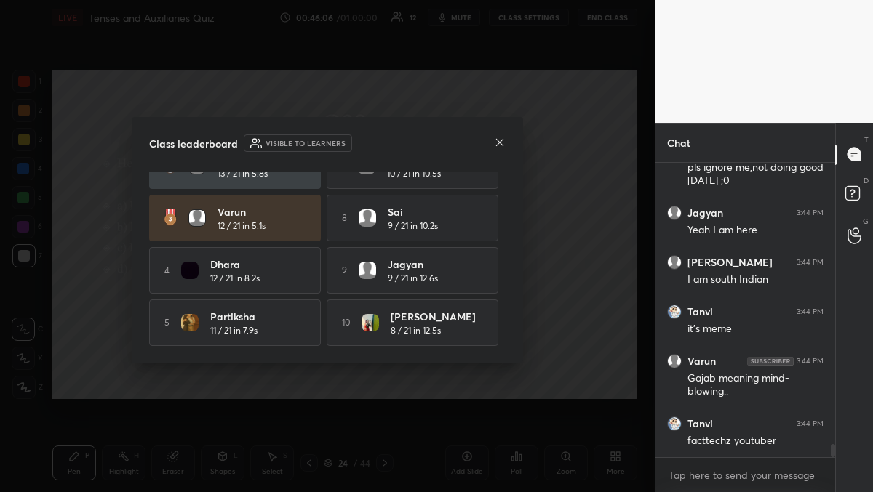
scroll to position [6256, 0]
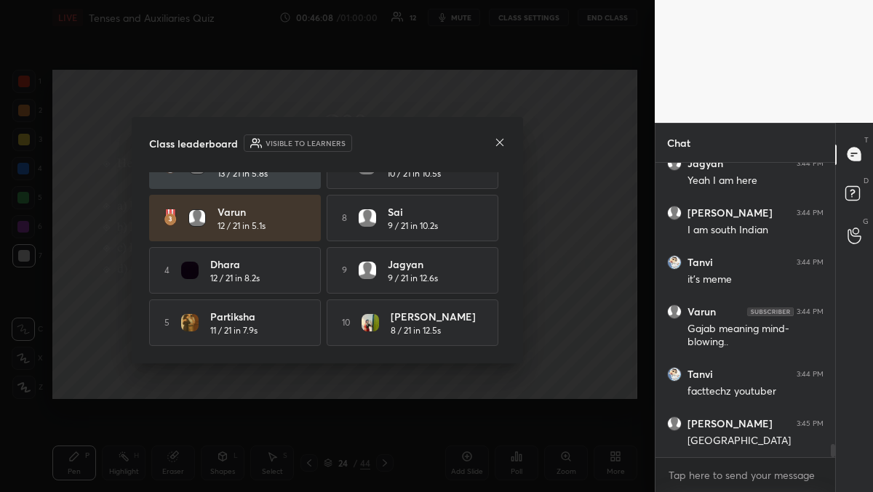
click at [499, 142] on icon at bounding box center [499, 142] width 7 height 7
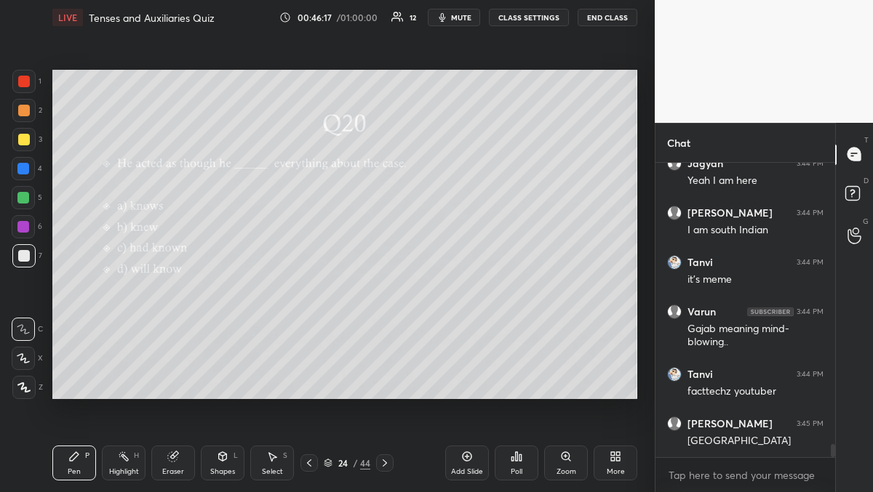
click at [514, 471] on div "Poll" at bounding box center [517, 471] width 12 height 7
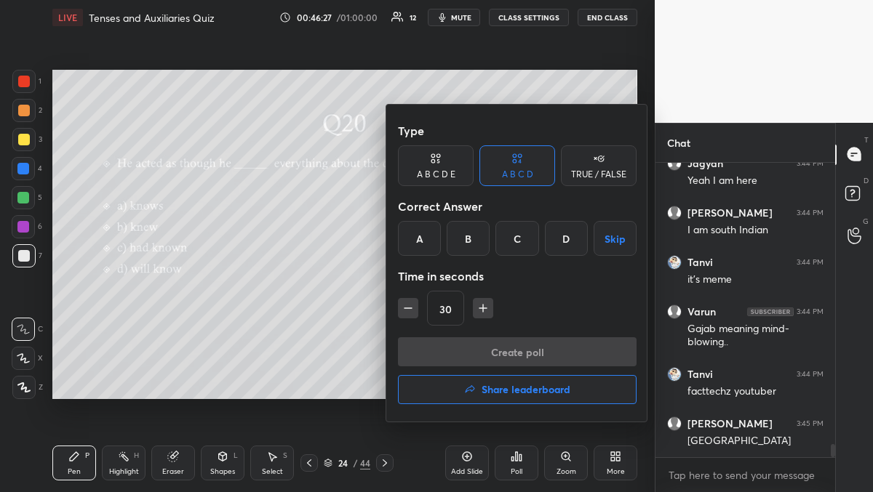
scroll to position [6305, 0]
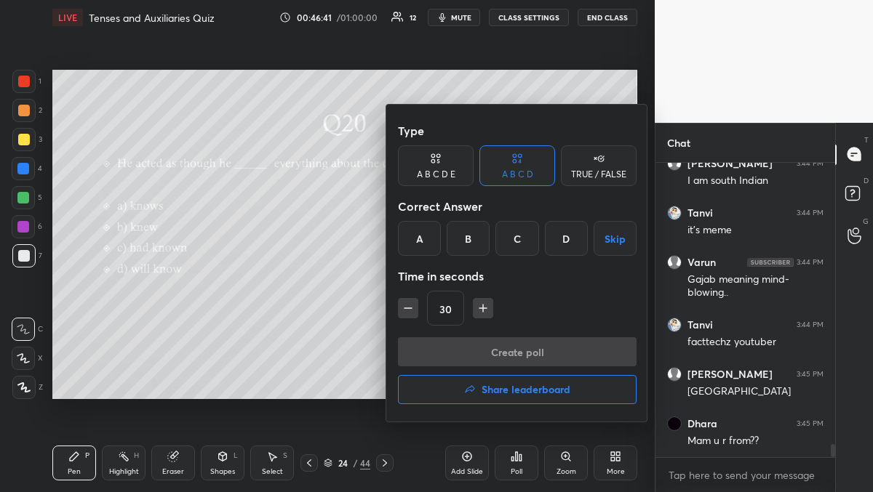
click at [490, 395] on h4 "Share leaderboard" at bounding box center [526, 390] width 89 height 10
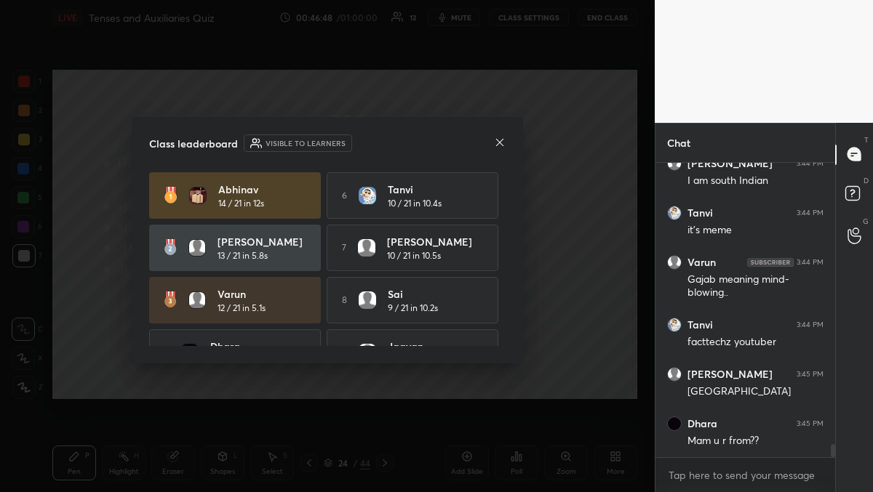
click at [502, 146] on icon at bounding box center [500, 143] width 12 height 12
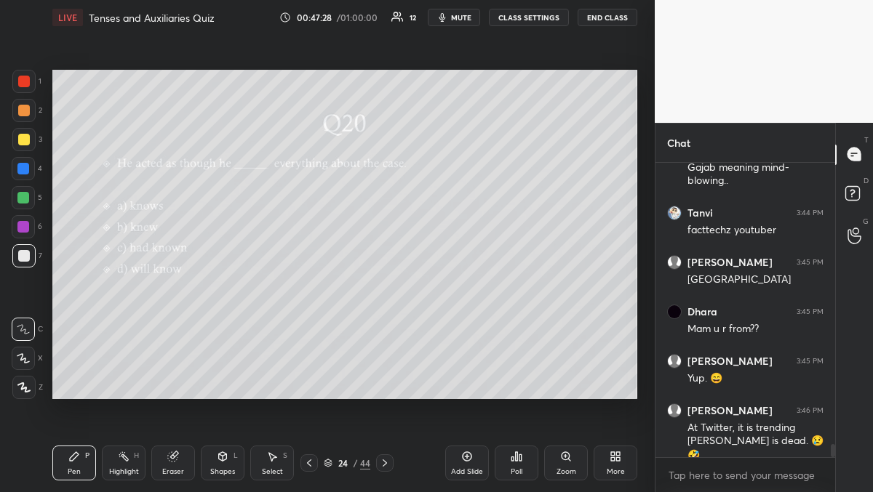
scroll to position [6432, 0]
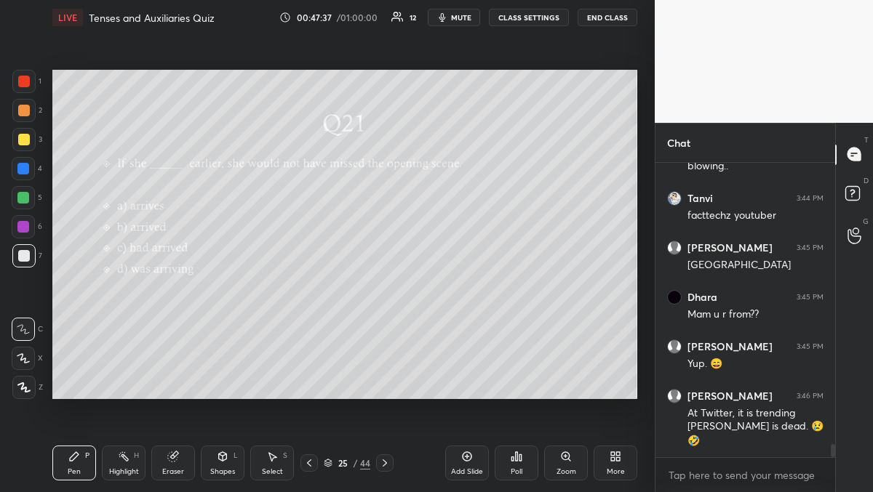
click at [520, 469] on div "Poll" at bounding box center [517, 471] width 12 height 7
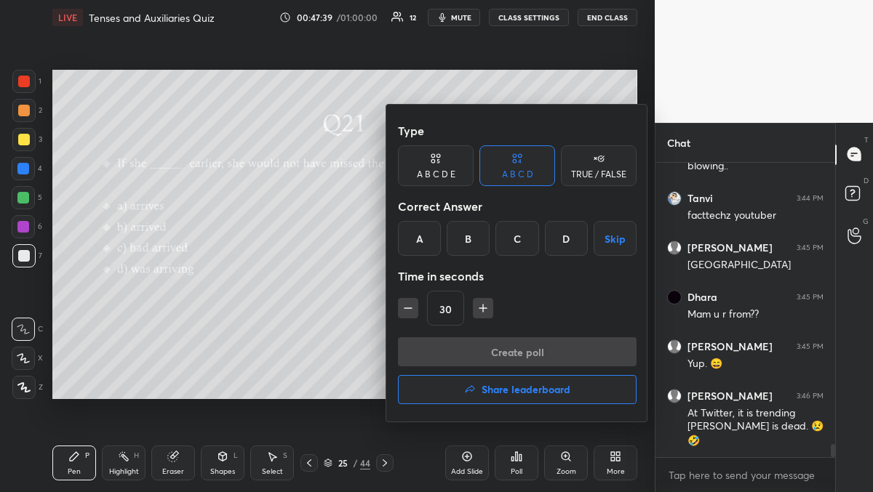
click at [514, 246] on div "C" at bounding box center [516, 238] width 43 height 35
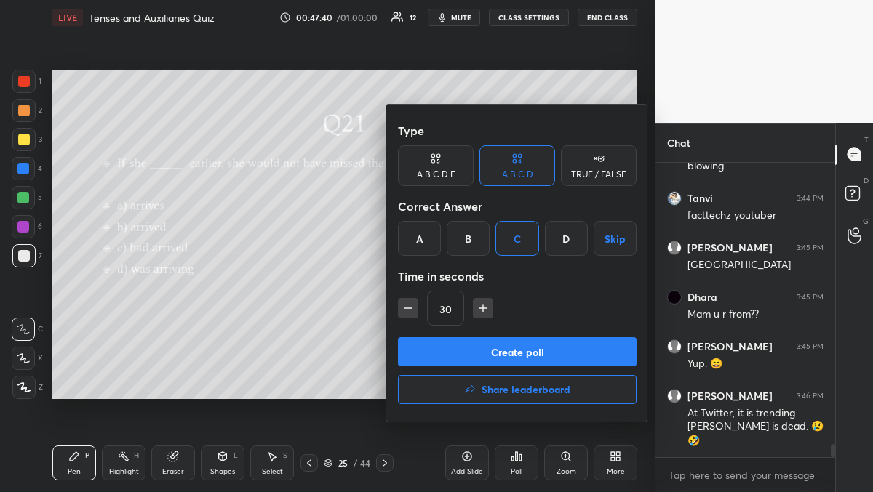
click at [520, 365] on button "Create poll" at bounding box center [517, 352] width 239 height 29
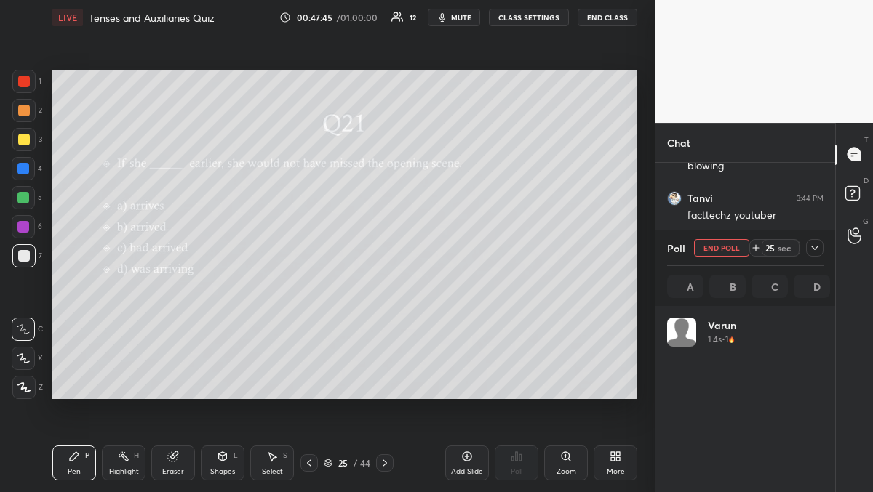
scroll to position [5, 5]
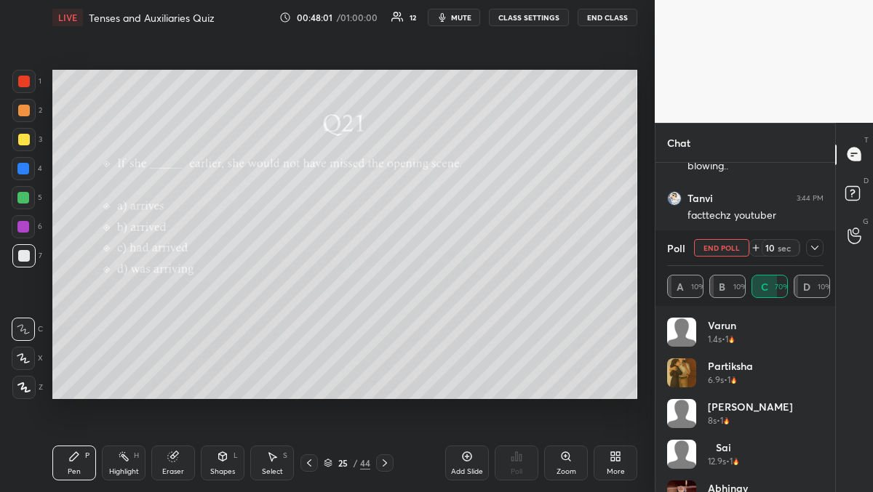
click at [813, 246] on icon at bounding box center [815, 248] width 12 height 12
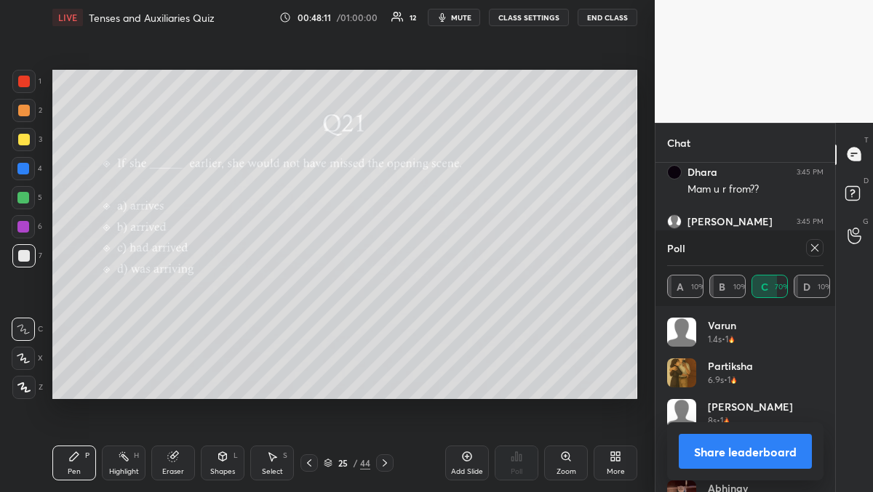
scroll to position [6606, 0]
click at [813, 247] on icon at bounding box center [815, 248] width 12 height 12
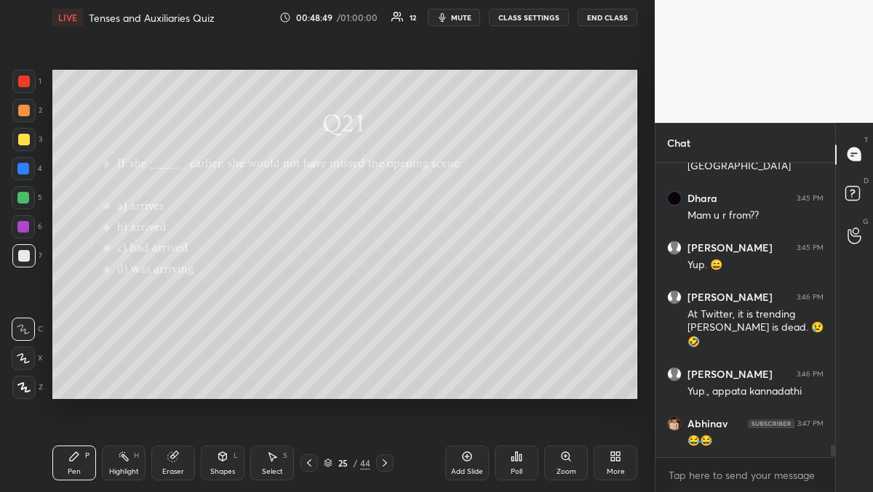
scroll to position [6580, 0]
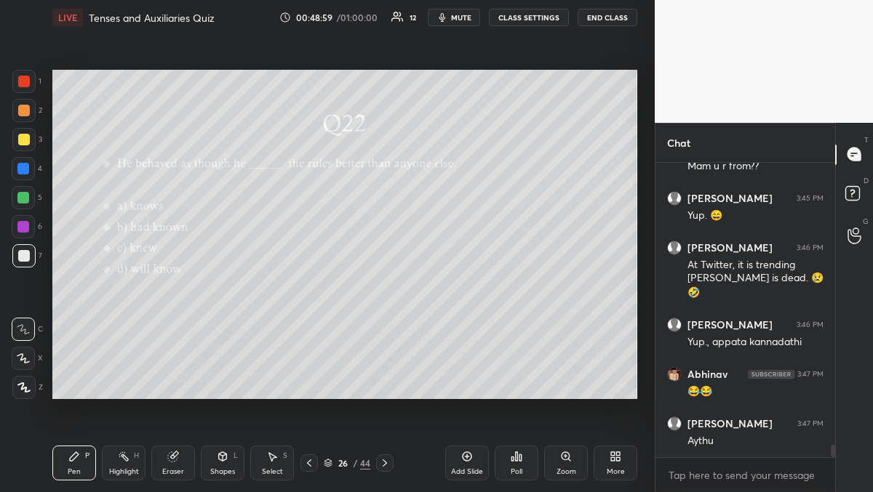
click at [514, 482] on div "Poll" at bounding box center [517, 463] width 44 height 81
click at [508, 460] on div "Poll" at bounding box center [517, 463] width 44 height 35
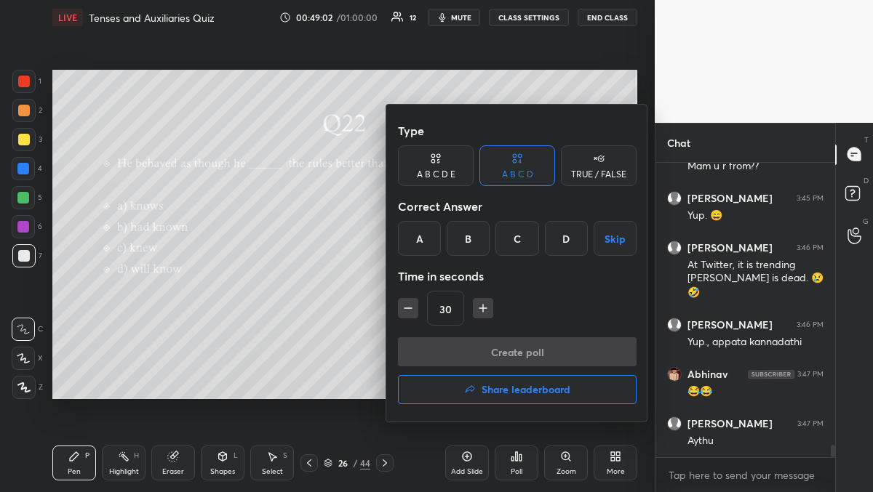
click at [514, 244] on div "C" at bounding box center [516, 238] width 43 height 35
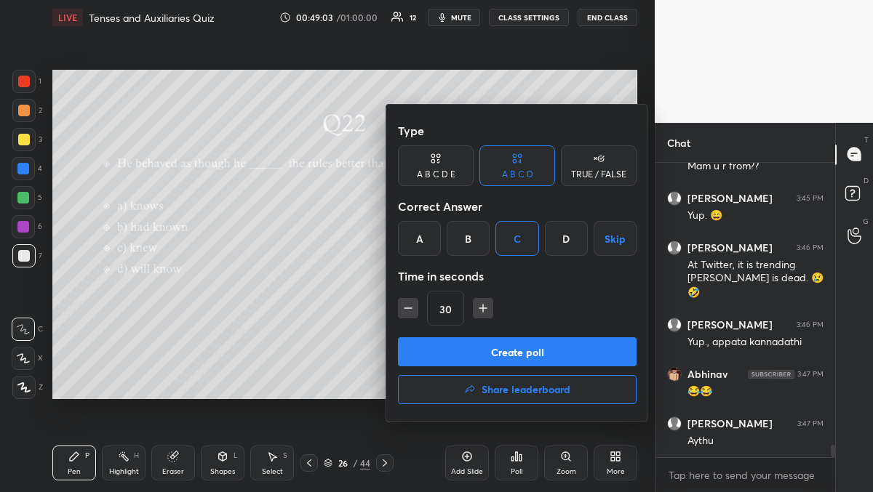
click at [511, 353] on button "Create poll" at bounding box center [517, 352] width 239 height 29
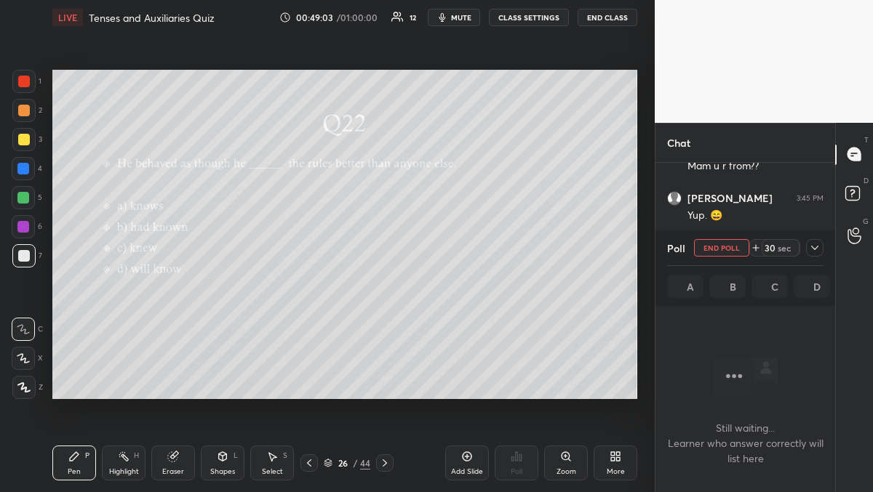
scroll to position [5, 5]
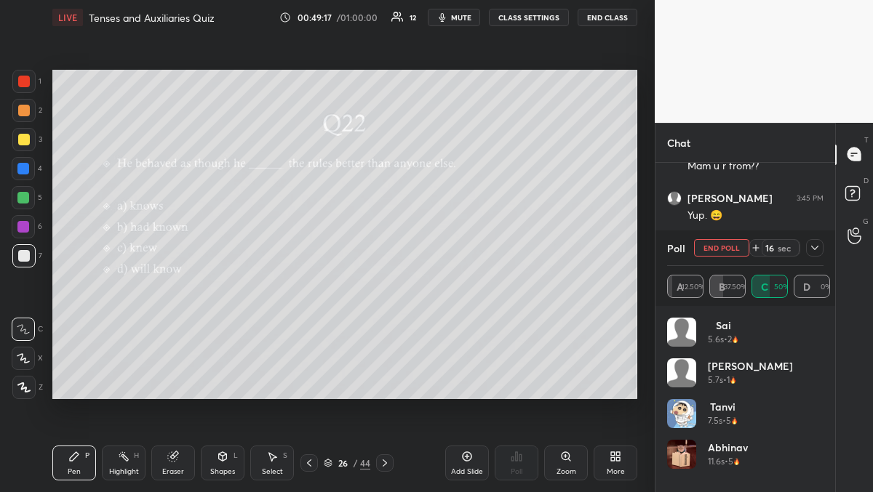
click at [813, 246] on icon at bounding box center [815, 248] width 12 height 12
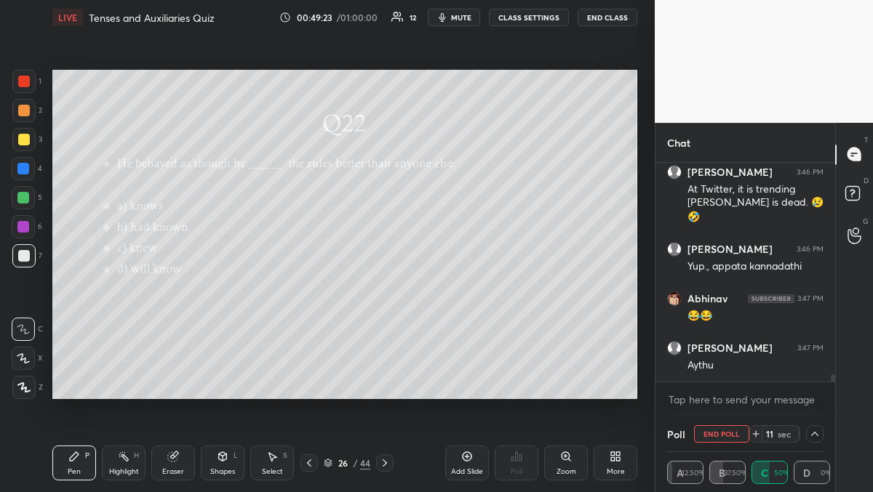
click at [815, 431] on icon at bounding box center [815, 434] width 12 height 12
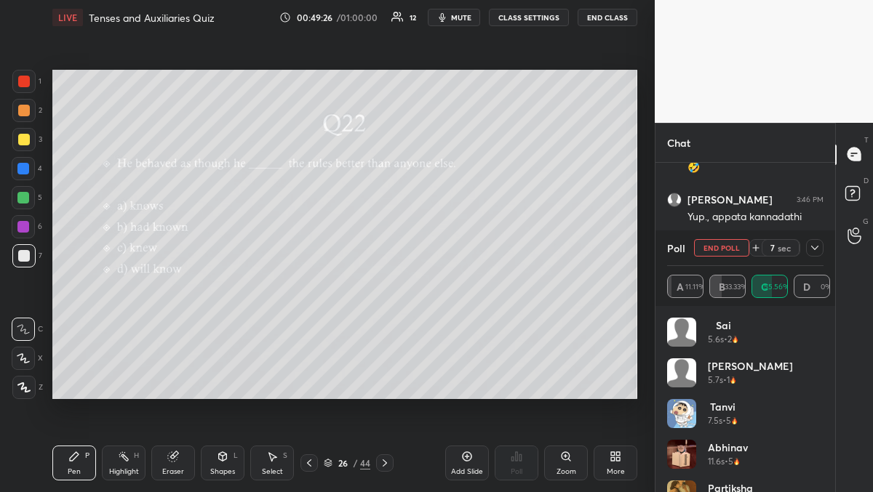
click at [810, 246] on icon at bounding box center [815, 248] width 12 height 12
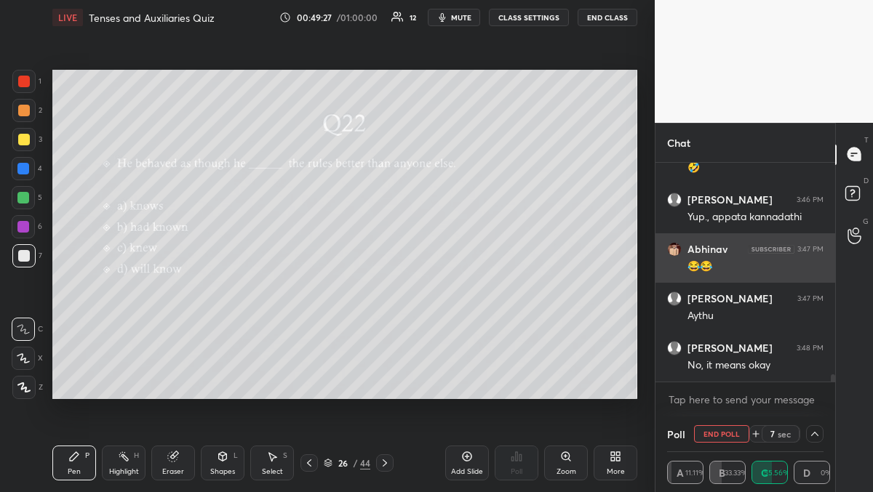
scroll to position [1, 5]
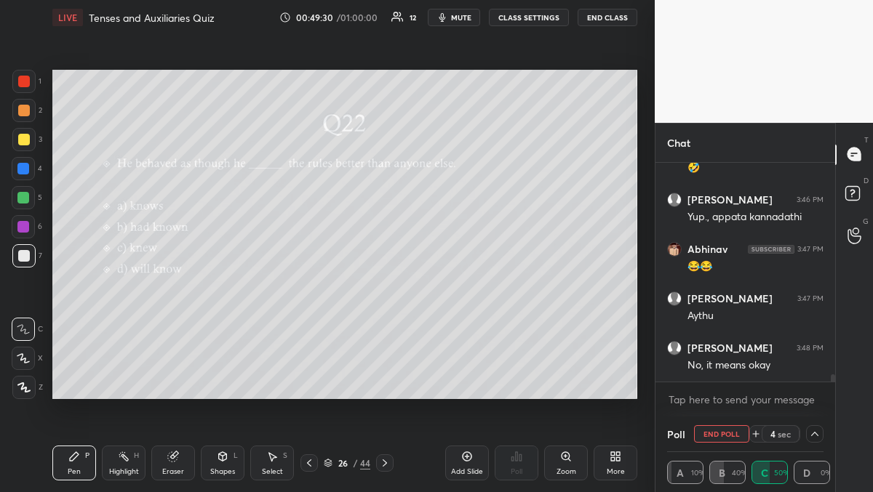
click at [814, 436] on icon at bounding box center [815, 434] width 12 height 12
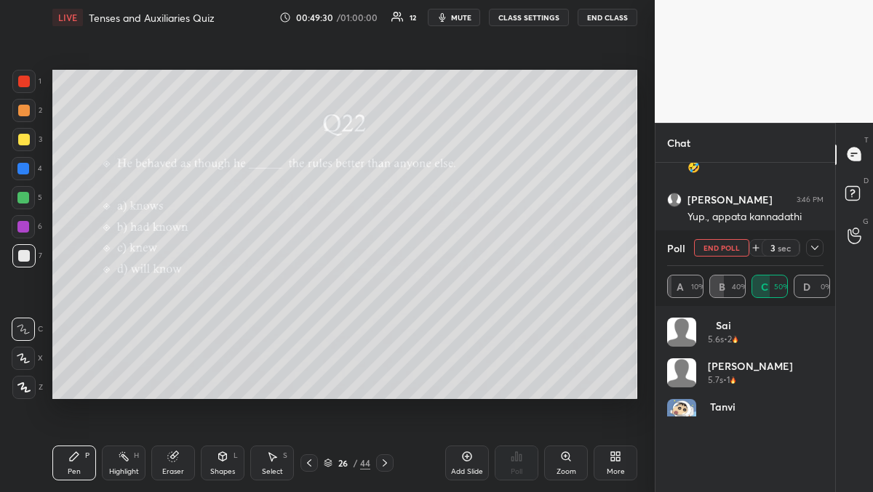
scroll to position [5, 5]
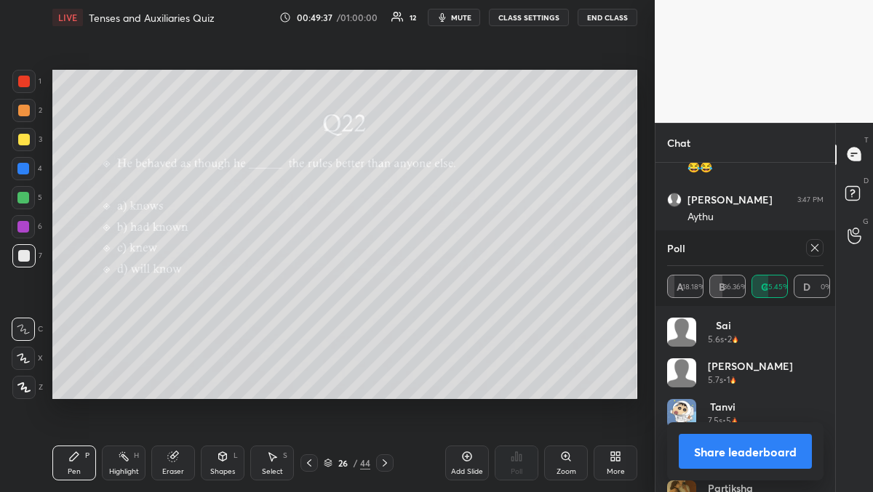
click at [814, 251] on icon at bounding box center [815, 248] width 12 height 12
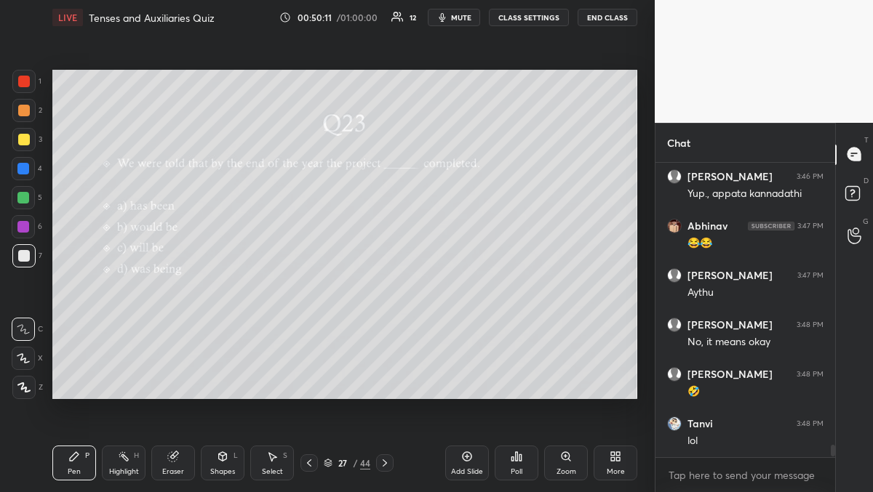
click at [514, 479] on div "Poll" at bounding box center [517, 463] width 44 height 35
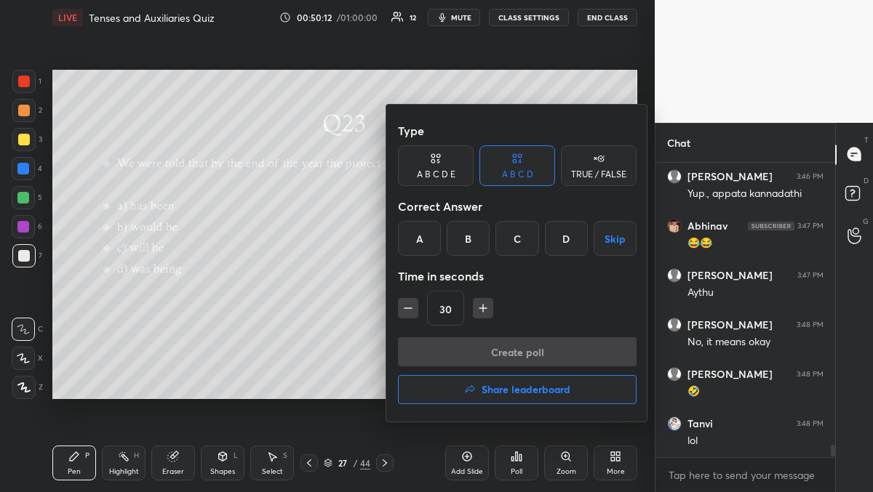
click at [469, 253] on div "B" at bounding box center [468, 238] width 43 height 35
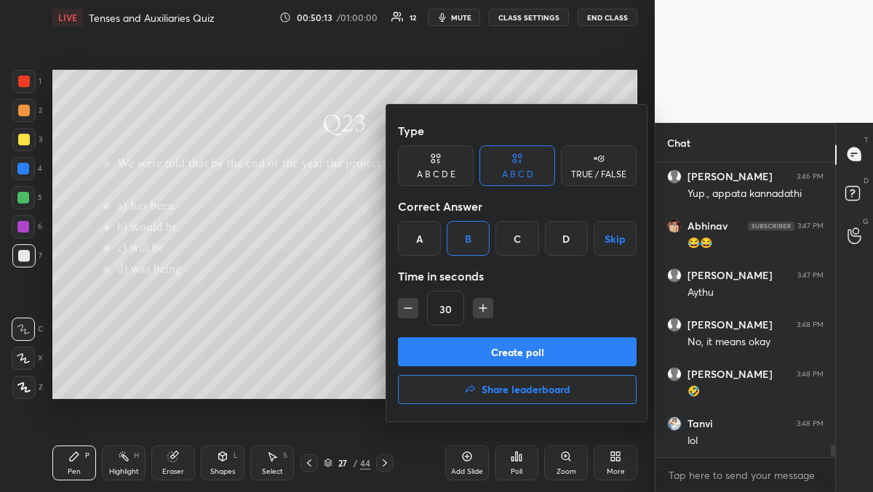
click at [495, 346] on button "Create poll" at bounding box center [517, 352] width 239 height 29
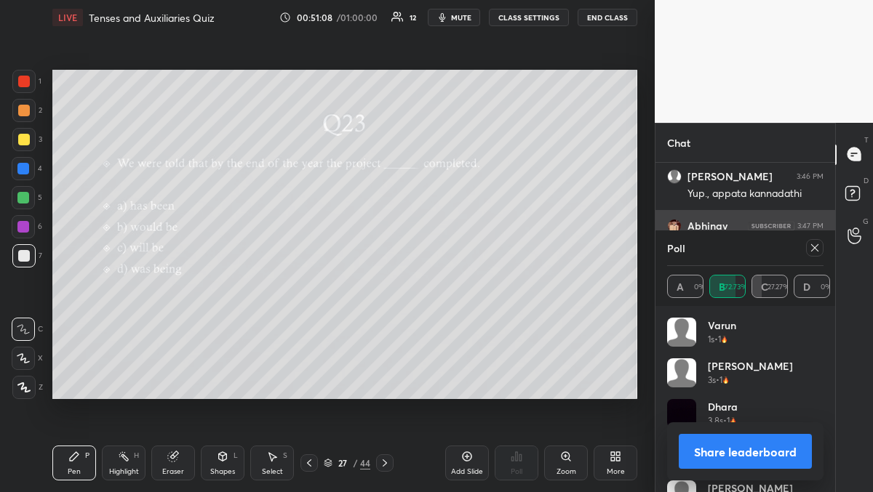
click at [816, 243] on icon at bounding box center [815, 248] width 12 height 12
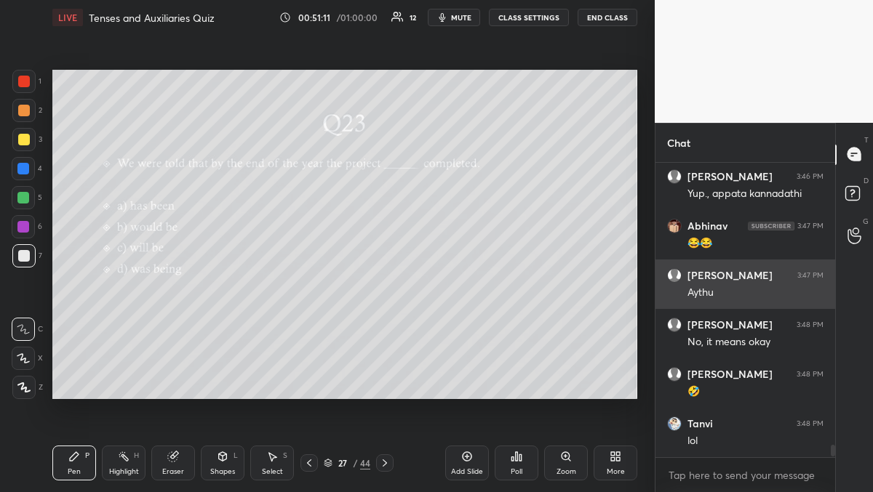
scroll to position [6778, 0]
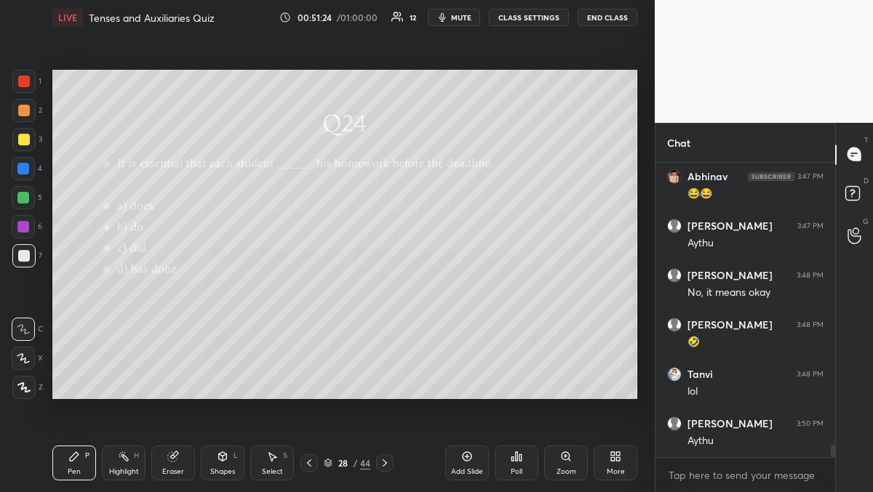
click at [519, 463] on div "Poll" at bounding box center [517, 463] width 44 height 35
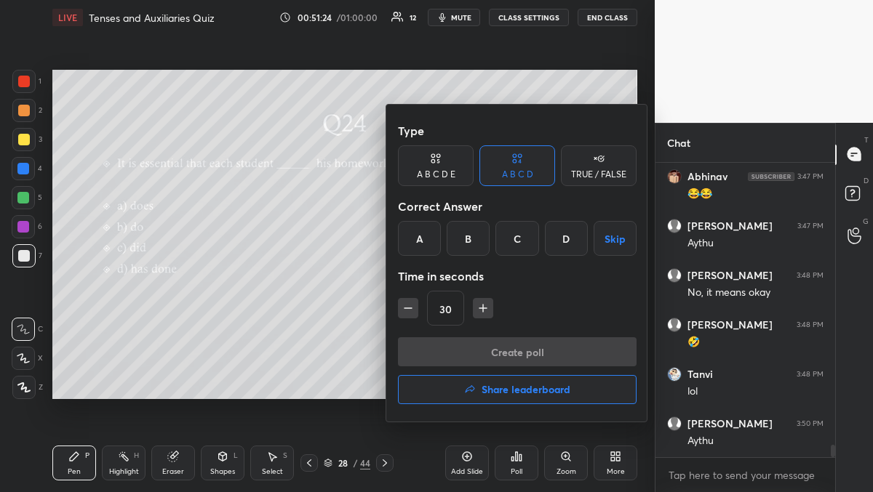
scroll to position [6841, 0]
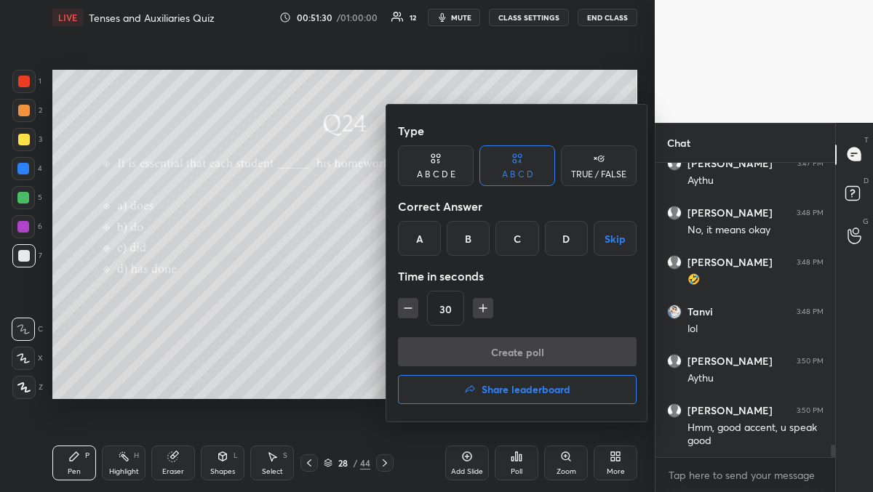
click at [263, 362] on div at bounding box center [436, 246] width 873 height 492
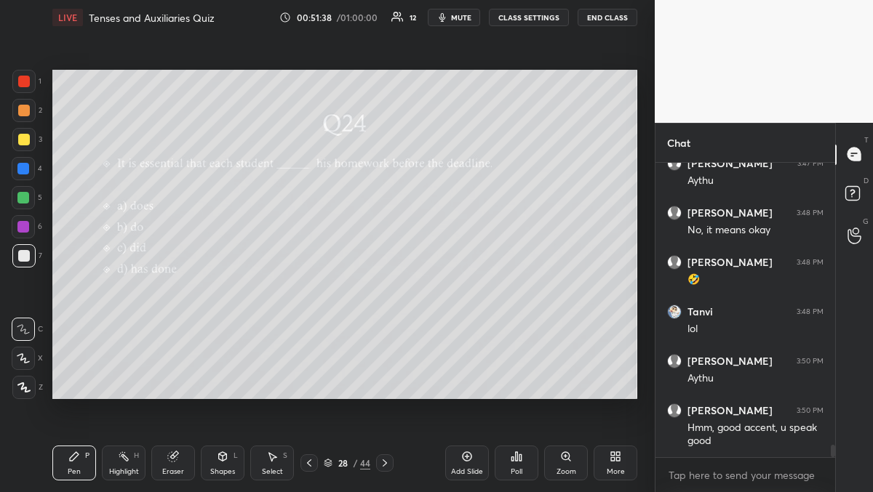
scroll to position [6890, 0]
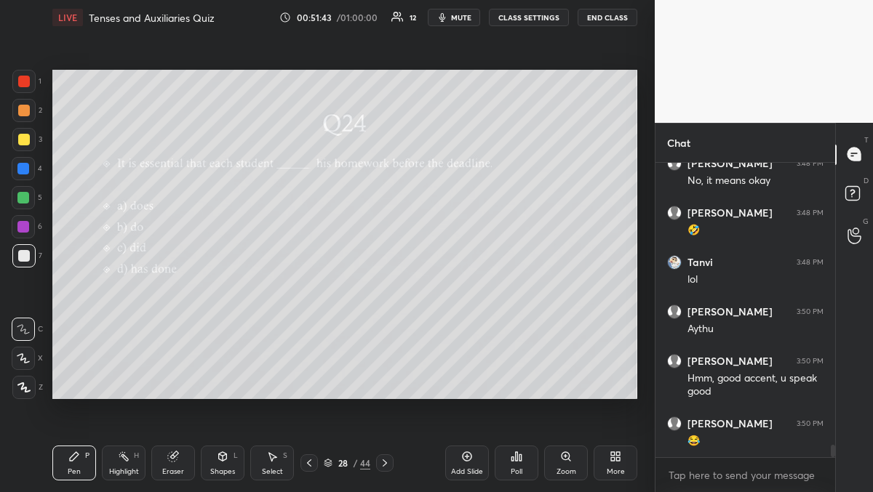
click at [516, 463] on div "Poll" at bounding box center [517, 463] width 44 height 35
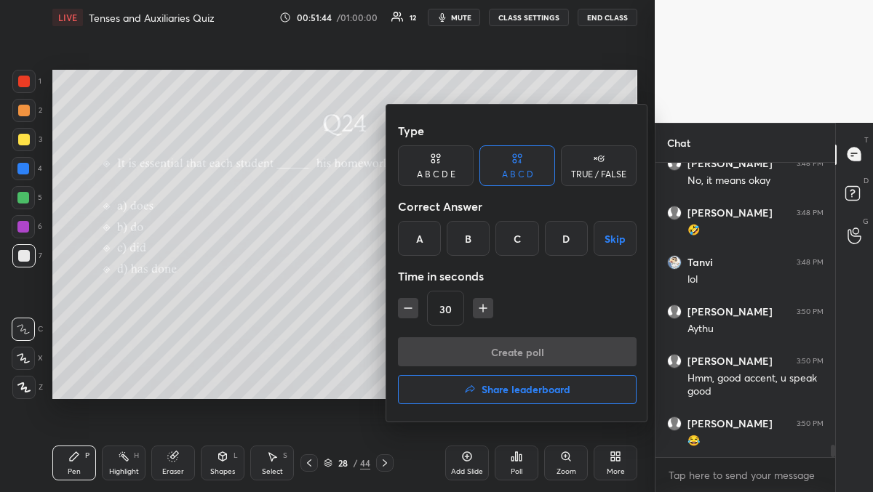
click at [466, 244] on div "B" at bounding box center [468, 238] width 43 height 35
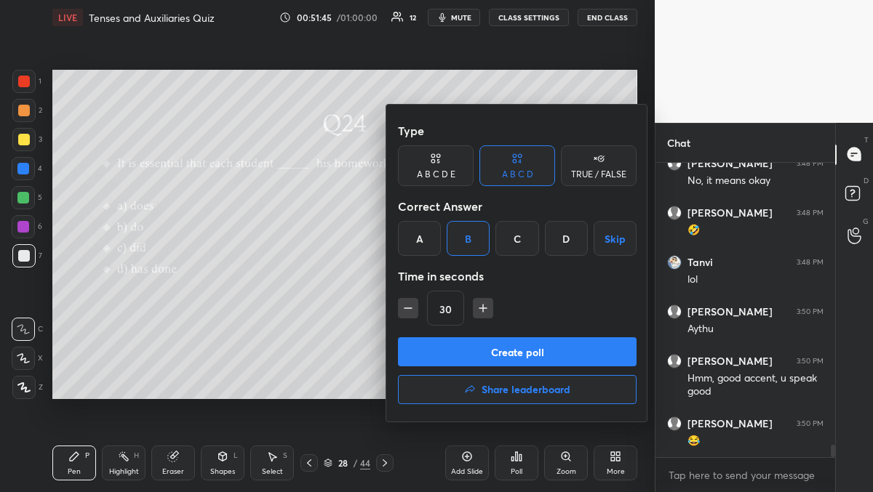
click at [488, 343] on button "Create poll" at bounding box center [517, 352] width 239 height 29
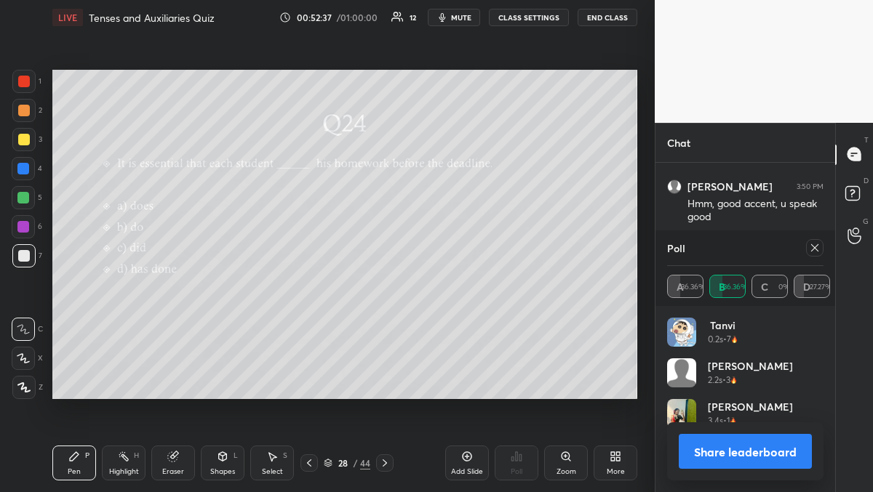
scroll to position [7114, 0]
click at [816, 254] on div at bounding box center [814, 247] width 17 height 17
type textarea "x"
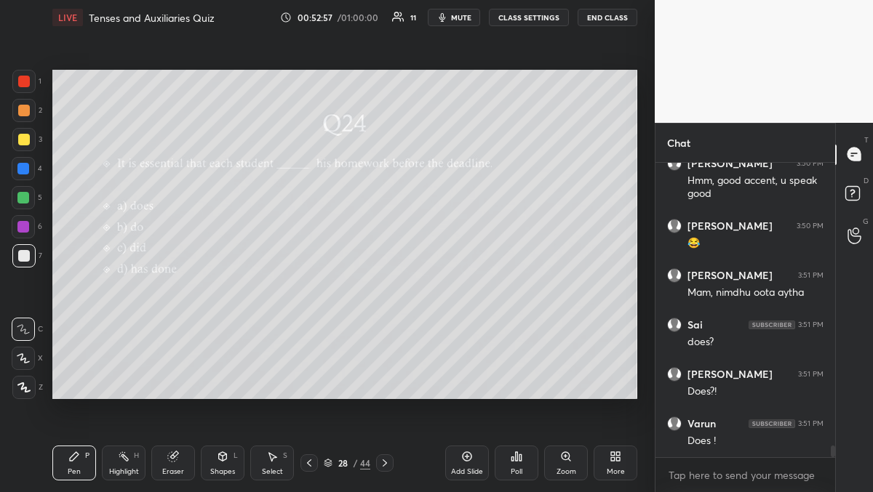
scroll to position [7137, 0]
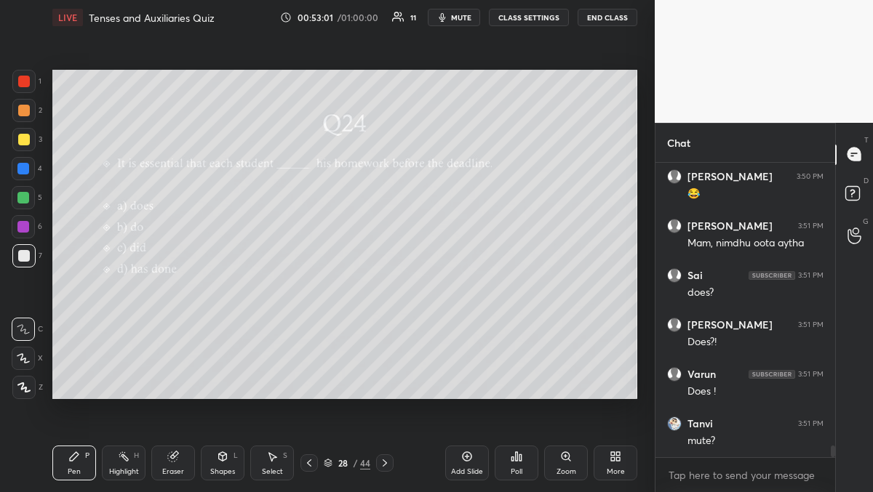
click at [502, 457] on div "Poll" at bounding box center [517, 463] width 44 height 35
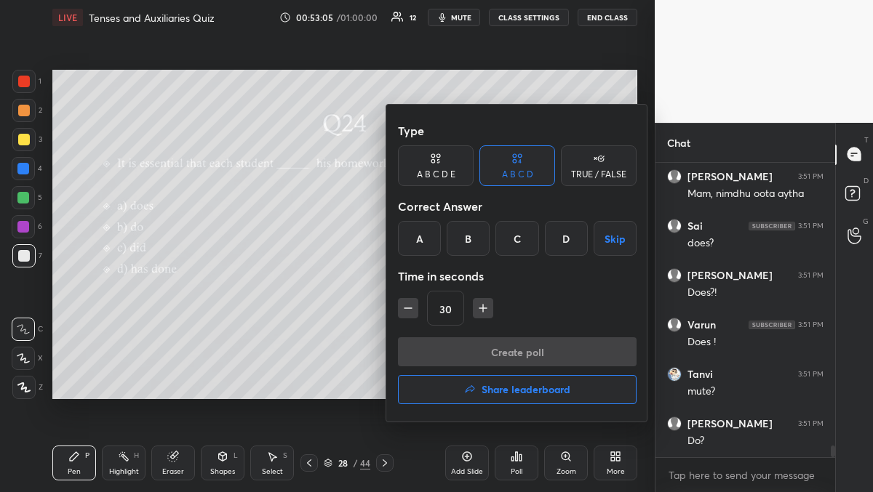
scroll to position [7236, 0]
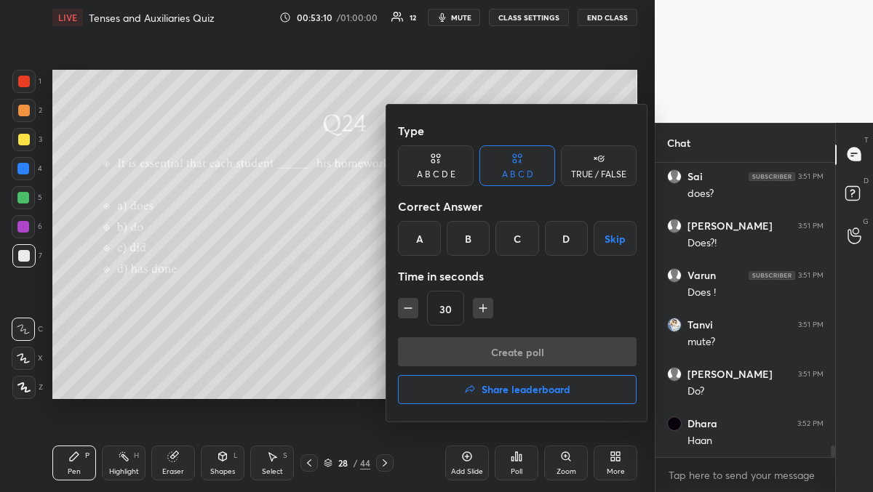
click at [411, 247] on div "A" at bounding box center [419, 238] width 43 height 35
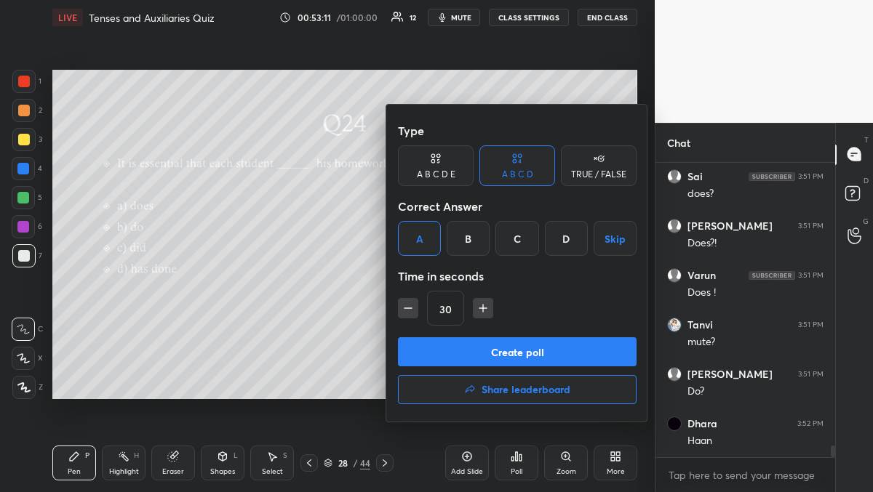
click at [402, 307] on icon "button" at bounding box center [408, 308] width 15 height 15
type input "15"
click at [492, 354] on button "Create poll" at bounding box center [517, 352] width 239 height 29
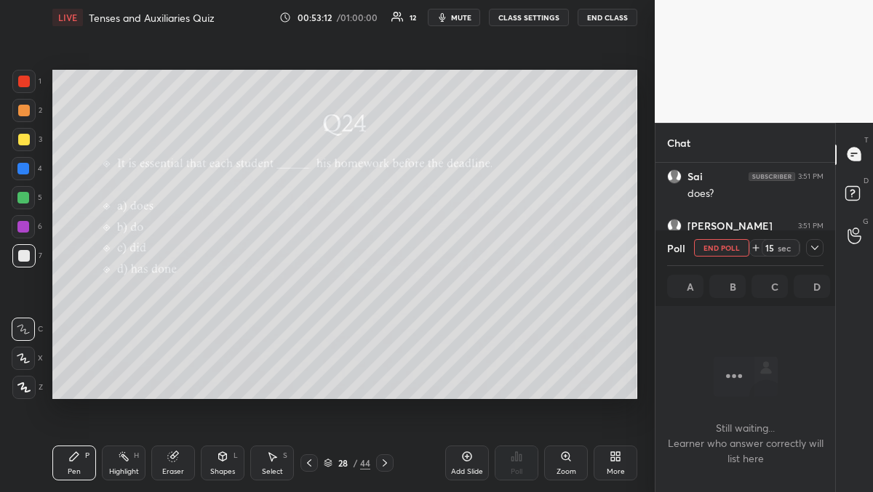
scroll to position [5, 5]
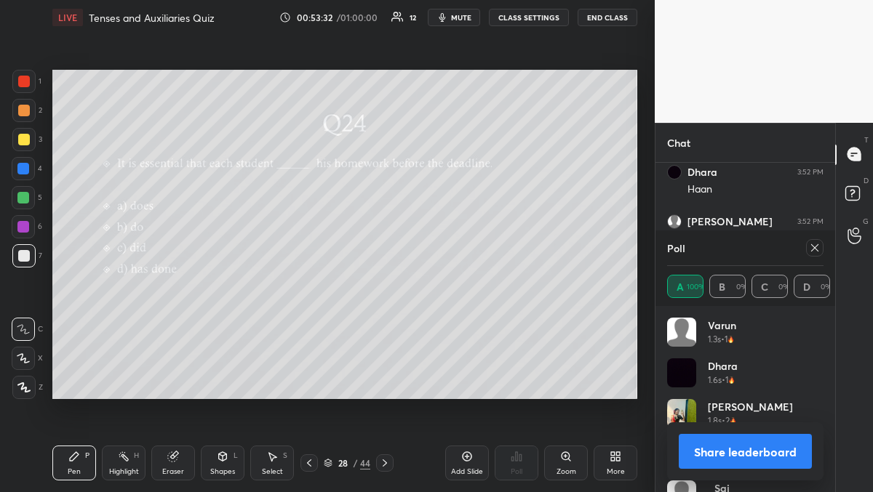
click at [813, 250] on icon at bounding box center [815, 248] width 12 height 12
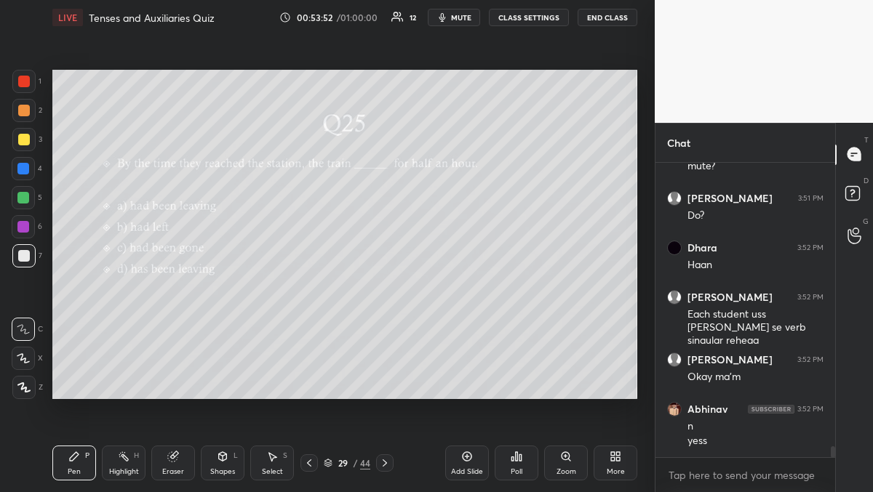
click at [519, 470] on div "Poll" at bounding box center [517, 471] width 12 height 7
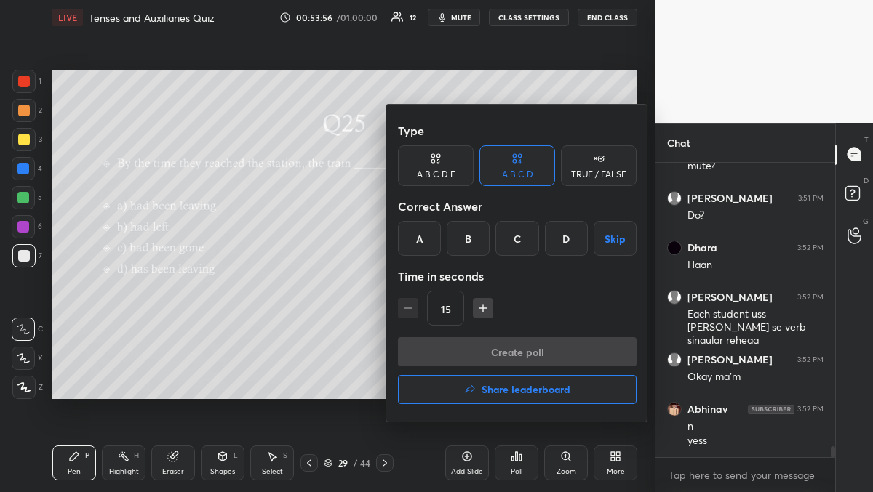
click at [465, 228] on div "B" at bounding box center [468, 238] width 43 height 35
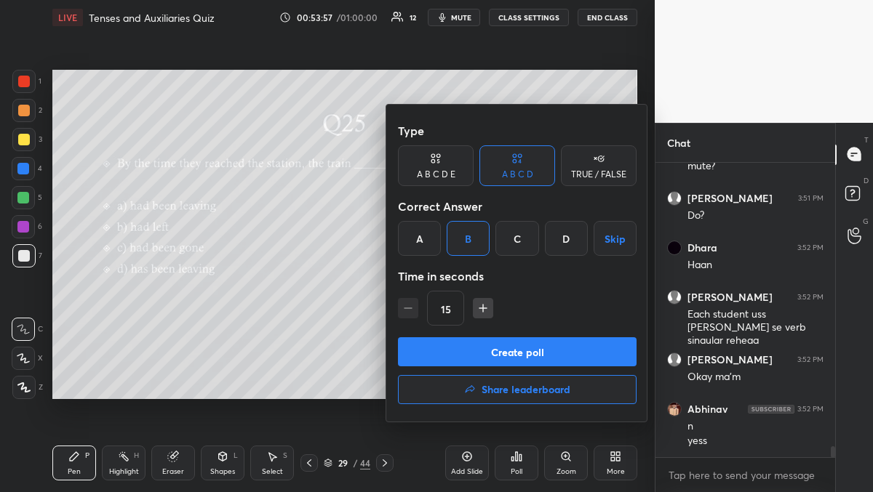
click at [466, 348] on button "Create poll" at bounding box center [517, 352] width 239 height 29
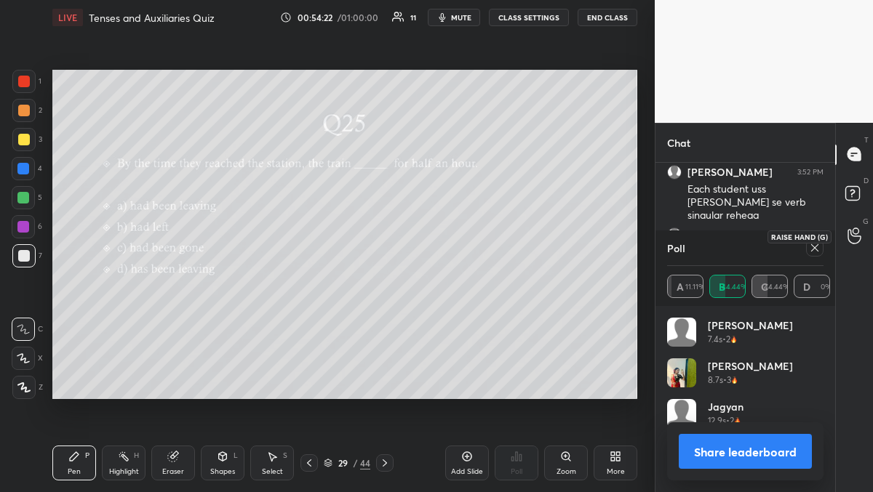
scroll to position [7587, 0]
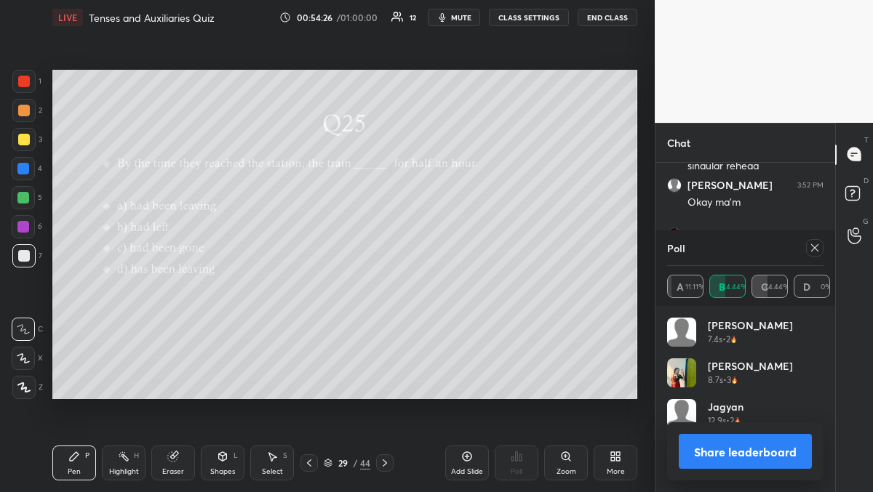
click at [816, 255] on div at bounding box center [814, 247] width 17 height 17
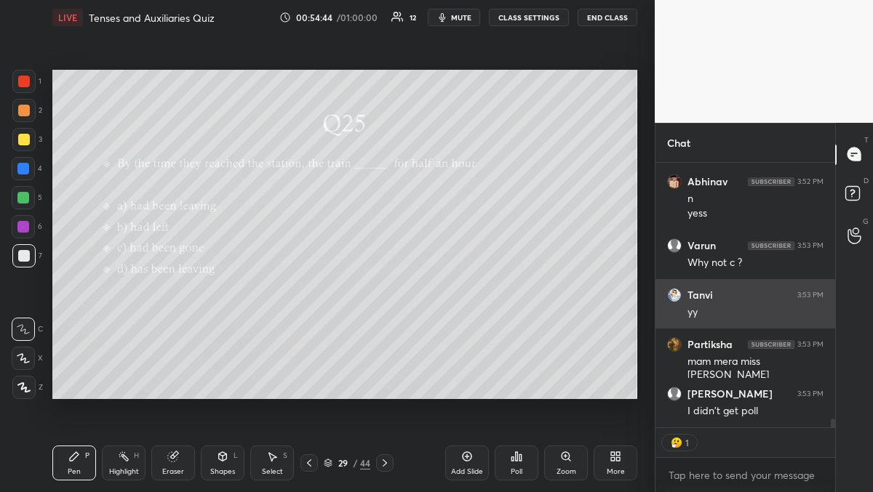
scroll to position [7689, 0]
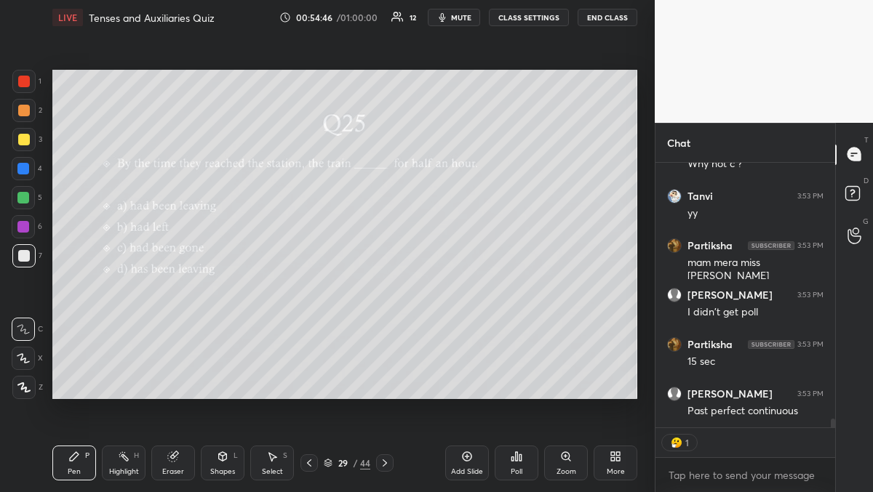
click at [509, 465] on div "Poll" at bounding box center [517, 463] width 44 height 35
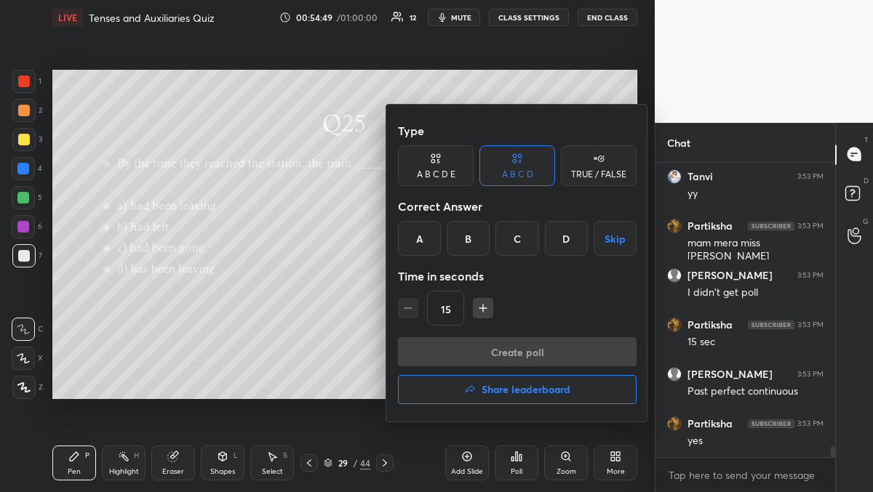
click at [475, 228] on div "B" at bounding box center [468, 238] width 43 height 35
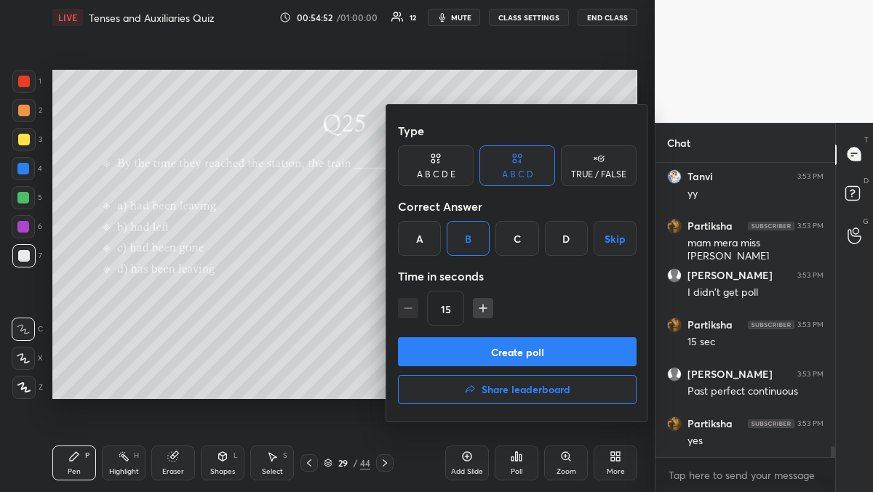
click at [299, 356] on div at bounding box center [436, 246] width 873 height 492
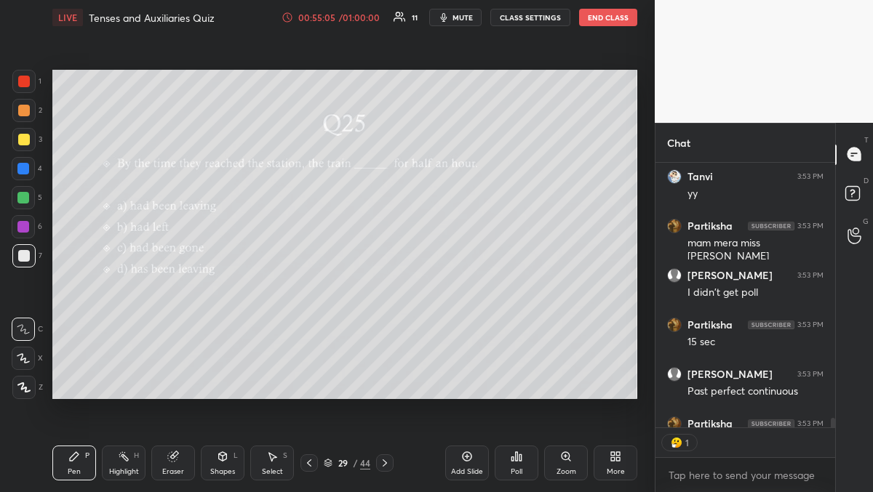
scroll to position [260, 175]
type textarea "x"
click at [527, 477] on div "Poll" at bounding box center [517, 463] width 44 height 35
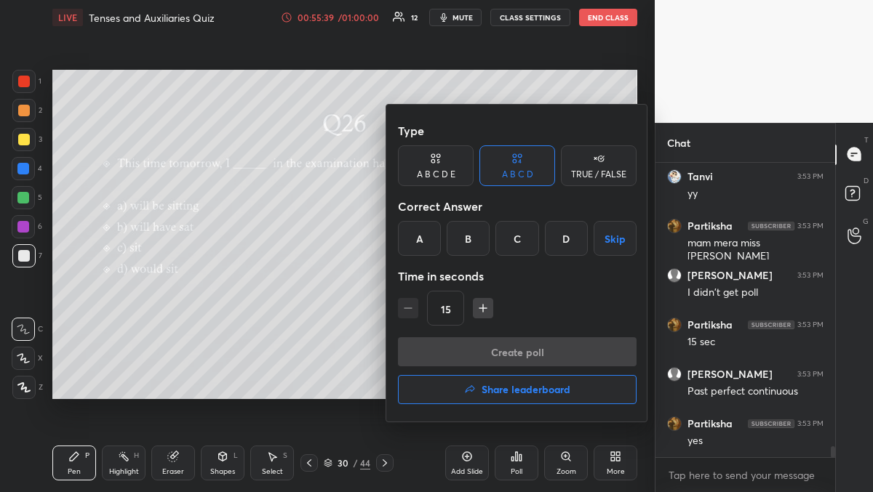
click at [404, 242] on div "A" at bounding box center [419, 238] width 43 height 35
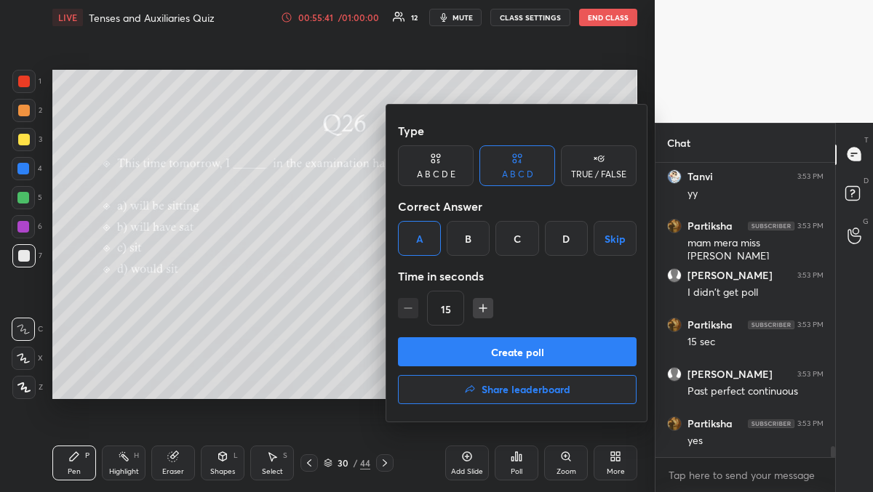
click at [484, 301] on icon "button" at bounding box center [483, 308] width 15 height 15
type input "30"
click at [479, 355] on button "Create poll" at bounding box center [517, 352] width 239 height 29
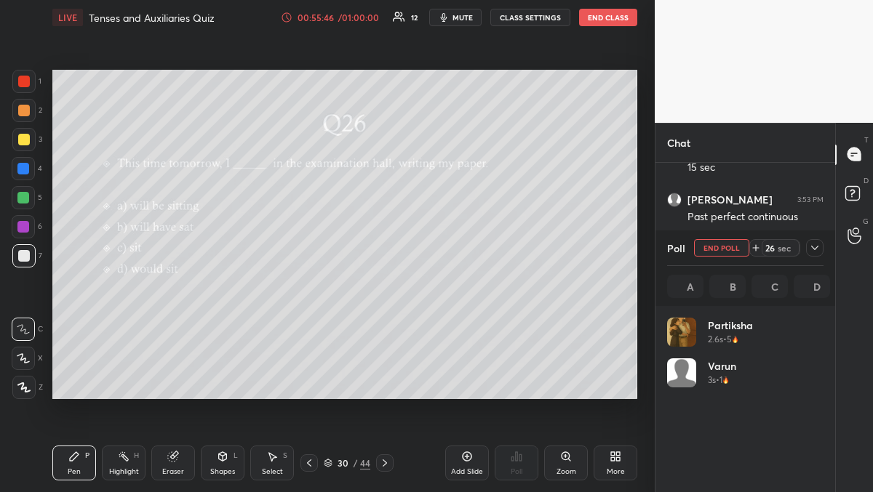
scroll to position [170, 152]
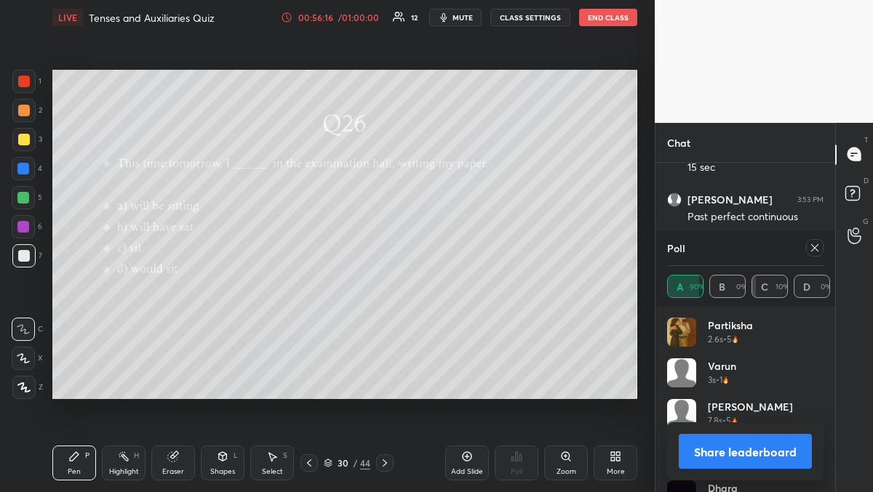
click at [814, 249] on icon at bounding box center [814, 247] width 7 height 7
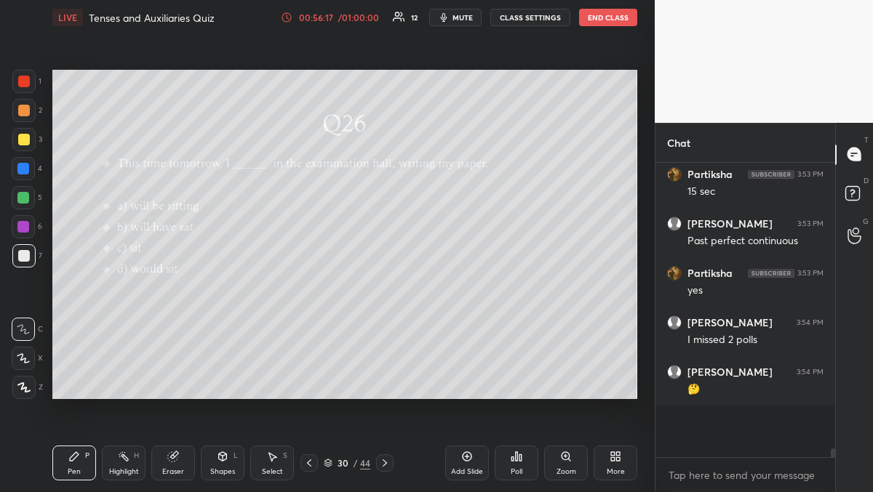
scroll to position [161, 175]
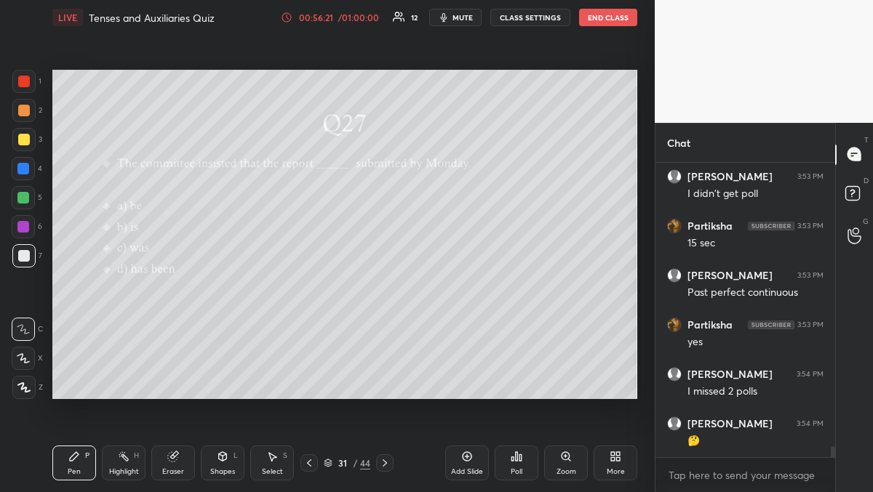
click at [517, 461] on icon at bounding box center [517, 457] width 12 height 12
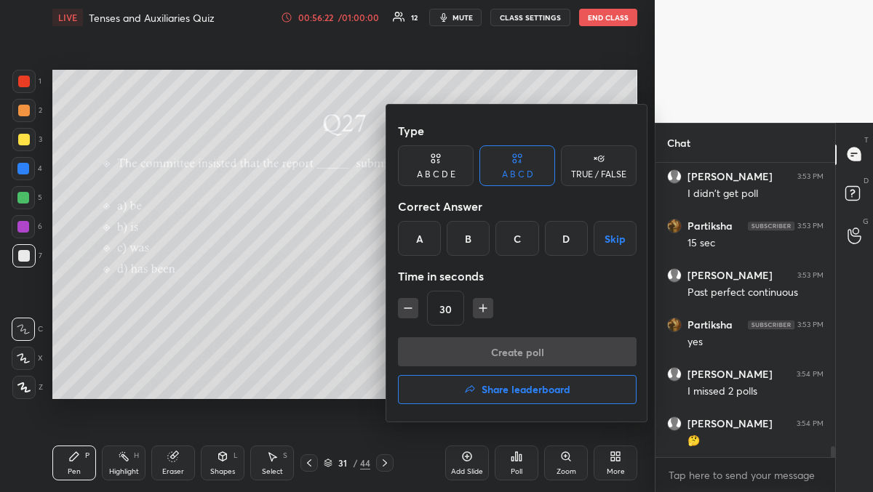
click at [431, 236] on div "A" at bounding box center [419, 238] width 43 height 35
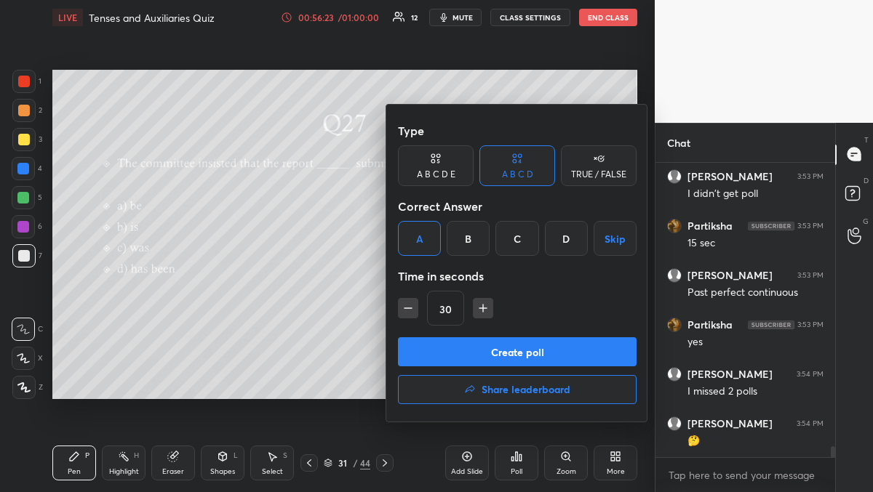
click at [476, 362] on button "Create poll" at bounding box center [517, 352] width 239 height 29
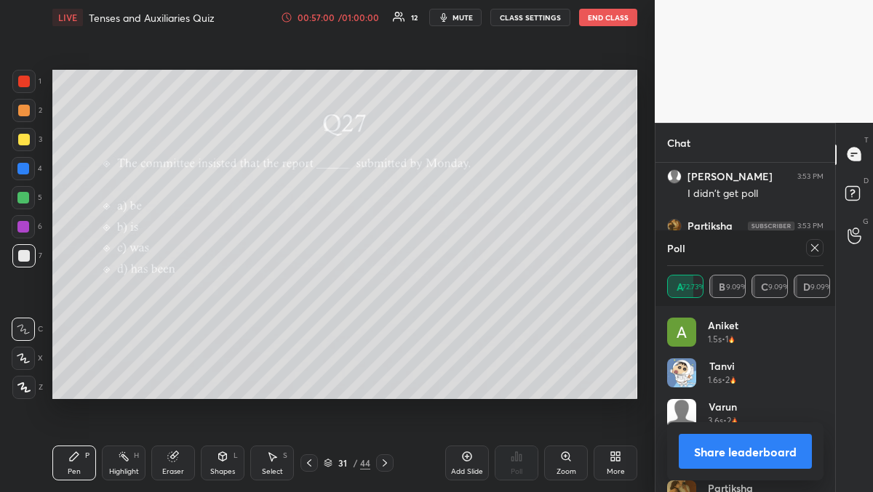
scroll to position [7996, 0]
click at [809, 249] on icon at bounding box center [815, 248] width 12 height 12
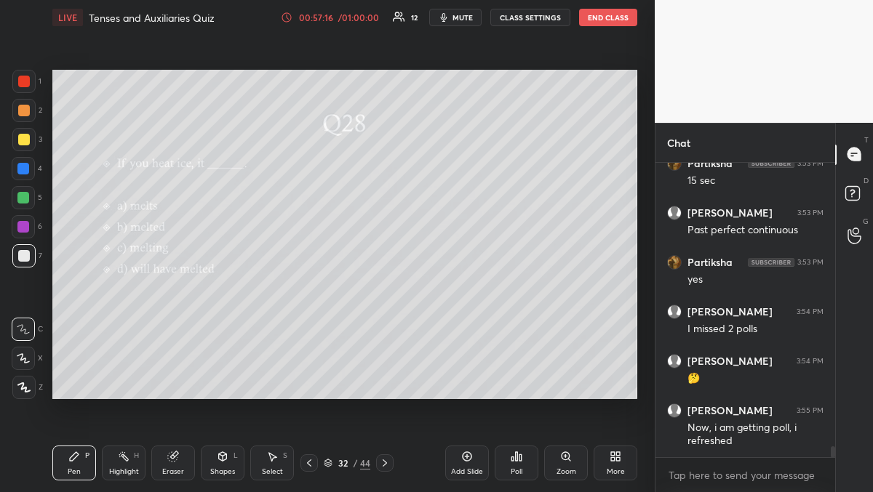
click at [510, 454] on div "Poll" at bounding box center [517, 463] width 44 height 35
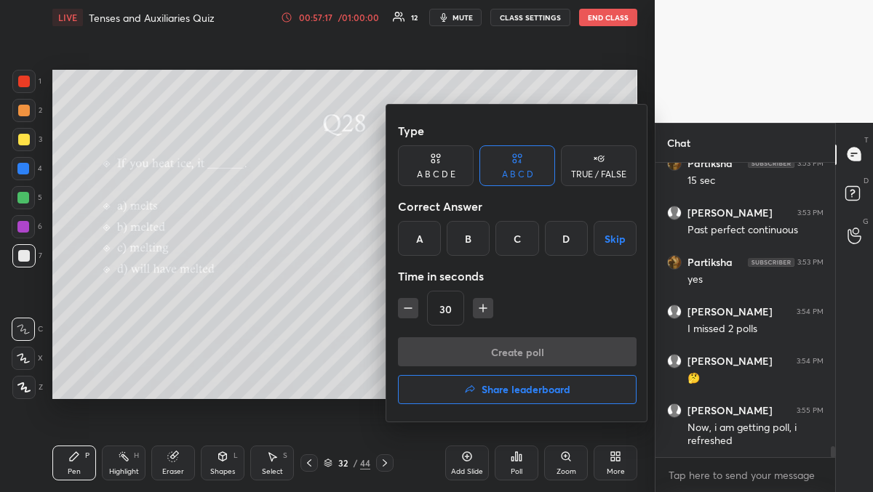
click at [417, 229] on div "A" at bounding box center [419, 238] width 43 height 35
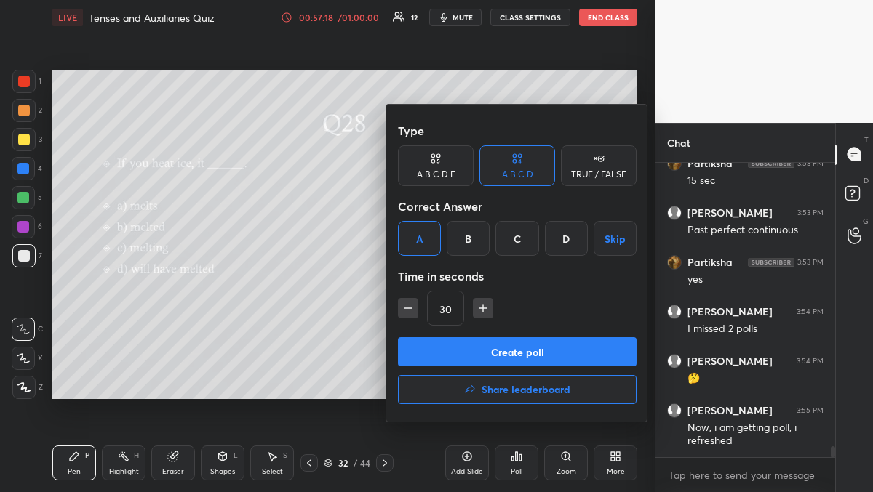
click at [456, 341] on button "Create poll" at bounding box center [517, 352] width 239 height 29
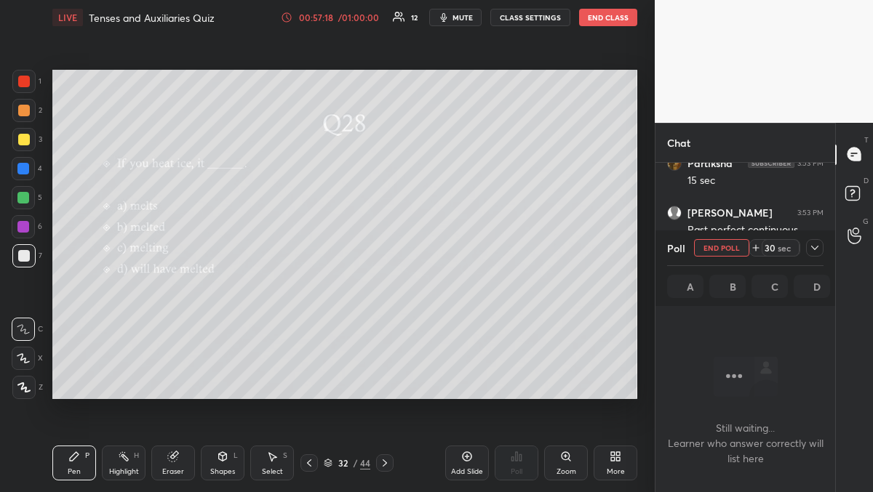
scroll to position [97, 175]
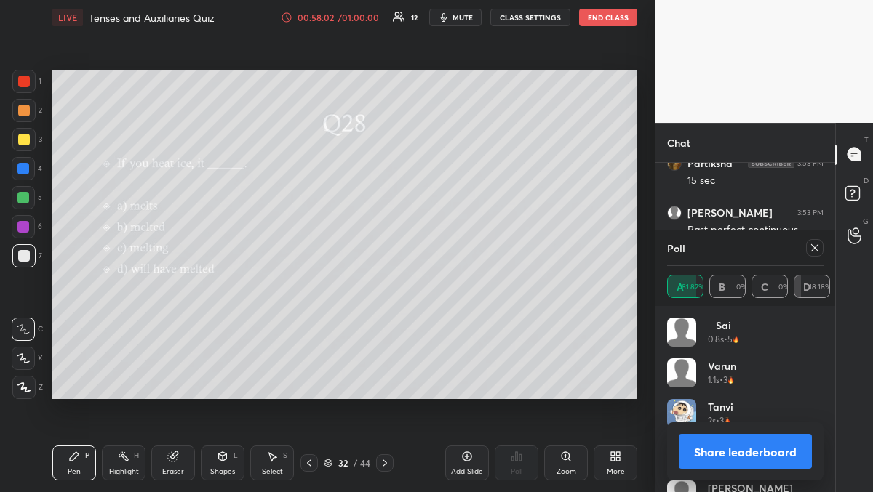
click at [816, 250] on icon at bounding box center [814, 247] width 7 height 7
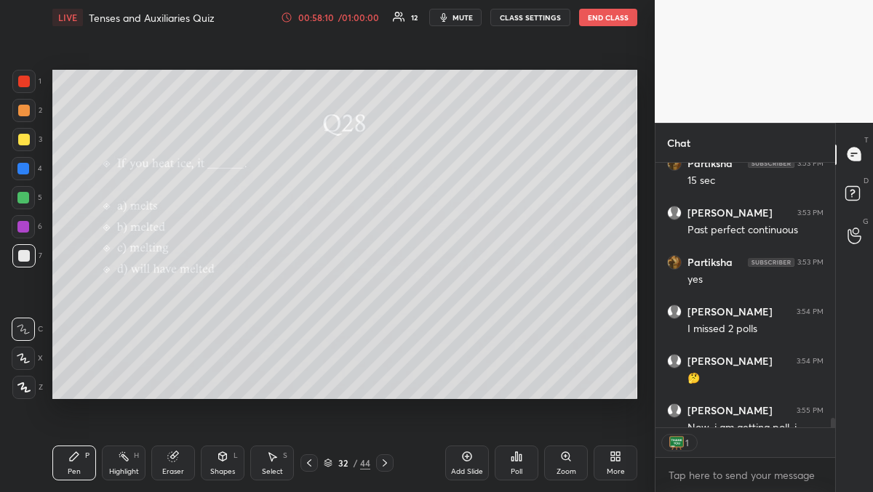
scroll to position [4, 5]
click at [518, 450] on div "Poll" at bounding box center [517, 463] width 44 height 35
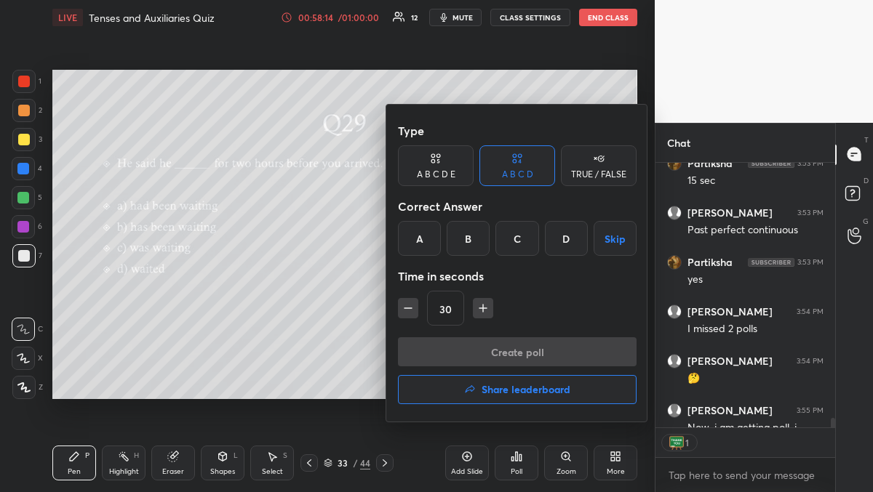
click at [426, 241] on div "A" at bounding box center [419, 238] width 43 height 35
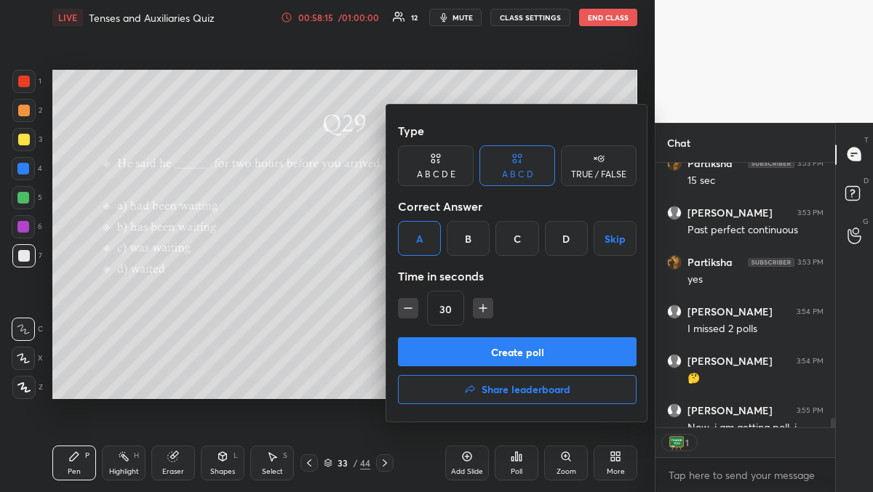
click at [471, 360] on button "Create poll" at bounding box center [517, 352] width 239 height 29
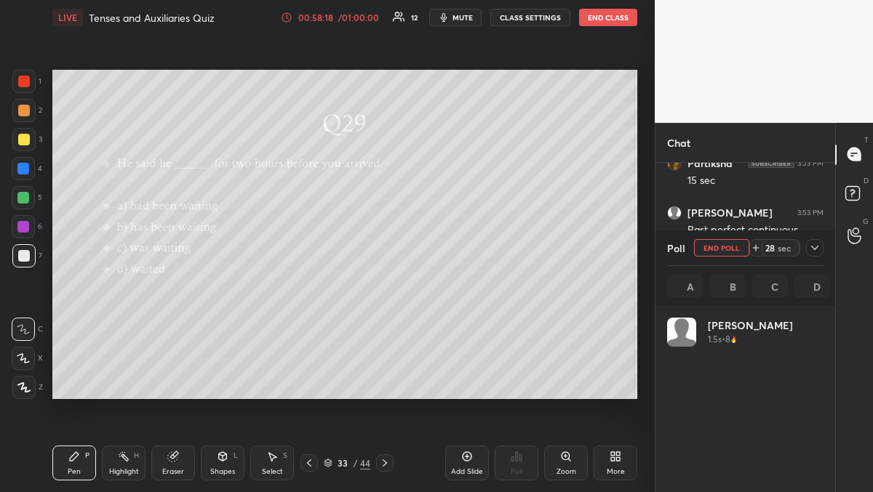
scroll to position [5, 5]
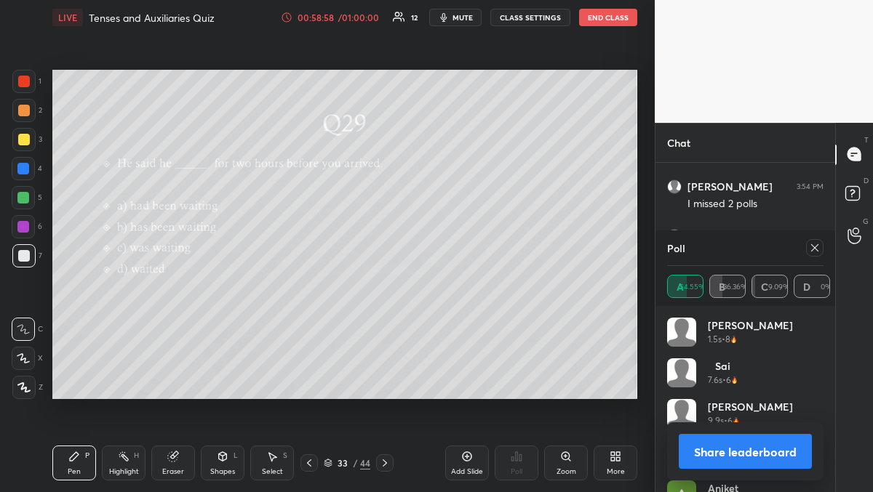
click at [812, 247] on icon at bounding box center [815, 248] width 12 height 12
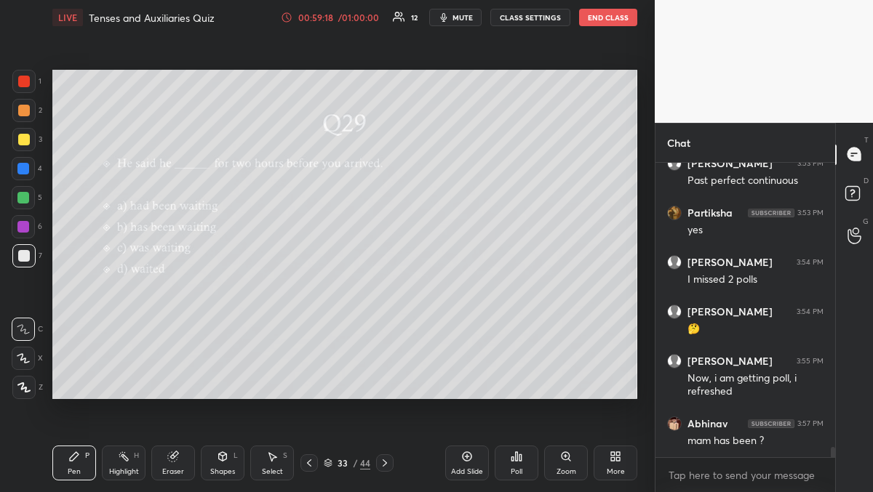
scroll to position [8019, 0]
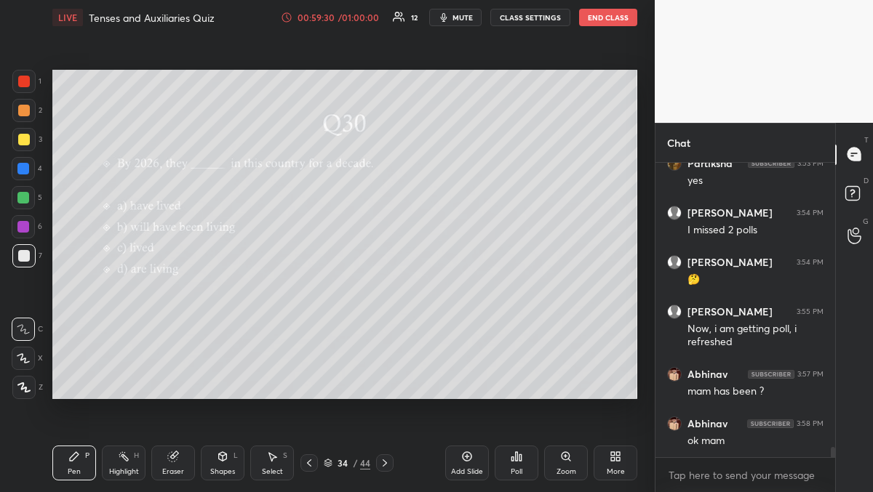
click at [529, 466] on div "Poll" at bounding box center [517, 463] width 44 height 35
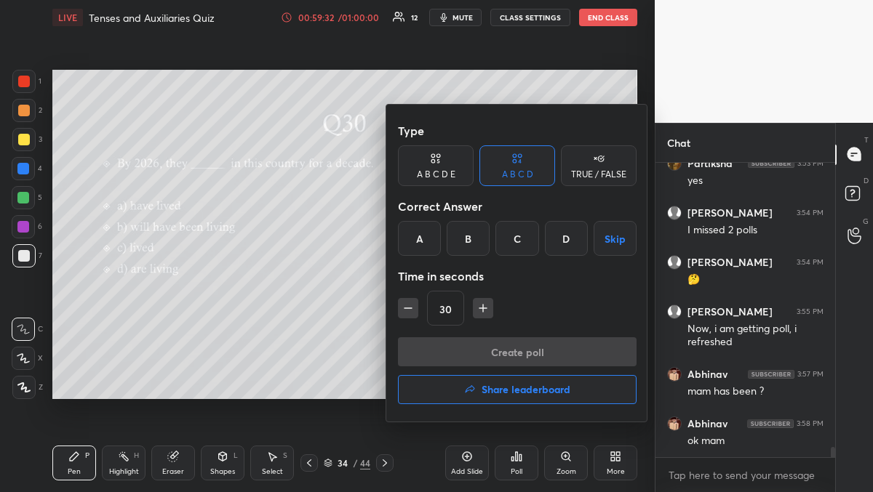
click at [471, 239] on div "B" at bounding box center [468, 238] width 43 height 35
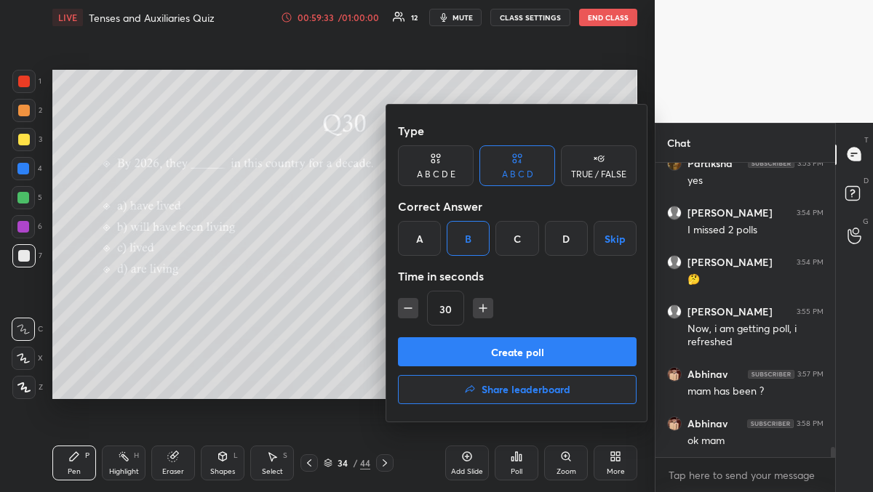
click at [475, 355] on button "Create poll" at bounding box center [517, 352] width 239 height 29
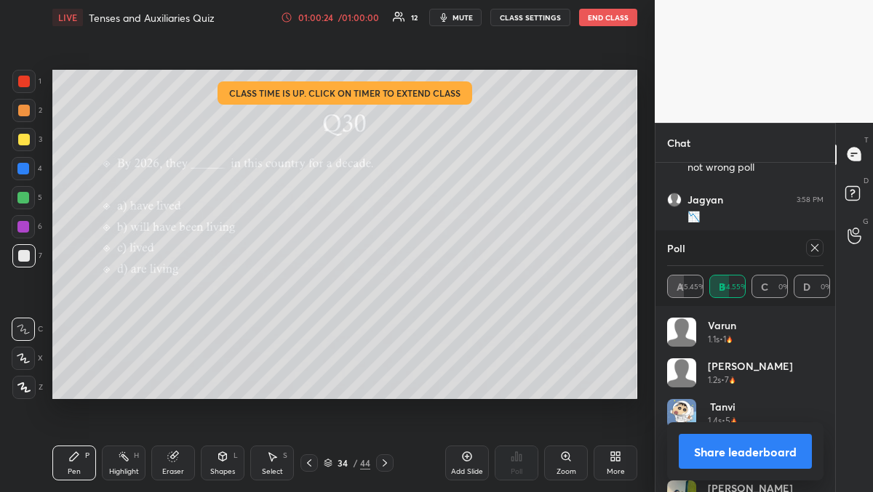
scroll to position [8406, 0]
click at [815, 249] on icon at bounding box center [815, 248] width 12 height 12
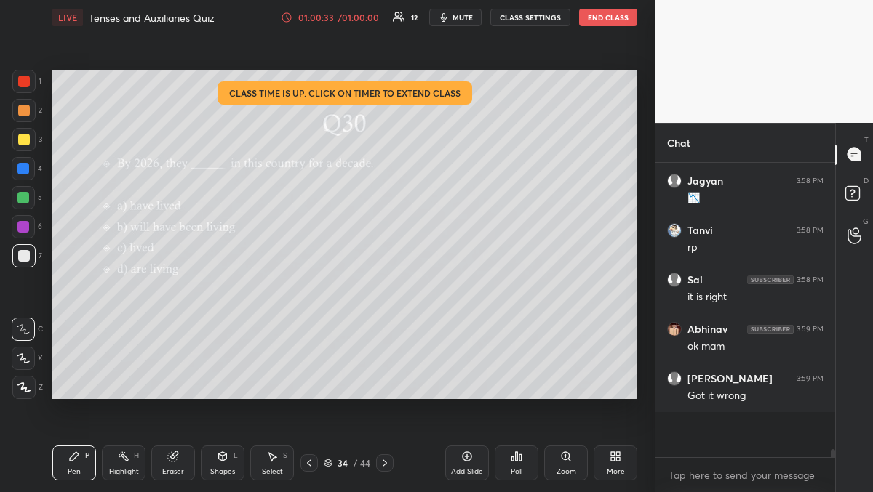
scroll to position [290, 175]
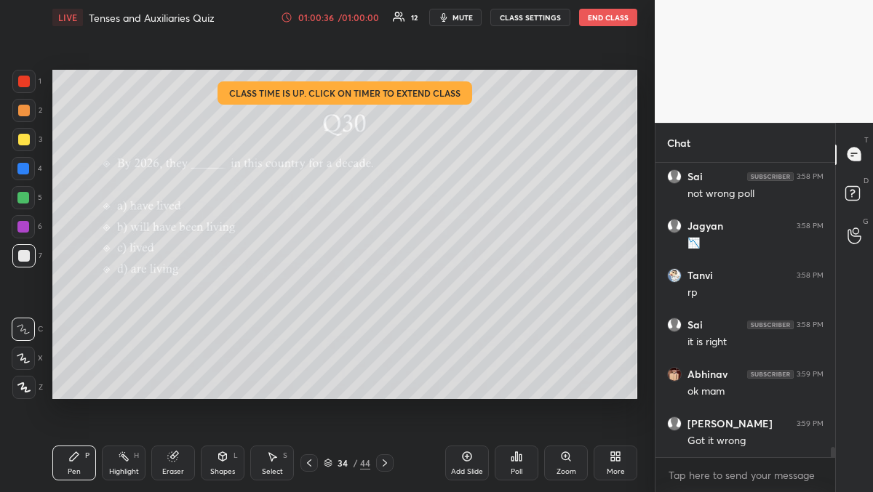
click at [517, 455] on icon at bounding box center [517, 456] width 2 height 9
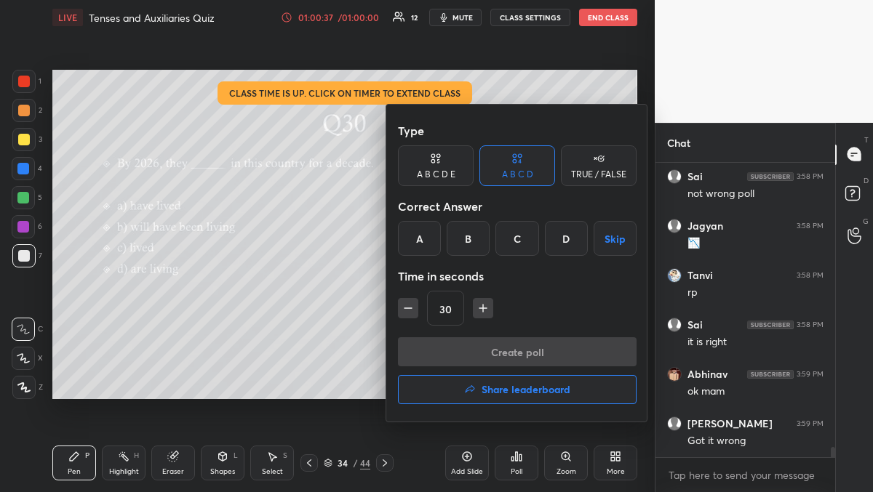
click at [527, 385] on h4 "Share leaderboard" at bounding box center [526, 390] width 89 height 10
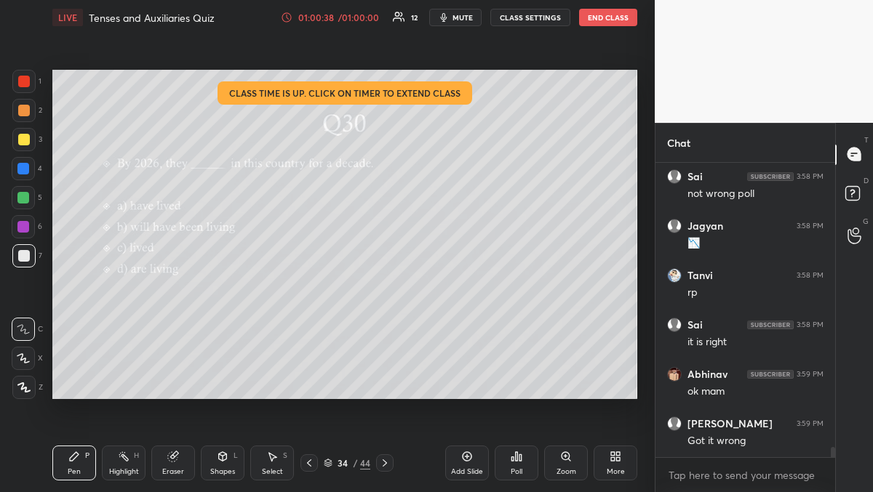
click at [506, 461] on div "Poll" at bounding box center [517, 463] width 44 height 35
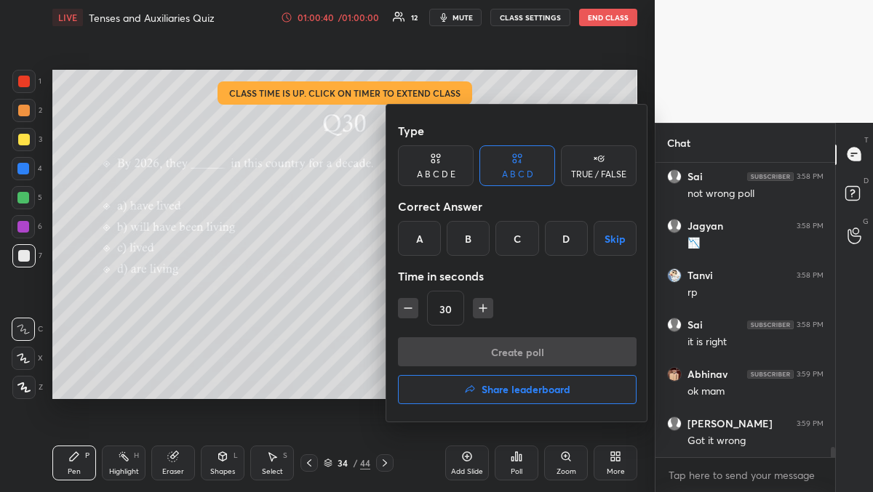
click at [515, 391] on h4 "Share leaderboard" at bounding box center [526, 390] width 89 height 10
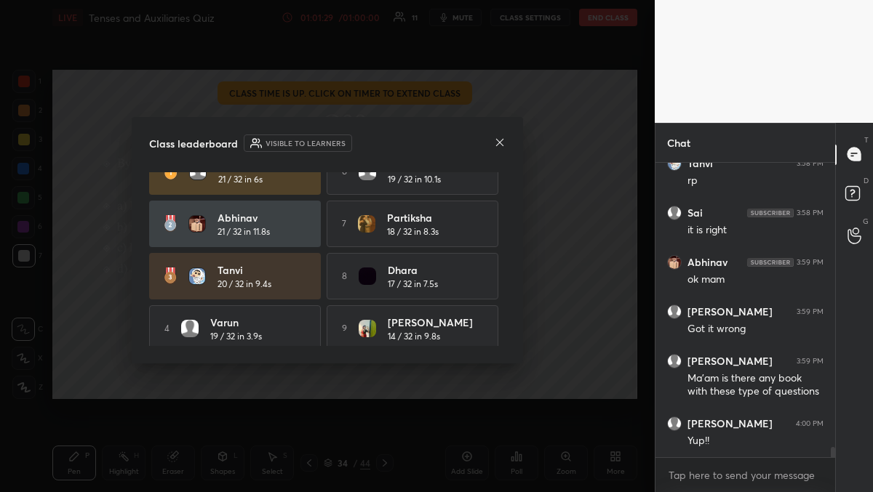
scroll to position [87, 0]
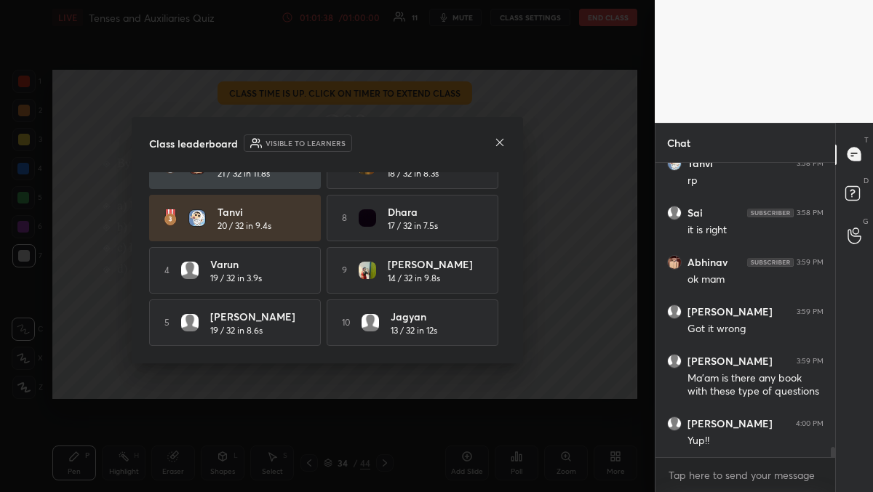
click at [500, 143] on icon at bounding box center [499, 142] width 7 height 7
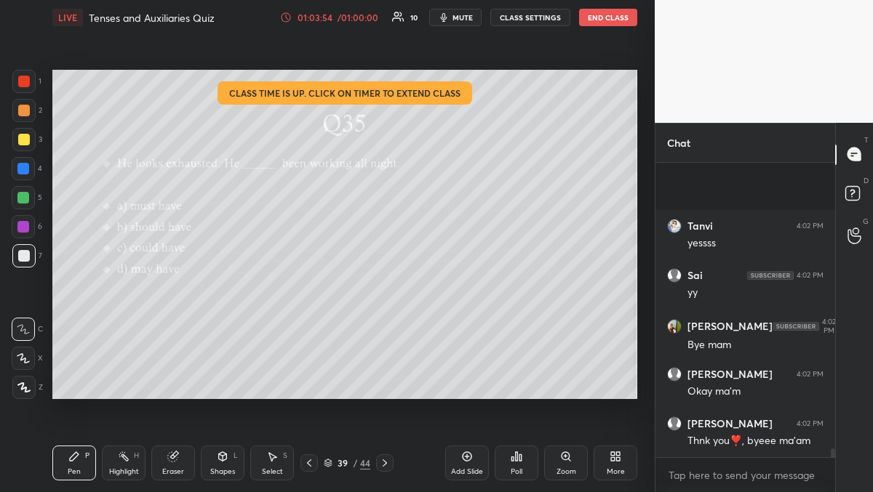
scroll to position [9599, 0]
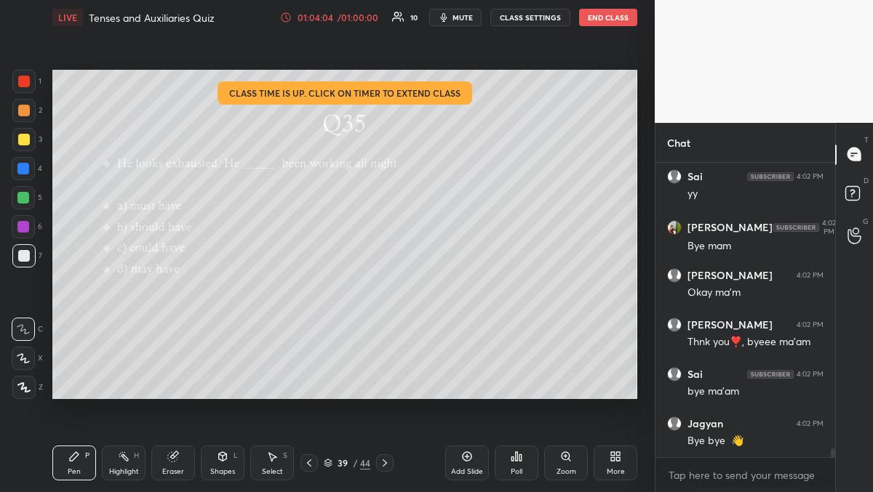
click at [516, 469] on div "Poll" at bounding box center [517, 471] width 12 height 7
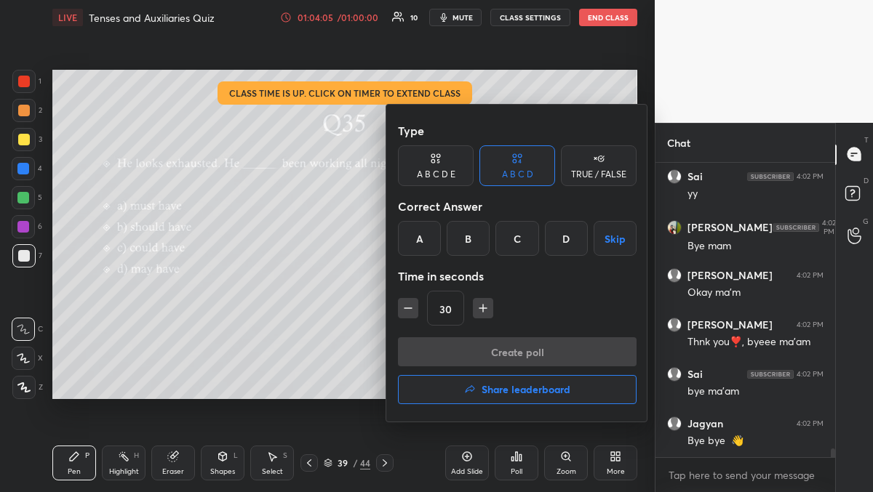
click at [498, 401] on button "Share leaderboard" at bounding box center [517, 389] width 239 height 29
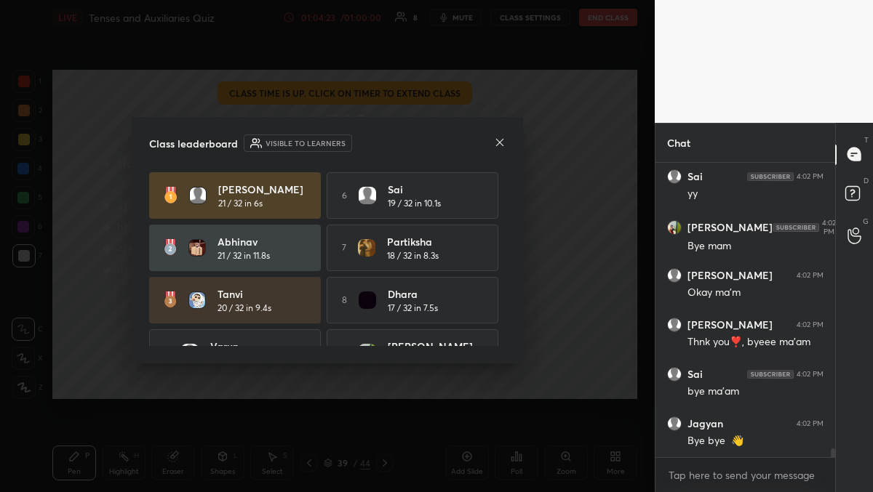
scroll to position [9648, 0]
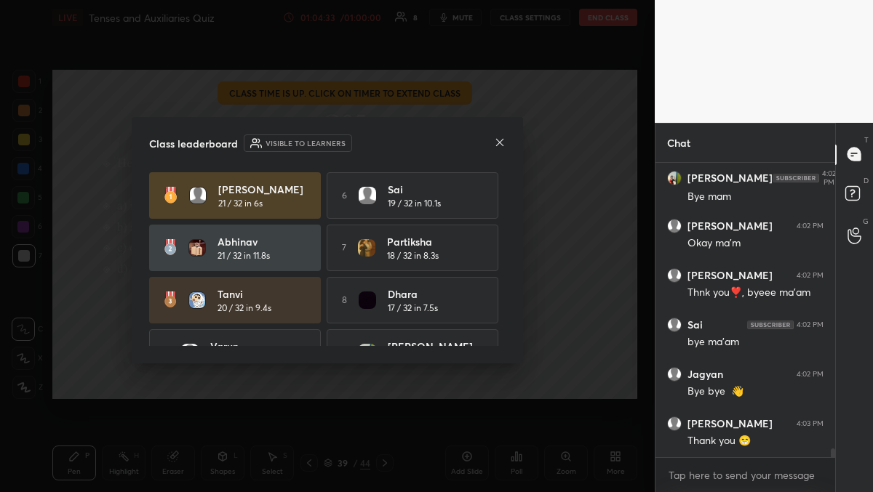
click at [500, 139] on icon at bounding box center [500, 143] width 12 height 12
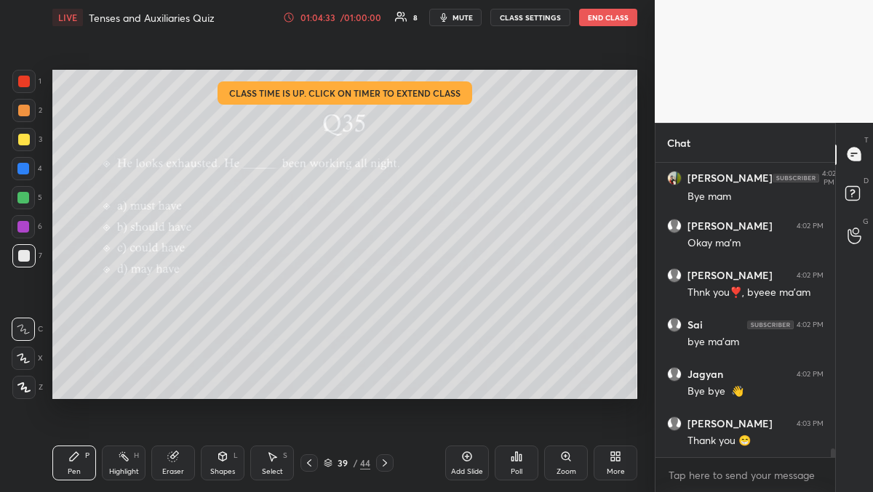
scroll to position [9698, 0]
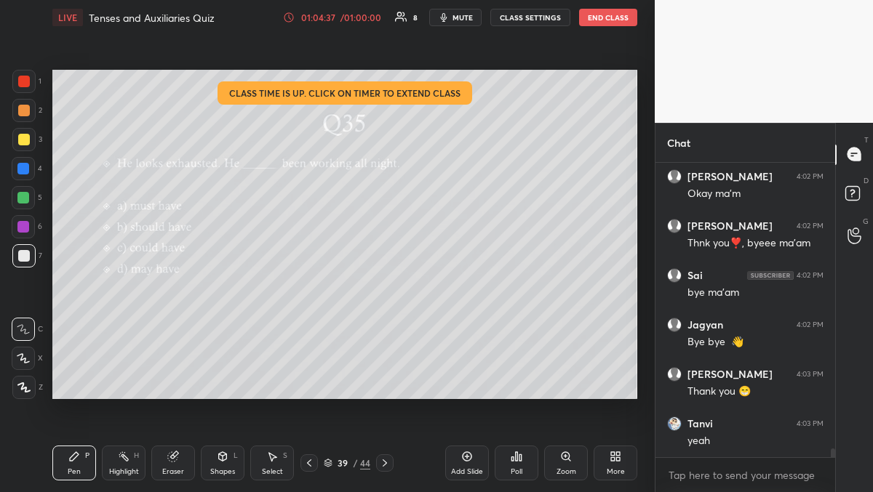
click at [610, 23] on button "End Class" at bounding box center [608, 17] width 58 height 17
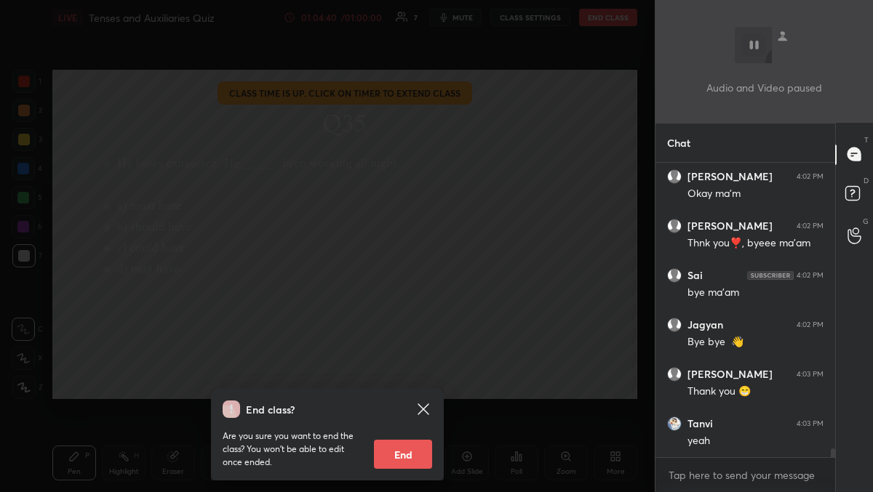
click at [401, 464] on button "End" at bounding box center [403, 454] width 58 height 29
type textarea "x"
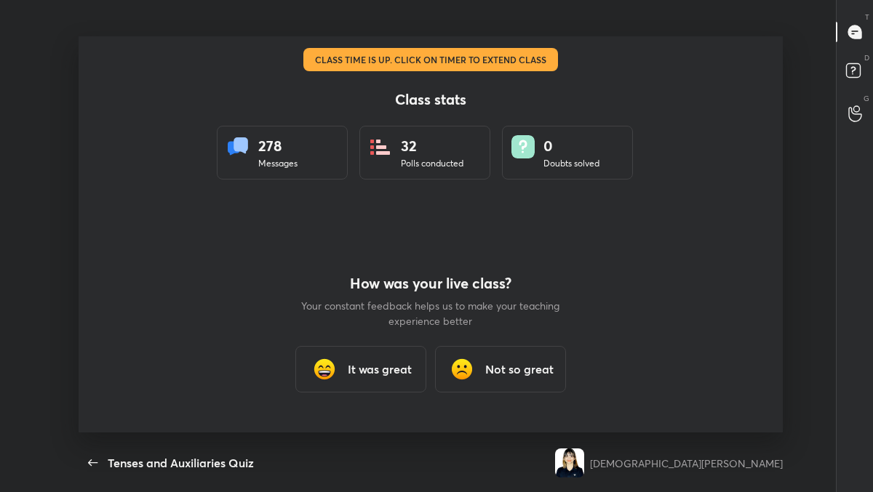
scroll to position [72341, 71989]
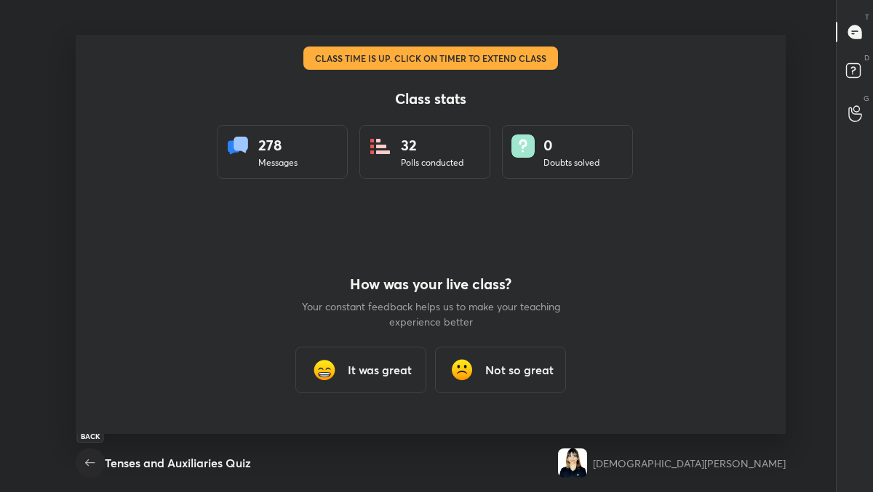
click at [92, 466] on icon "button" at bounding box center [89, 463] width 17 height 17
click at [94, 468] on icon "button" at bounding box center [89, 463] width 17 height 17
